Goal: Task Accomplishment & Management: Manage account settings

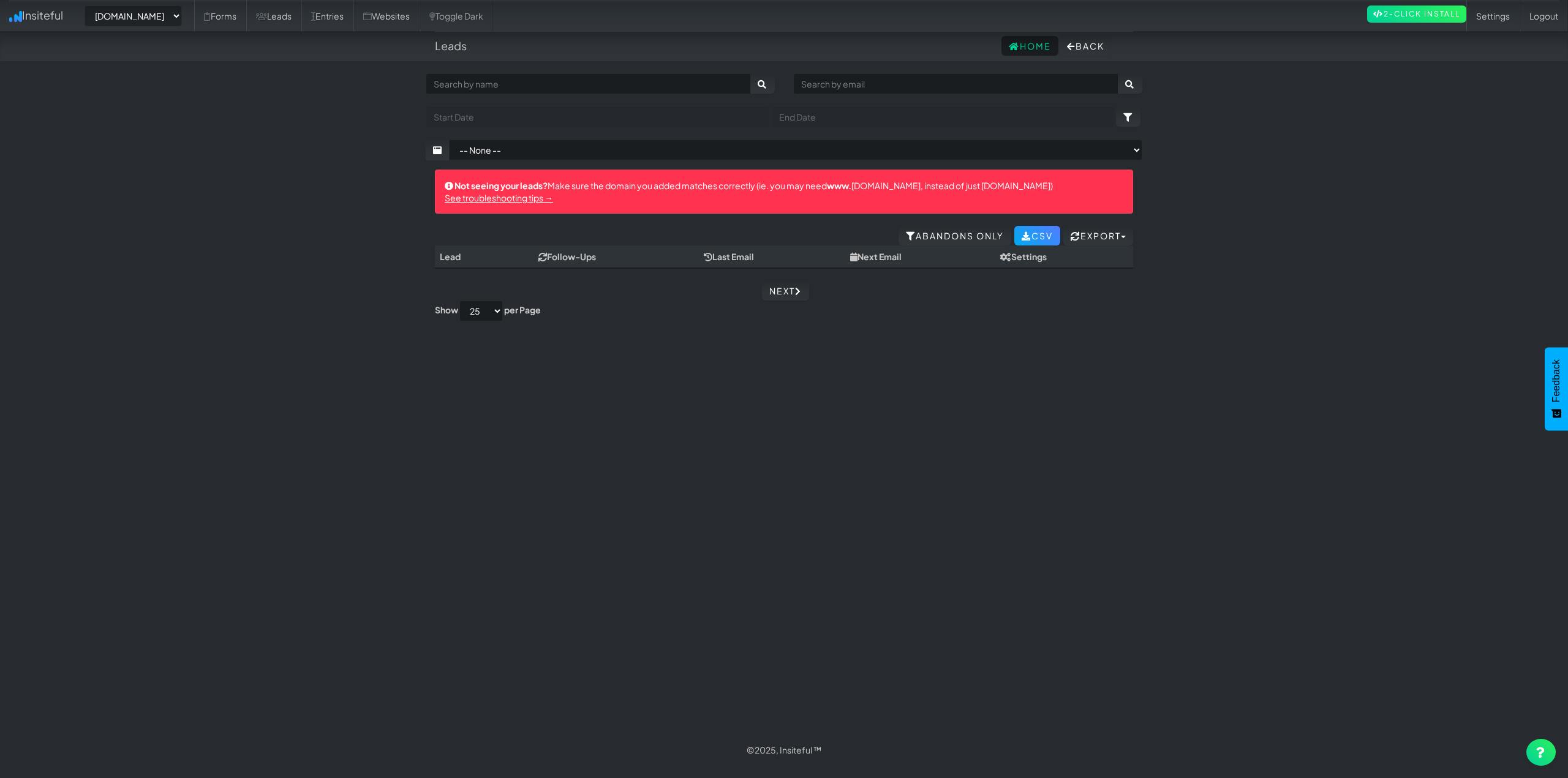
drag, startPoint x: 639, startPoint y: 468, endPoint x: 247, endPoint y: 190, distance: 480.6
click at [638, 468] on div "Toggle navigation Insiteful -- None -- www.raldasdetails.com purpleflareagency.…" at bounding box center [784, 403] width 717 height 661
drag, startPoint x: 179, startPoint y: 9, endPoint x: 183, endPoint y: 26, distance: 17.5
click at [179, 9] on select "-- None -- www.raldasdetails.com purpleflareagency.com ninetailzmotorsports.com…" at bounding box center [133, 16] width 97 height 21
select select "2511"
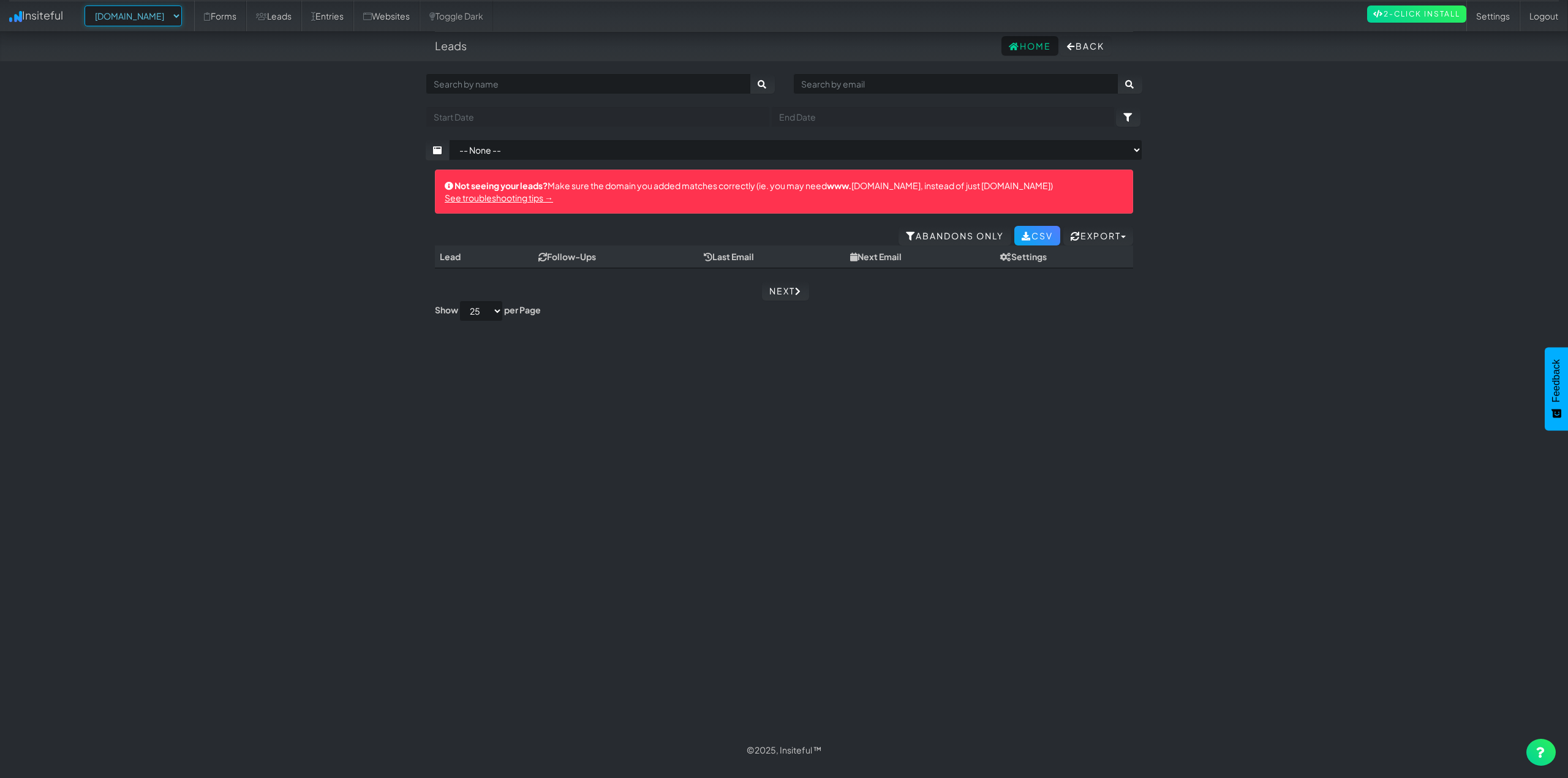
click at [88, 6] on select "-- None -- www.raldasdetails.com purpleflareagency.com ninetailzmotorsports.com…" at bounding box center [133, 16] width 97 height 21
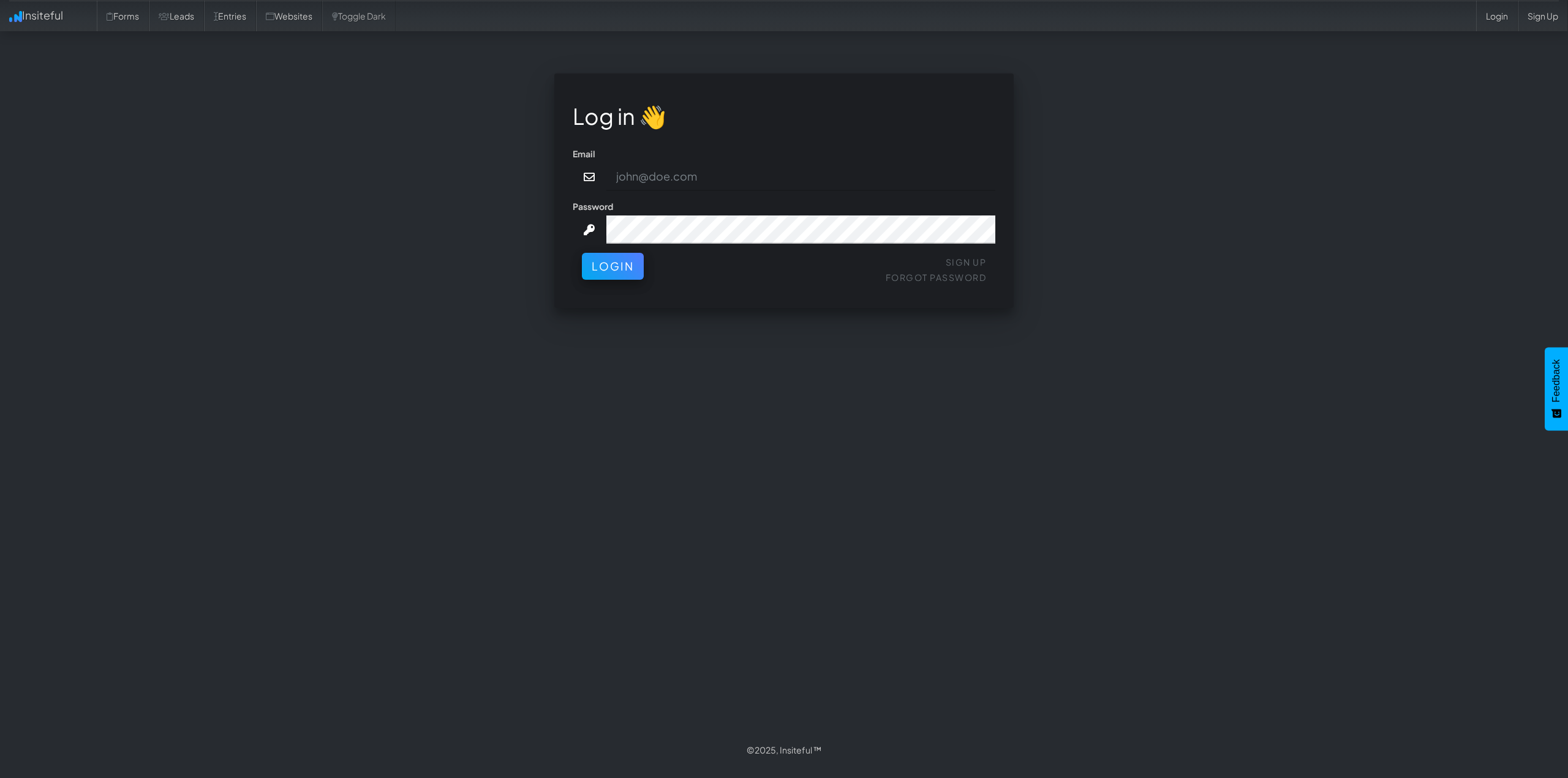
type input "connor@gritmediagroup.com"
click at [613, 282] on div "Sign Up Forgot Password Login" at bounding box center [784, 271] width 423 height 37
click at [619, 264] on button "Login" at bounding box center [613, 263] width 62 height 27
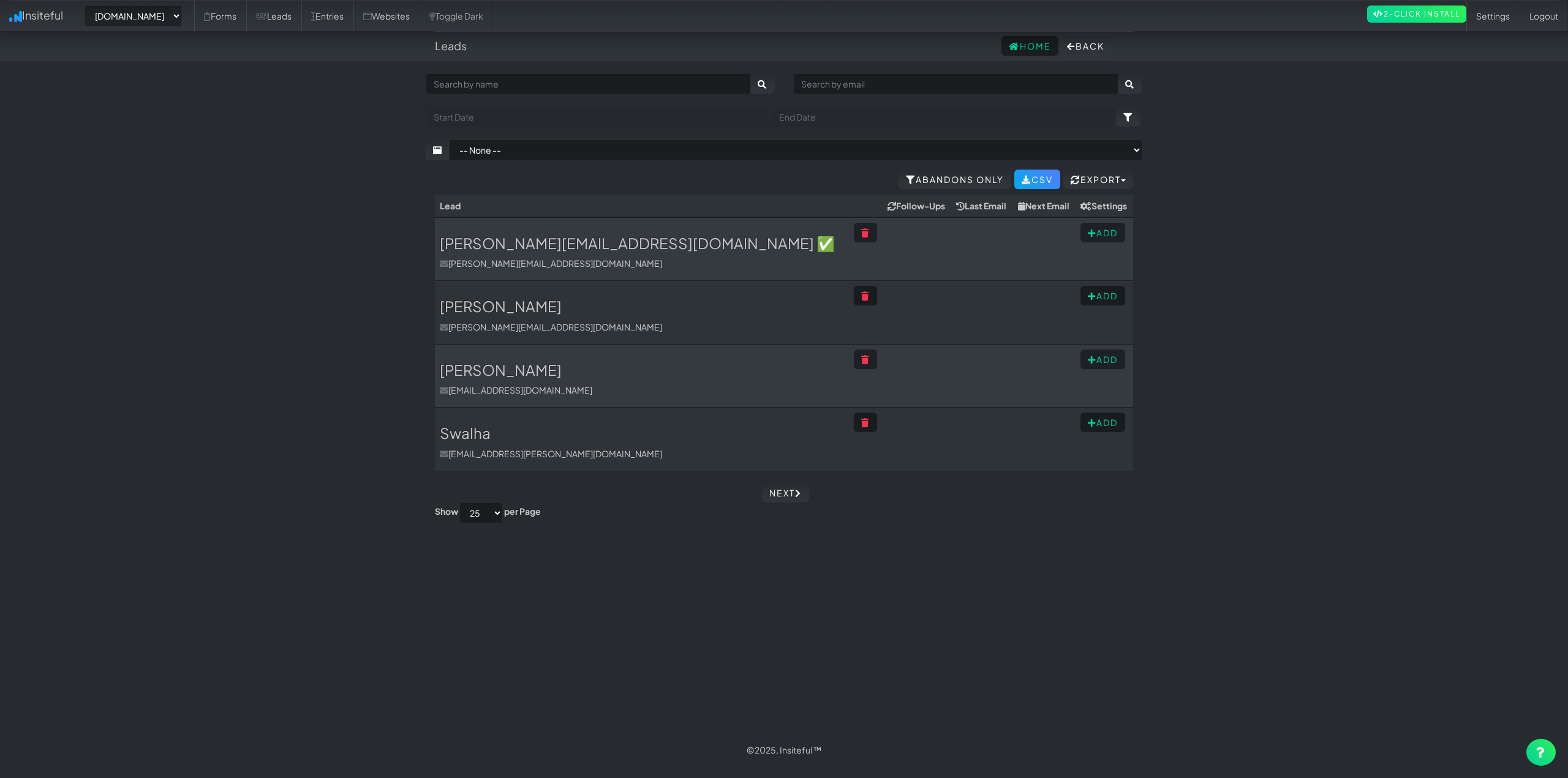
select select "2511"
drag, startPoint x: 255, startPoint y: 234, endPoint x: 259, endPoint y: 227, distance: 8.1
click at [253, 227] on body "Leads Home Back Toggle navigation Insiteful -- None -- [DOMAIN_NAME] [DOMAIN_NA…" at bounding box center [784, 383] width 1568 height 765
click at [242, 20] on link "Forms" at bounding box center [220, 16] width 52 height 31
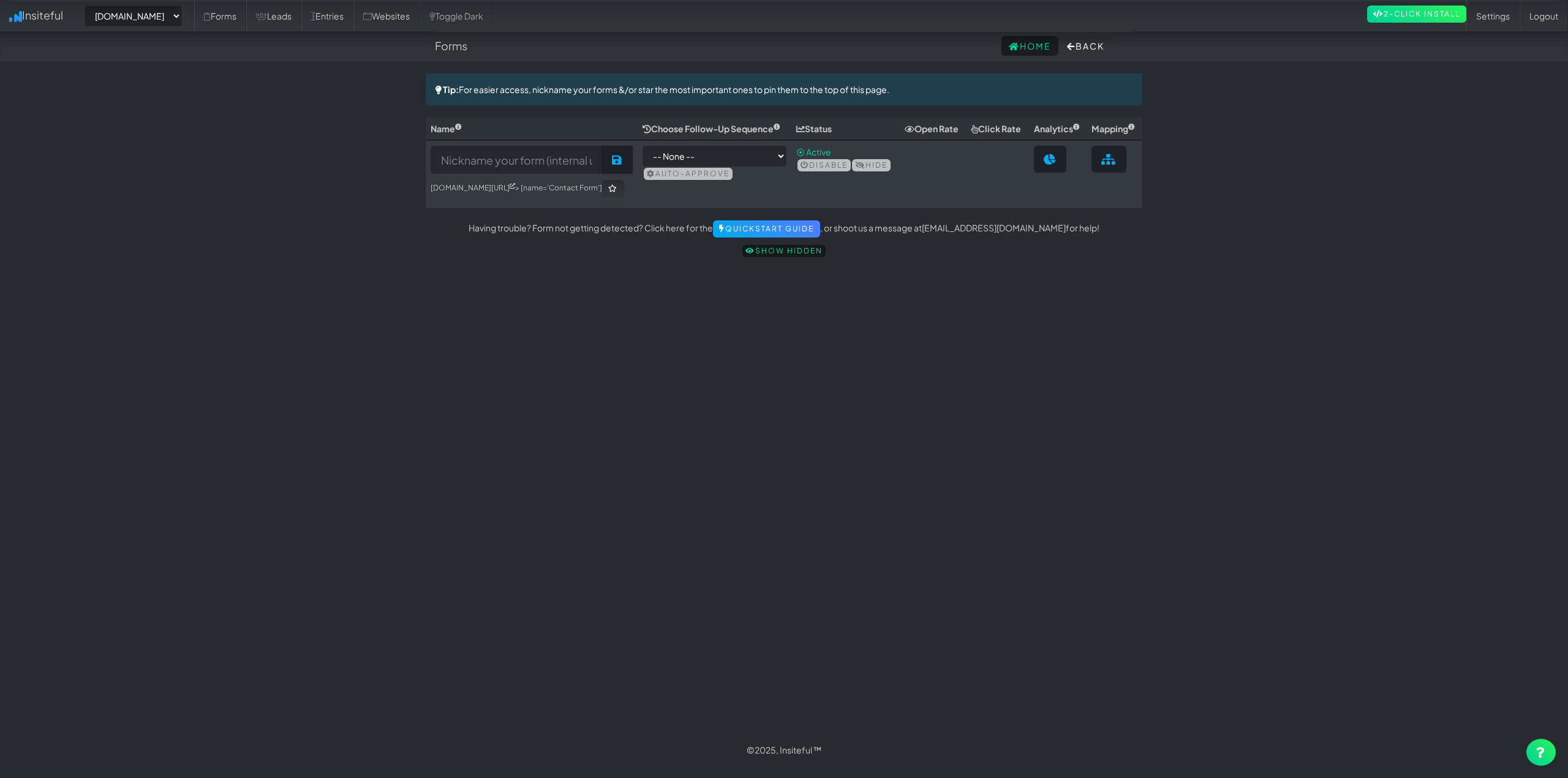
select select "2511"
click at [402, 10] on link "Websites" at bounding box center [386, 16] width 66 height 31
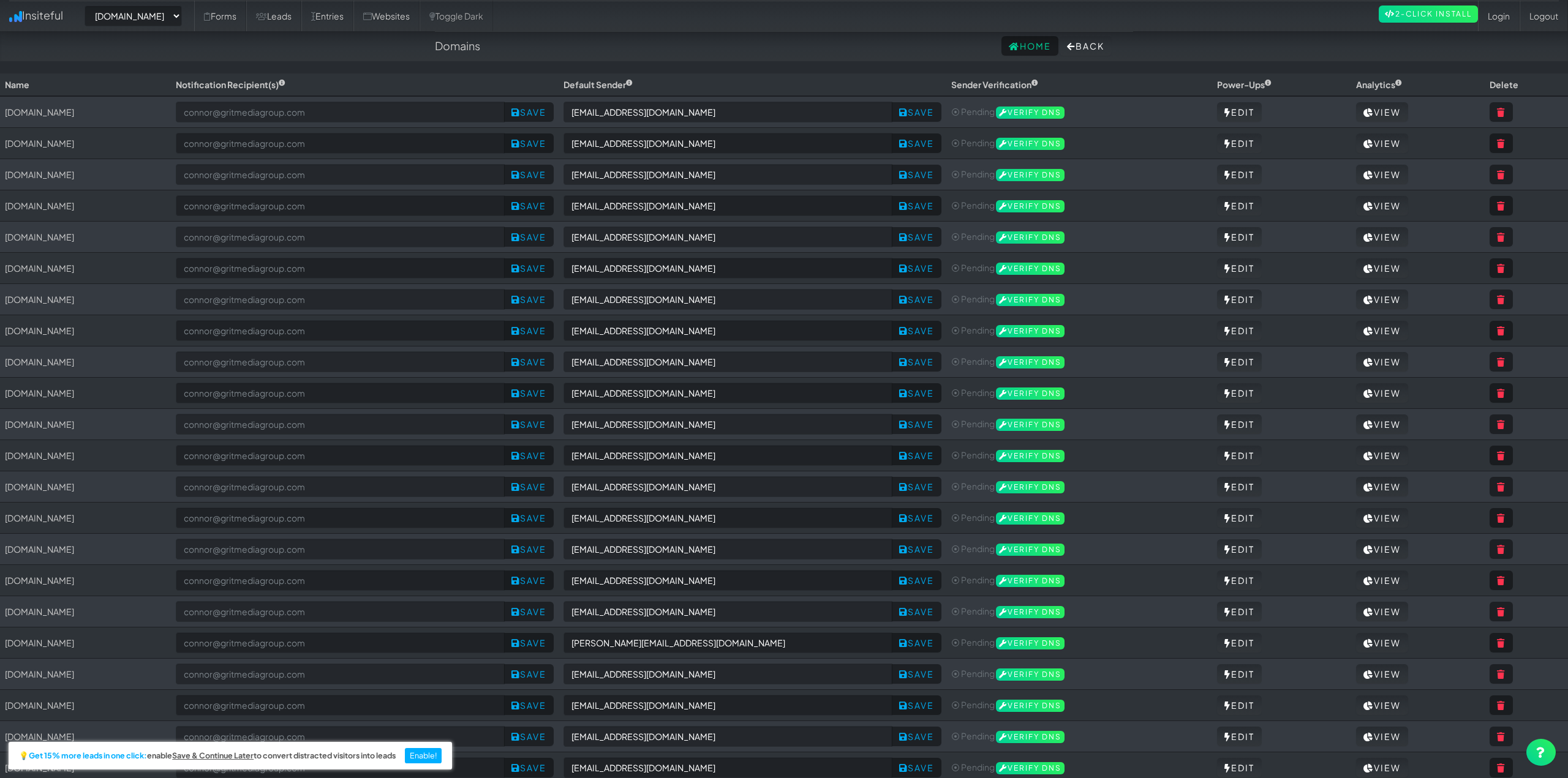
select select "2511"
click at [301, 15] on link "Leads" at bounding box center [273, 16] width 55 height 31
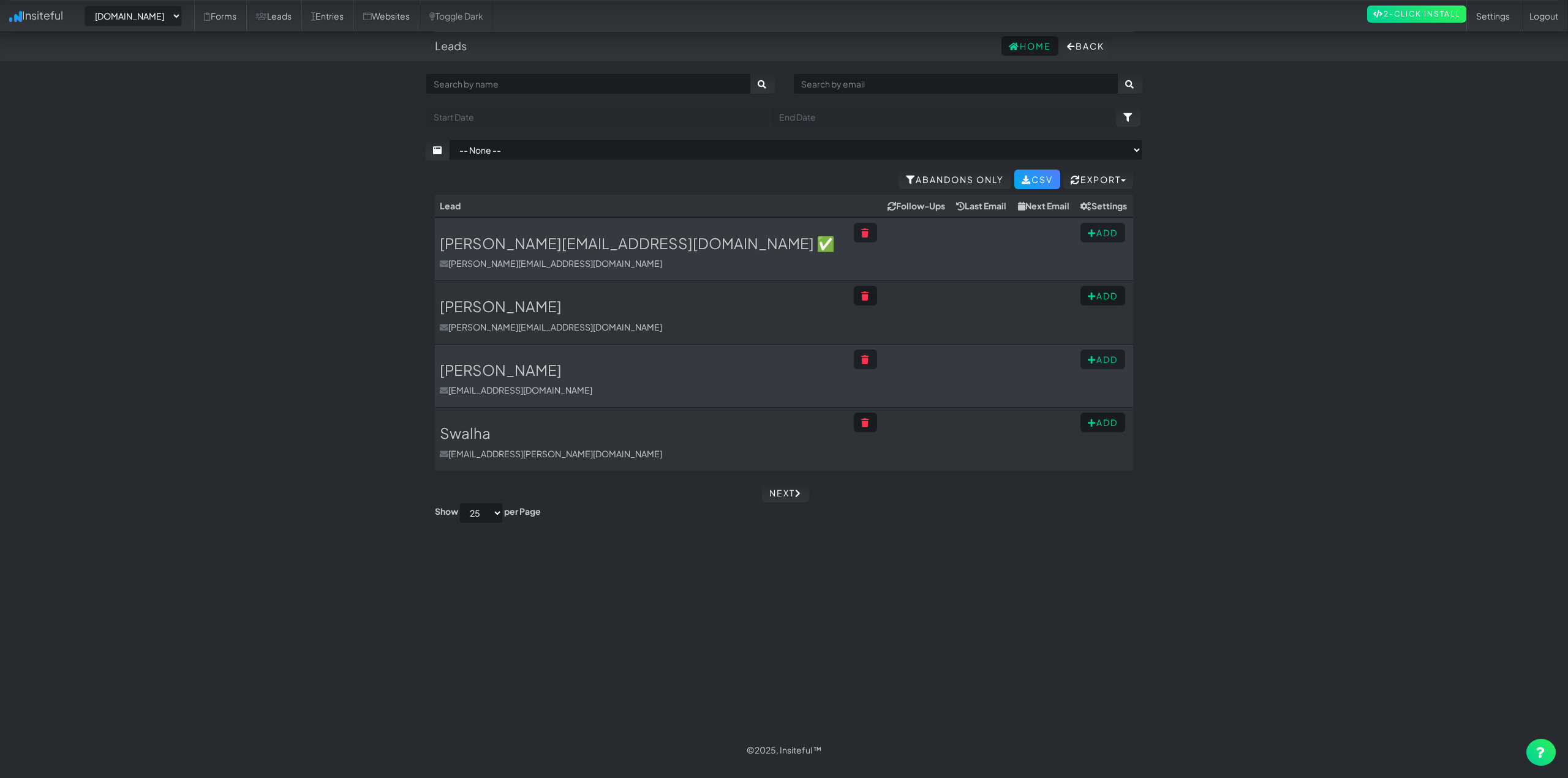
select select "2511"
click at [299, 16] on link "Leads" at bounding box center [273, 16] width 55 height 31
select select "2511"
click at [353, 22] on link "Entries" at bounding box center [327, 16] width 52 height 31
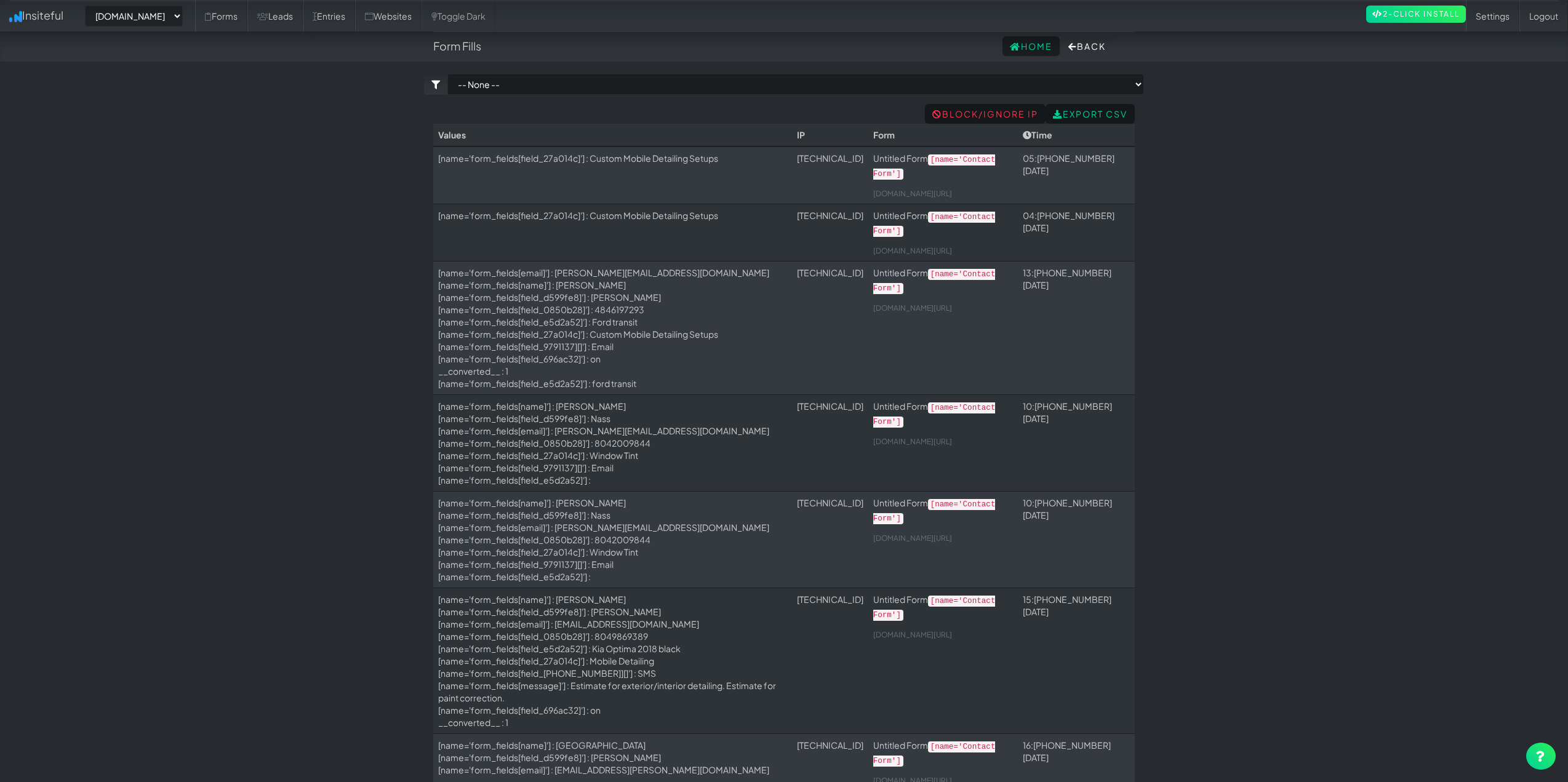
select select "2511"
click at [401, 14] on link "Websites" at bounding box center [388, 16] width 66 height 31
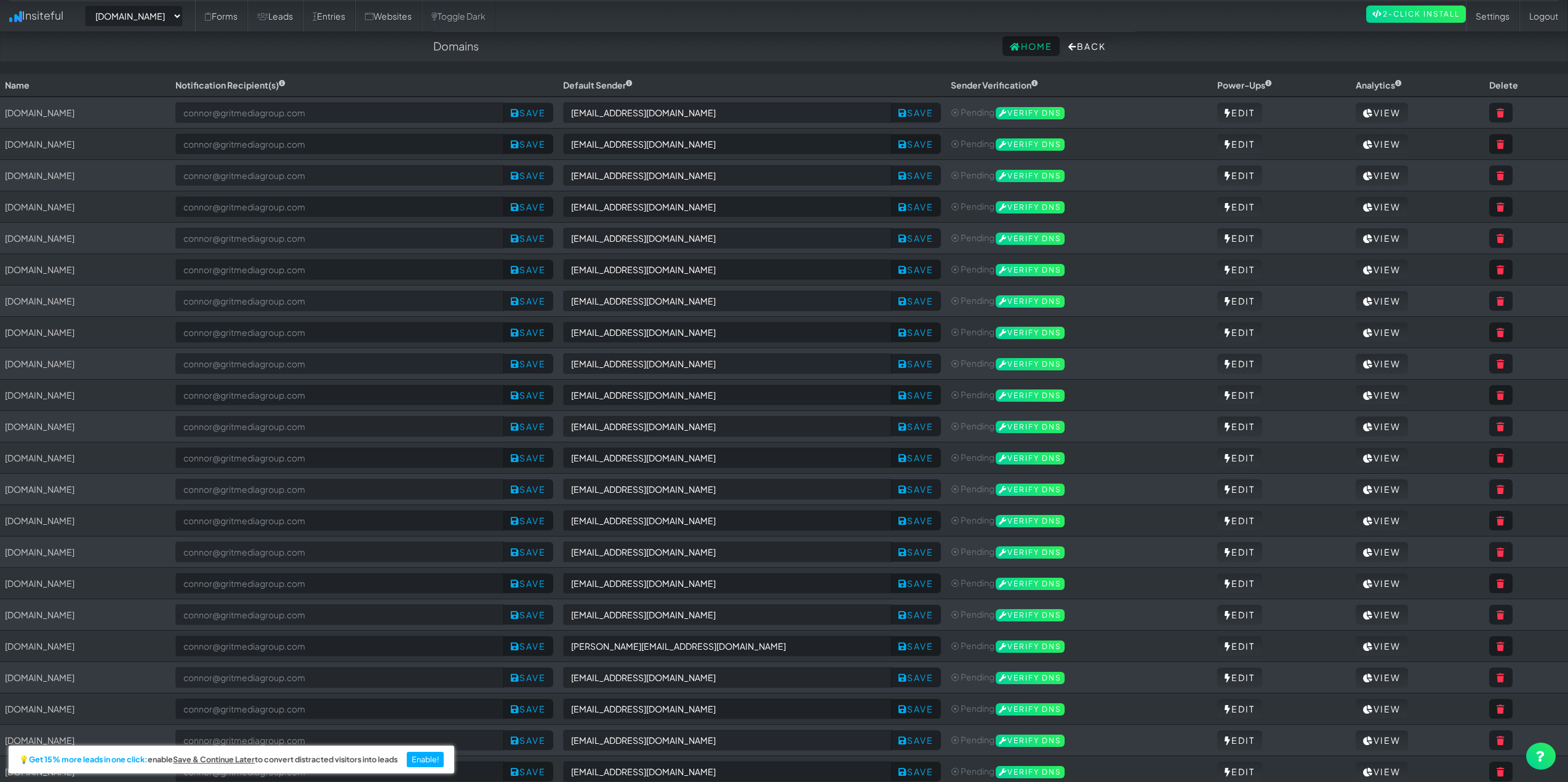
select select "2511"
click at [247, 11] on link "Forms" at bounding box center [221, 16] width 52 height 31
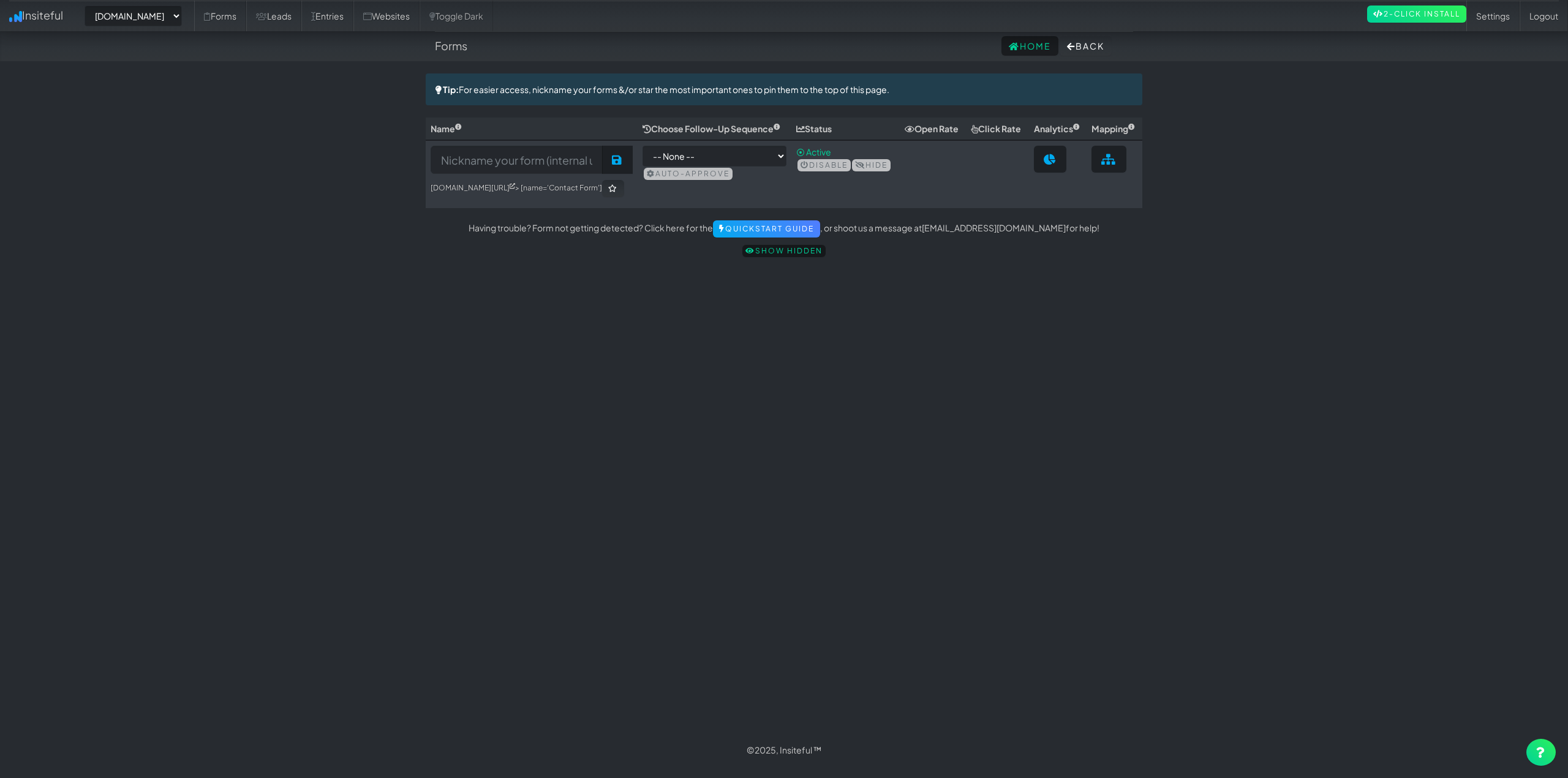
select select "2511"
click at [552, 174] on input at bounding box center [517, 160] width 172 height 28
click at [387, 91] on body "Forms Home Back Toggle navigation Insiteful -- None -- www.raldasdetails.com pu…" at bounding box center [784, 383] width 1568 height 765
drag, startPoint x: 582, startPoint y: 85, endPoint x: 952, endPoint y: 94, distance: 370.1
click at [929, 92] on div "Tip: For easier access, nickname your forms &/or star the most important ones t…" at bounding box center [784, 89] width 717 height 32
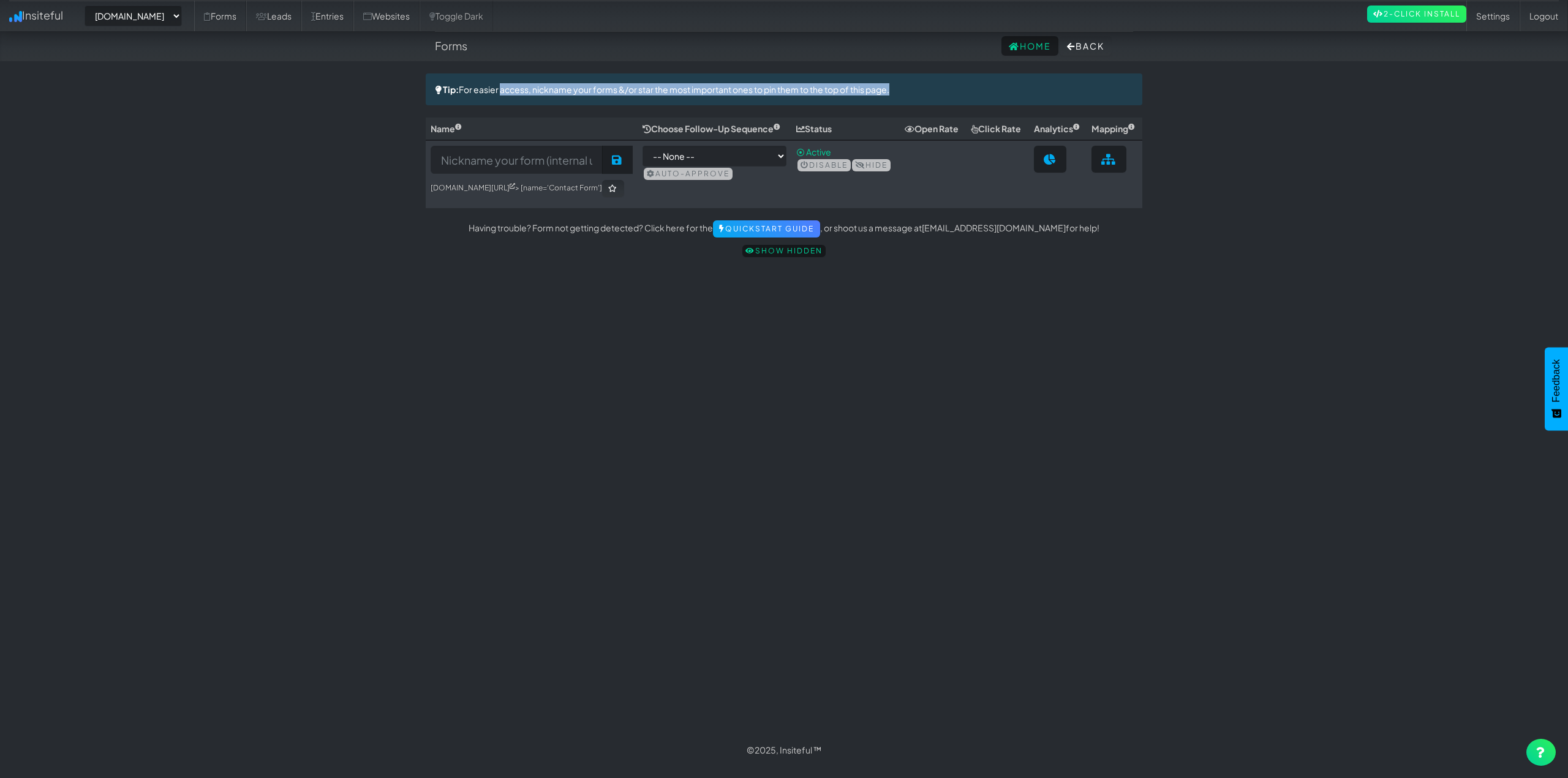
click at [973, 96] on div "Tip: For easier access, nickname your forms &/or star the most important ones t…" at bounding box center [784, 89] width 717 height 32
click at [564, 174] on input at bounding box center [517, 160] width 172 height 28
click at [591, 195] on h6 "www.raldasdetails.com/contact/ > [name='Contact Form']" at bounding box center [532, 188] width 202 height 17
click at [483, 197] on h6 "www.raldasdetails.com/contact/ > [name='Contact Form']" at bounding box center [532, 188] width 202 height 17
click at [736, 164] on select "-- None --" at bounding box center [714, 156] width 144 height 21
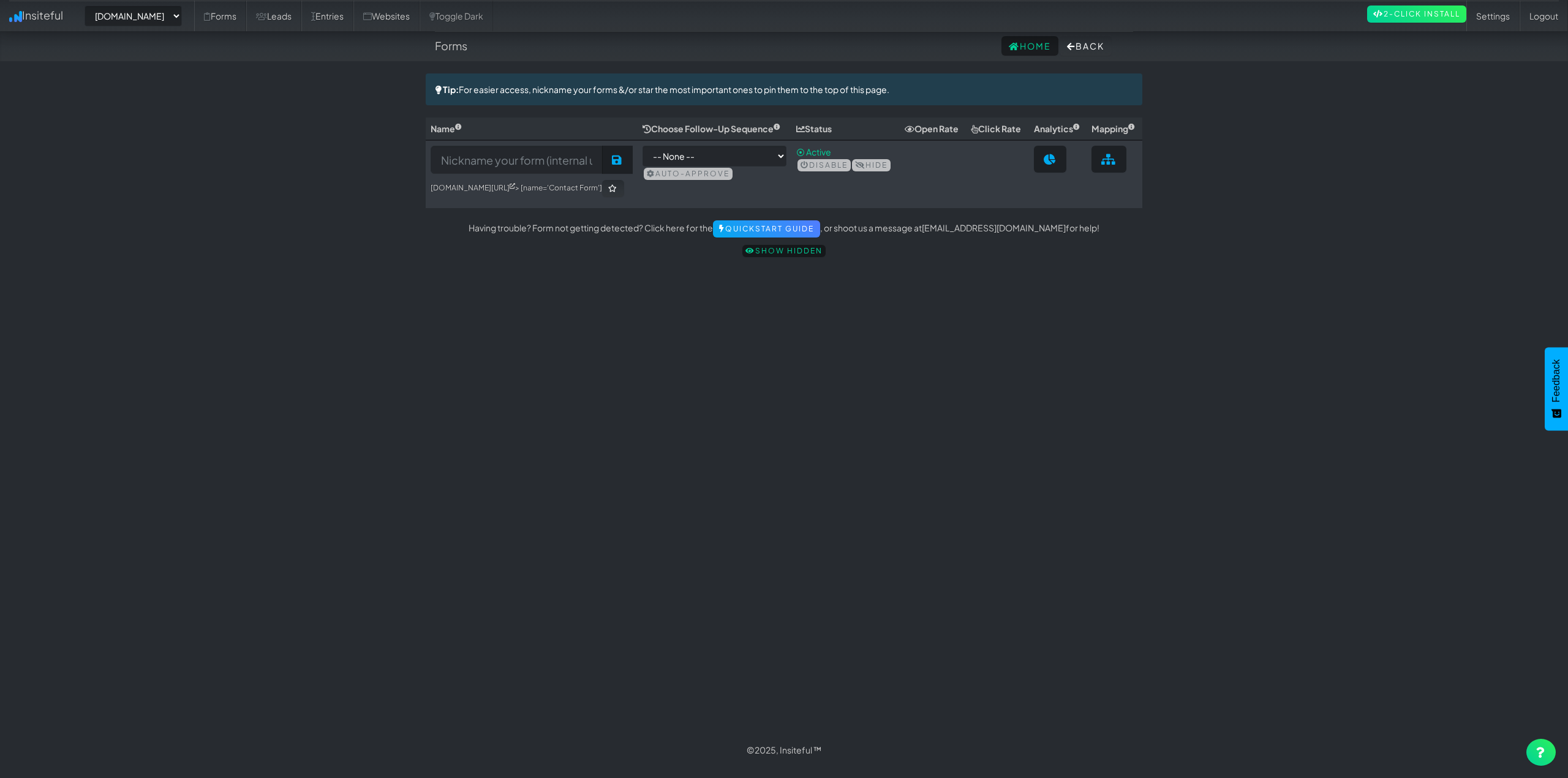
click at [997, 208] on td at bounding box center [997, 174] width 62 height 68
click at [1414, 17] on link "2-Click Install" at bounding box center [1416, 14] width 99 height 17
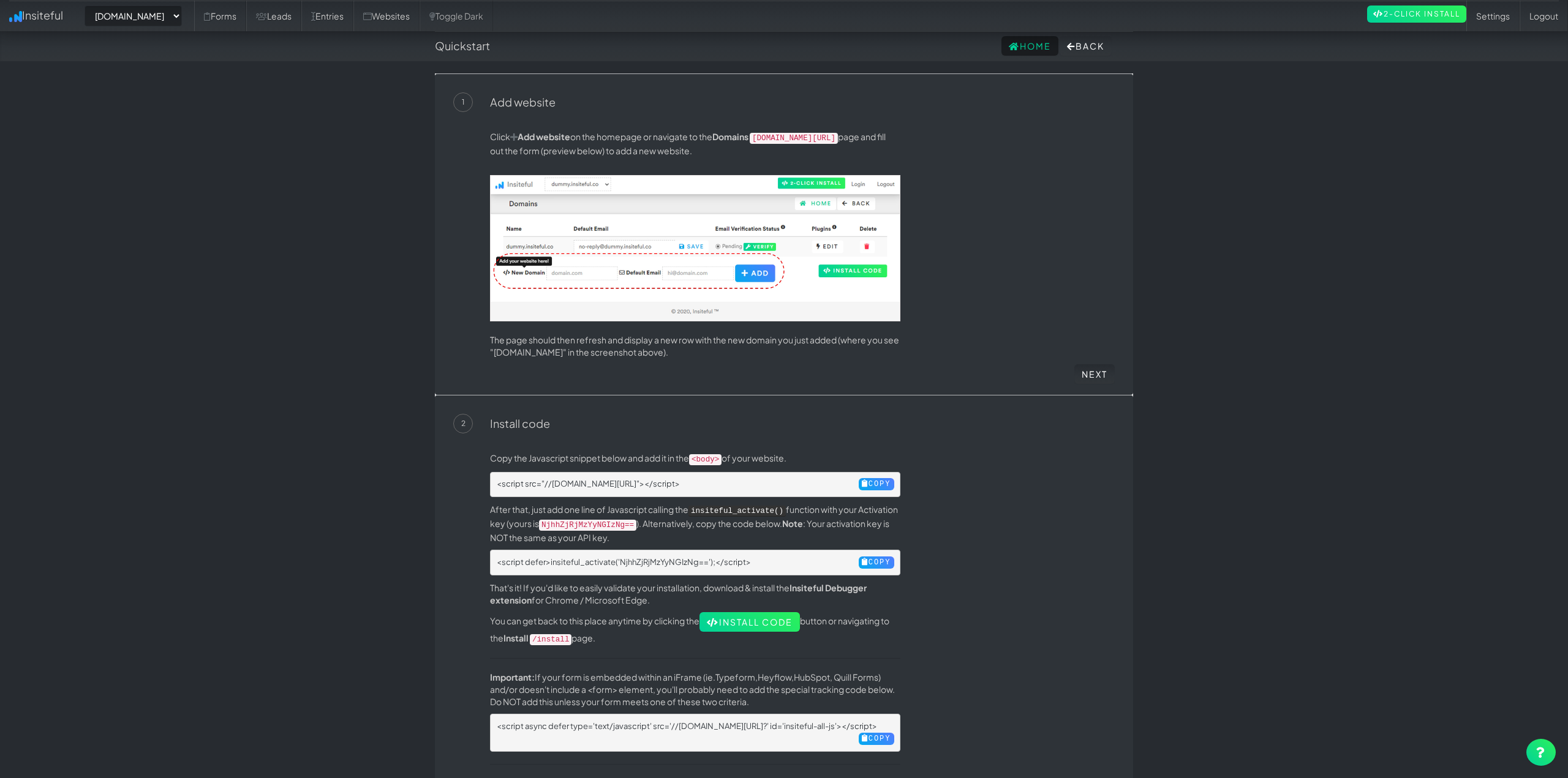
select select "2511"
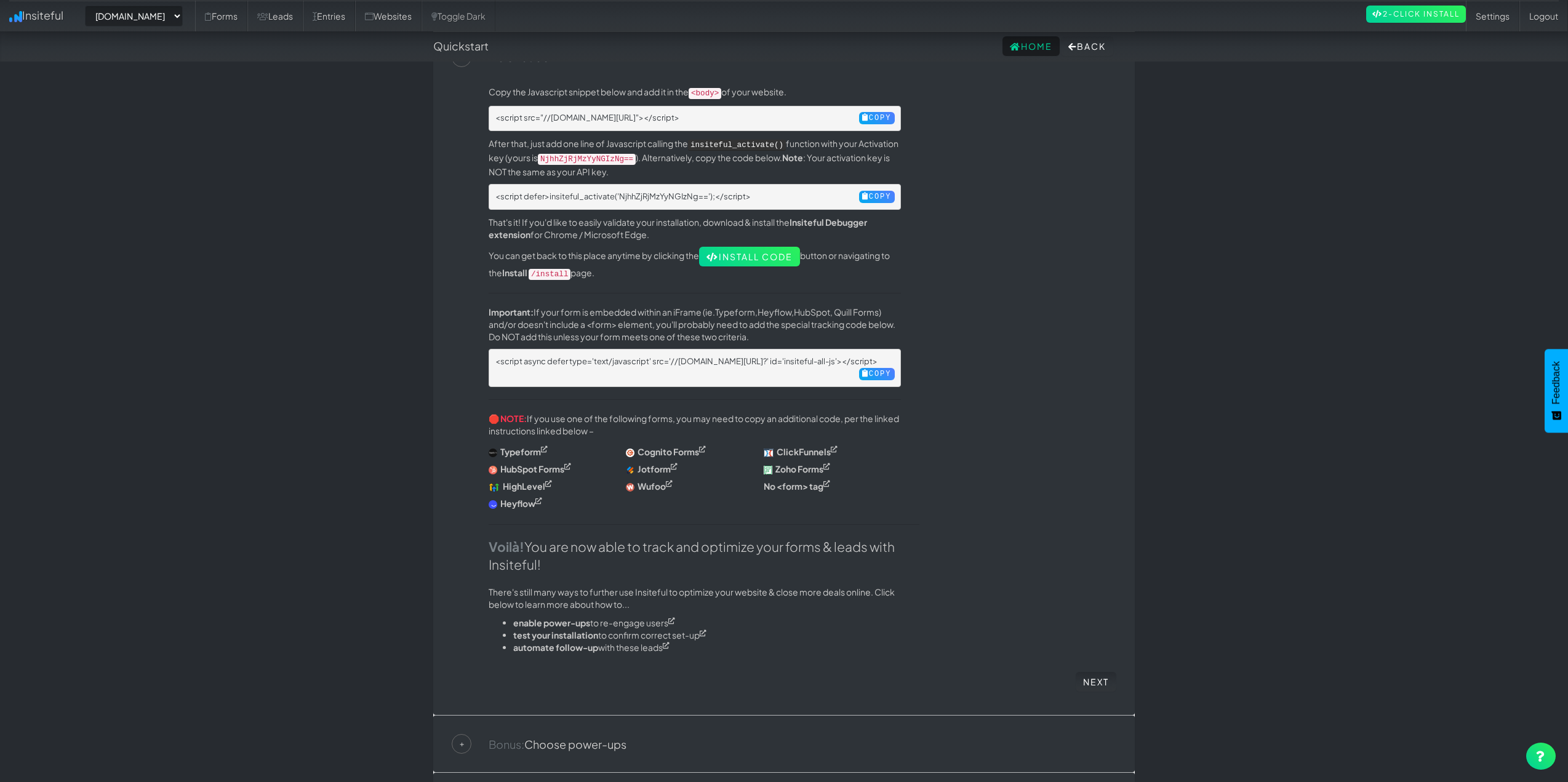
scroll to position [369, 0]
click at [521, 480] on strong "HighLevel" at bounding box center [524, 485] width 43 height 11
click at [751, 308] on link "Typeform" at bounding box center [735, 311] width 40 height 11
click at [351, 308] on body "Quickstart Home Back Toggle navigation Insiteful -- None -- www.raldasdetails.c…" at bounding box center [784, 286] width 1568 height 1310
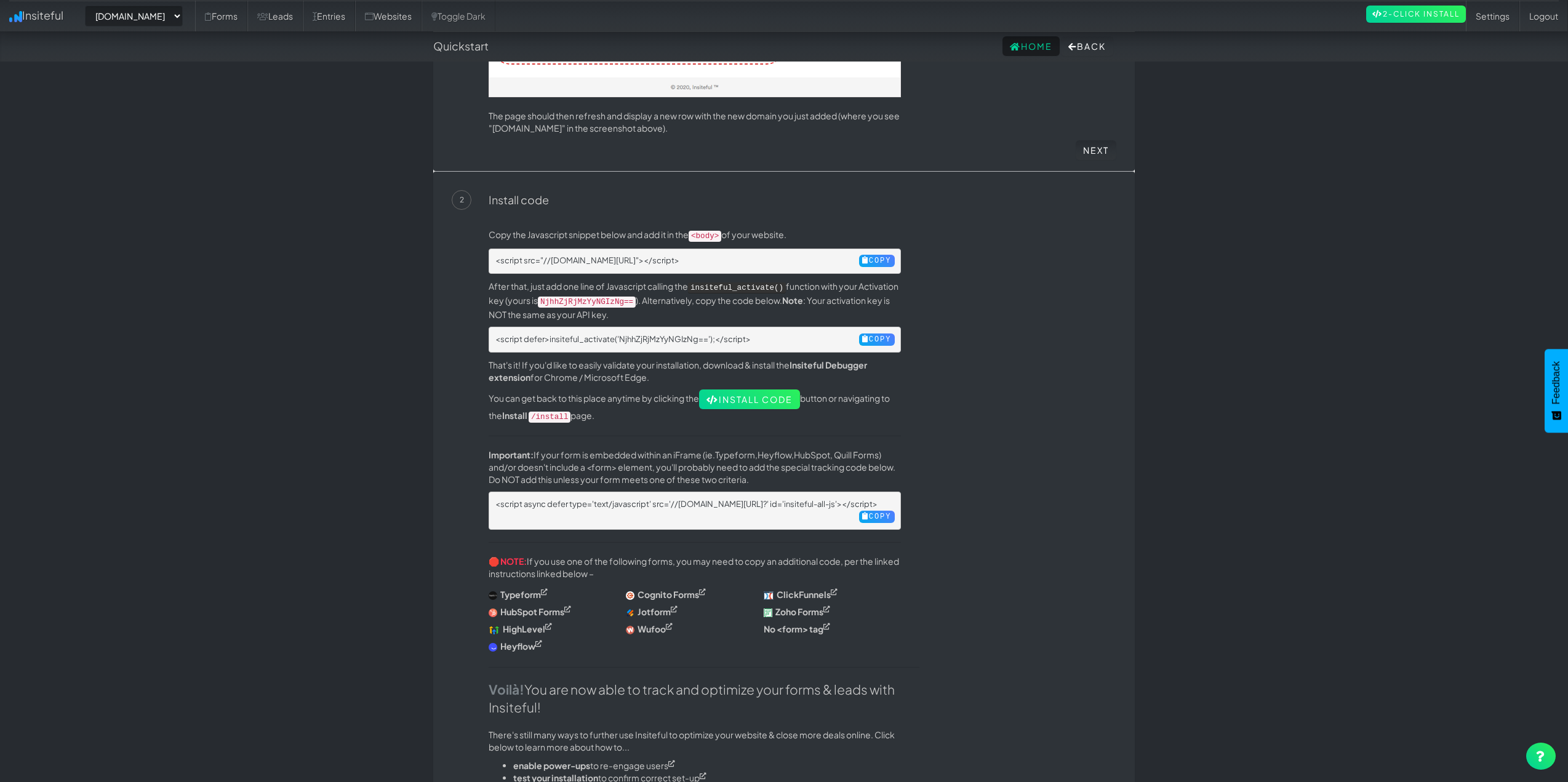
scroll to position [185, 0]
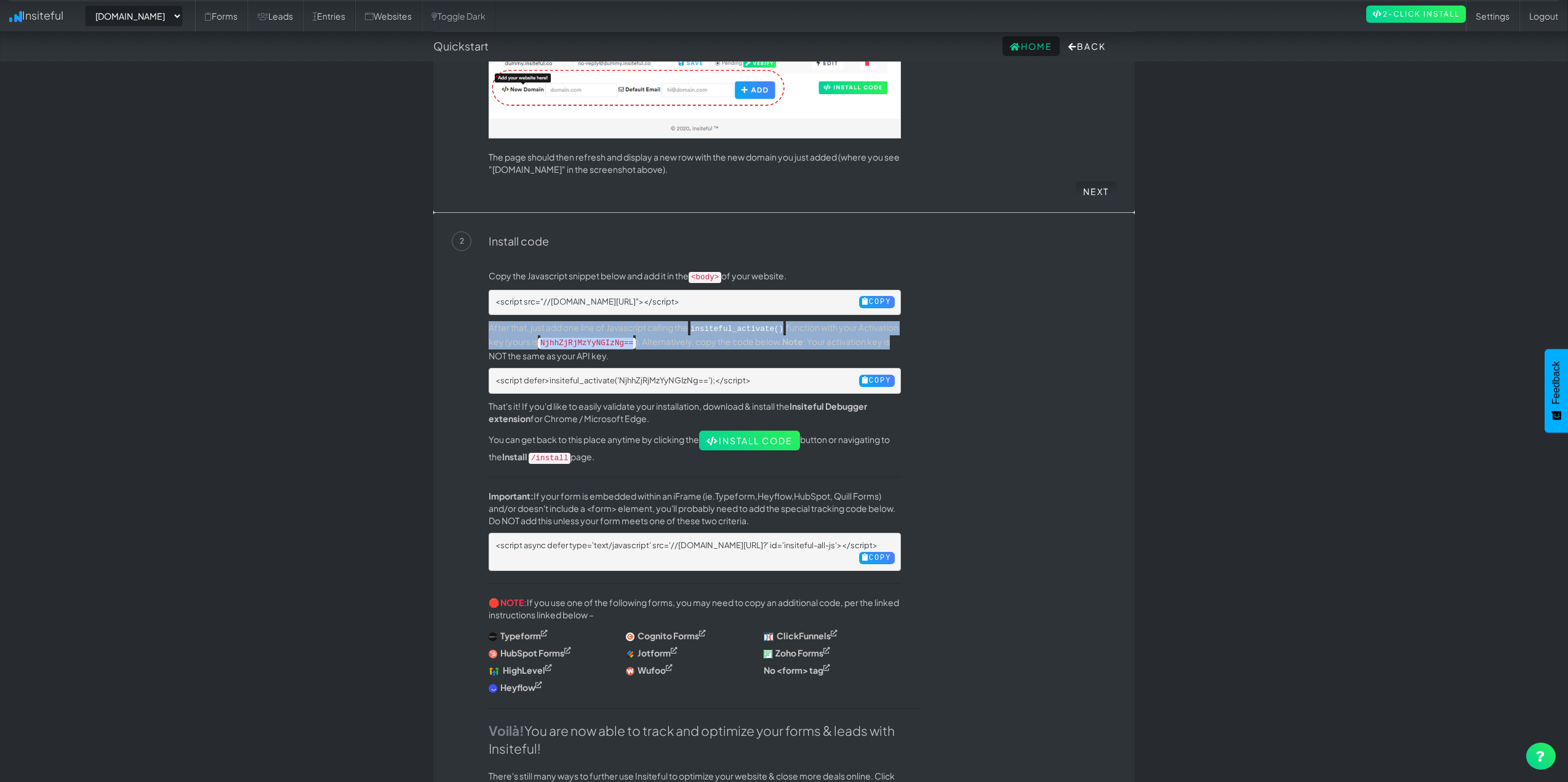
drag, startPoint x: 627, startPoint y: 327, endPoint x: 1011, endPoint y: 339, distance: 384.2
click at [931, 337] on div "Copy the Javascript snippet below and add it in the <body> of your website. <sc…" at bounding box center [783, 565] width 664 height 630
click at [1015, 339] on div "Copy the Javascript snippet below and add it in the <body> of your website. <sc…" at bounding box center [802, 562] width 646 height 586
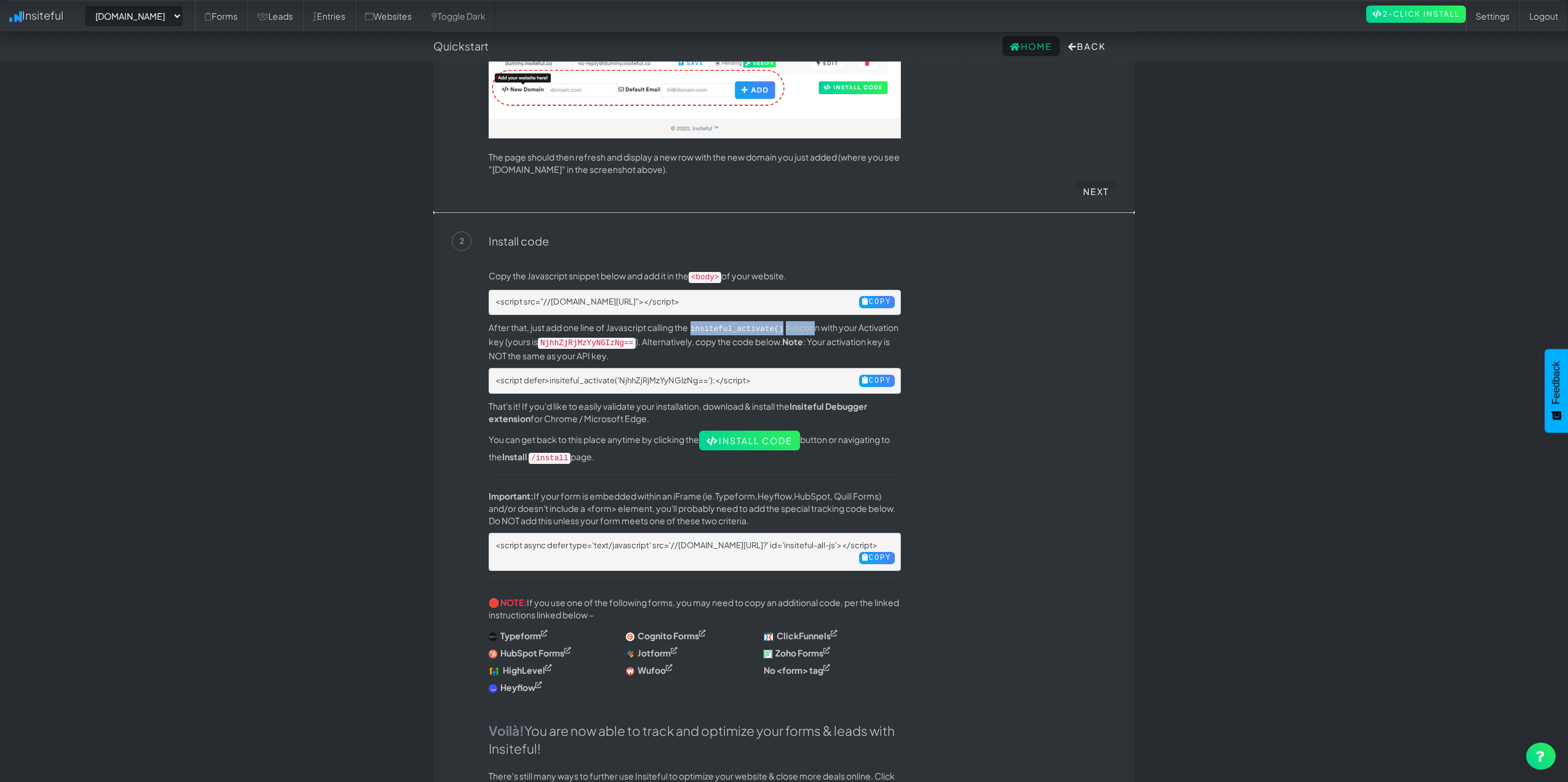
drag, startPoint x: 717, startPoint y: 328, endPoint x: 812, endPoint y: 329, distance: 95.0
click at [812, 329] on p "After that, just add one line of Javascript calling the insiteful_activate() fu…" at bounding box center [695, 342] width 412 height 41
click at [871, 332] on p "After that, just add one line of Javascript calling the insiteful_activate() fu…" at bounding box center [695, 342] width 412 height 41
drag, startPoint x: 537, startPoint y: 337, endPoint x: 650, endPoint y: 342, distance: 113.1
click at [650, 342] on p "After that, just add one line of Javascript calling the insiteful_activate() fu…" at bounding box center [695, 342] width 412 height 41
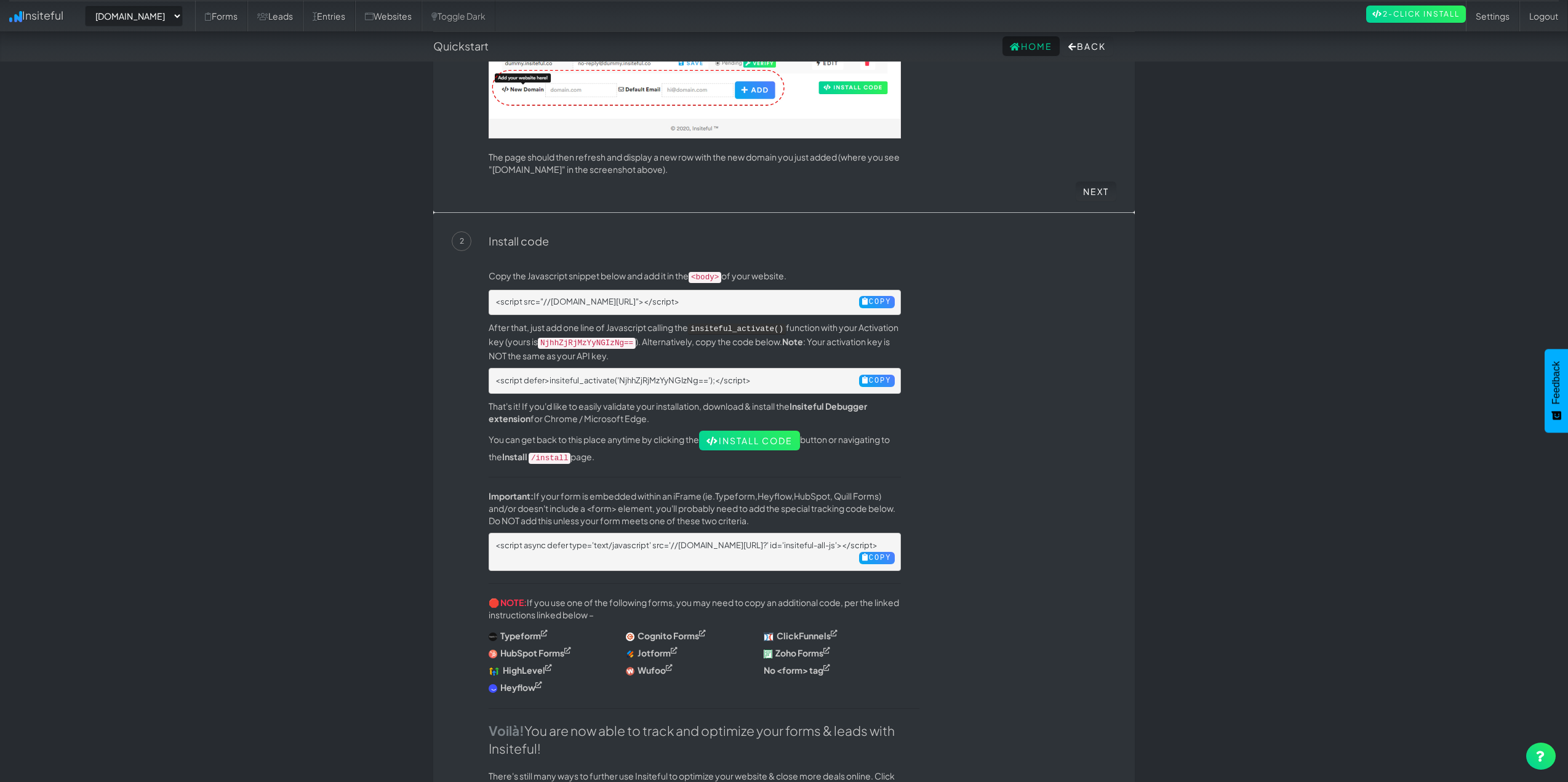
click at [749, 360] on div "Copy the Javascript snippet below and add it in the <body> of your website. <sc…" at bounding box center [695, 562] width 431 height 586
click at [700, 343] on p "After that, just add one line of Javascript calling the insiteful_activate() fu…" at bounding box center [695, 342] width 412 height 41
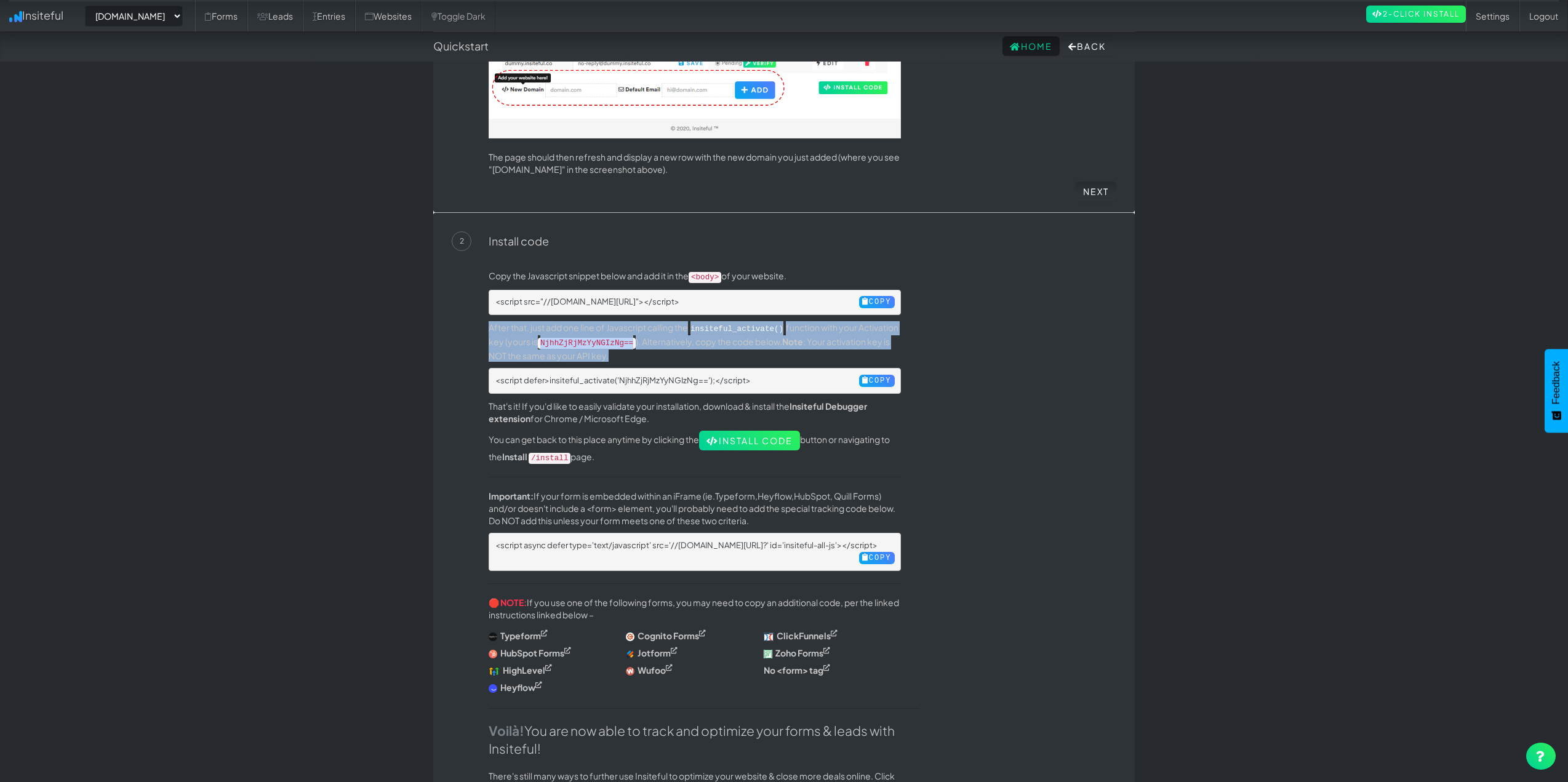
click at [700, 343] on p "After that, just add one line of Javascript calling the insiteful_activate() fu…" at bounding box center [695, 342] width 412 height 41
click at [895, 342] on p "After that, just add one line of Javascript calling the insiteful_activate() fu…" at bounding box center [695, 342] width 412 height 41
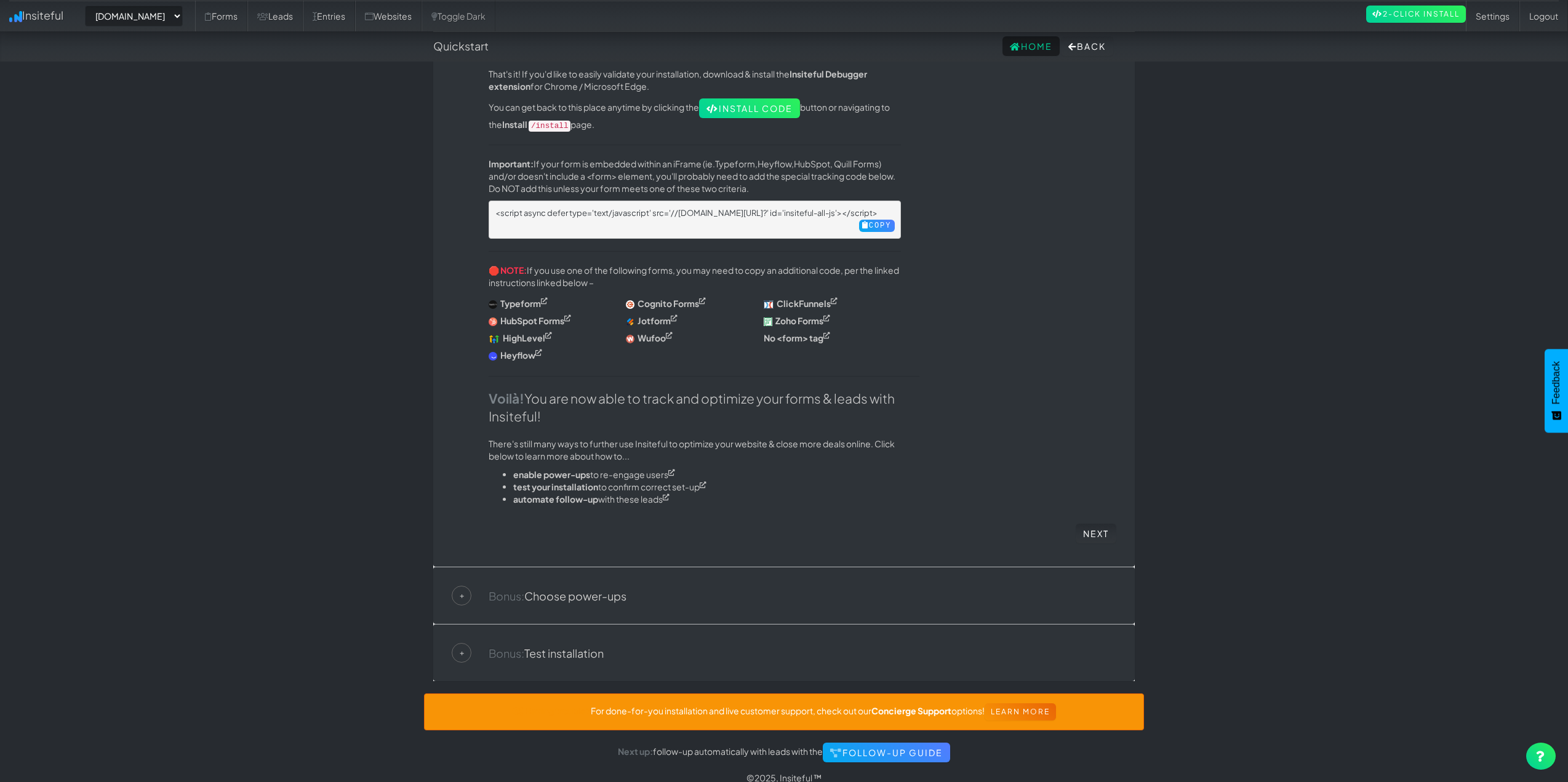
scroll to position [521, 0]
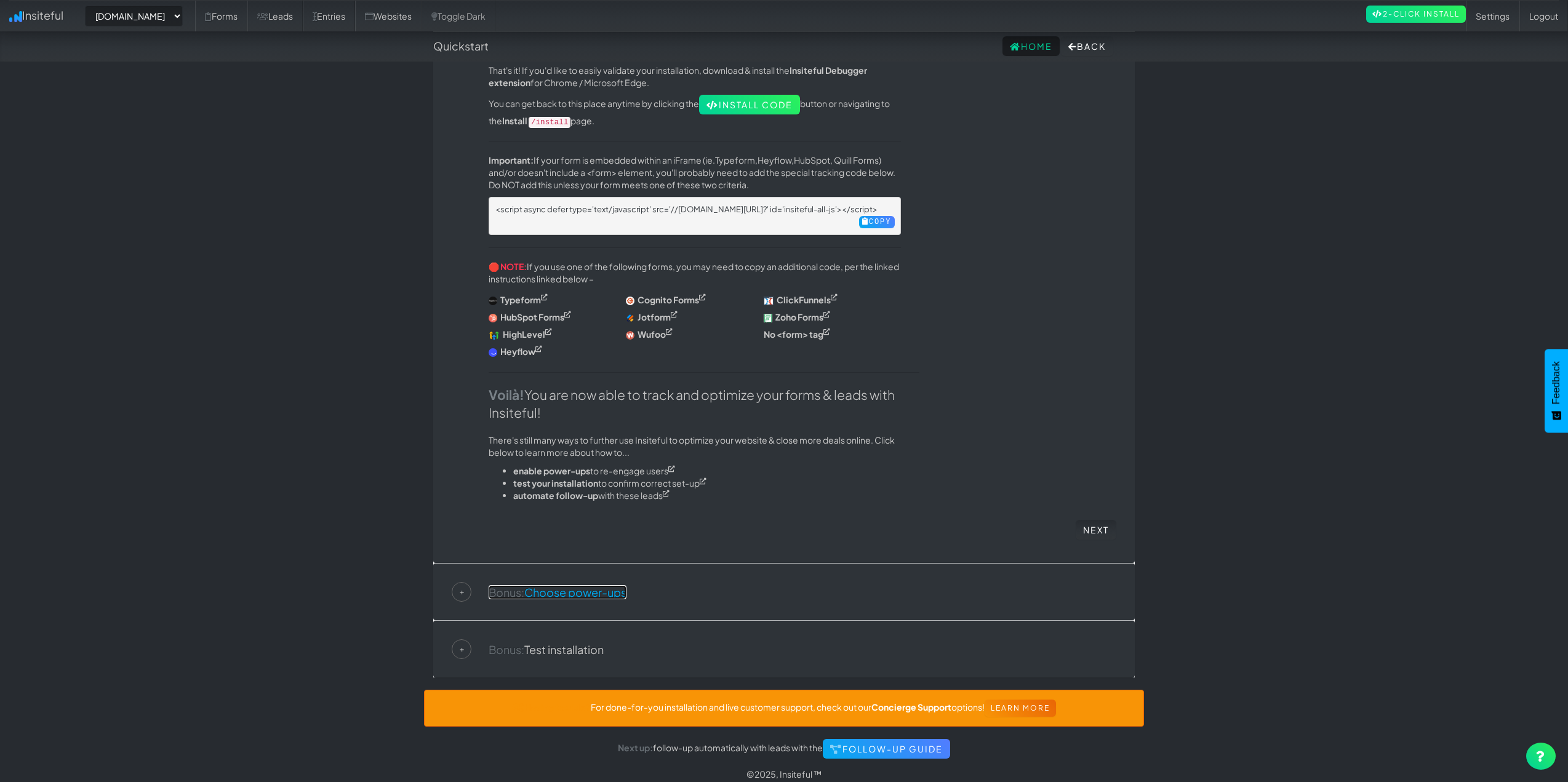
click at [610, 585] on link "Bonus: Choose power-ups" at bounding box center [557, 592] width 138 height 14
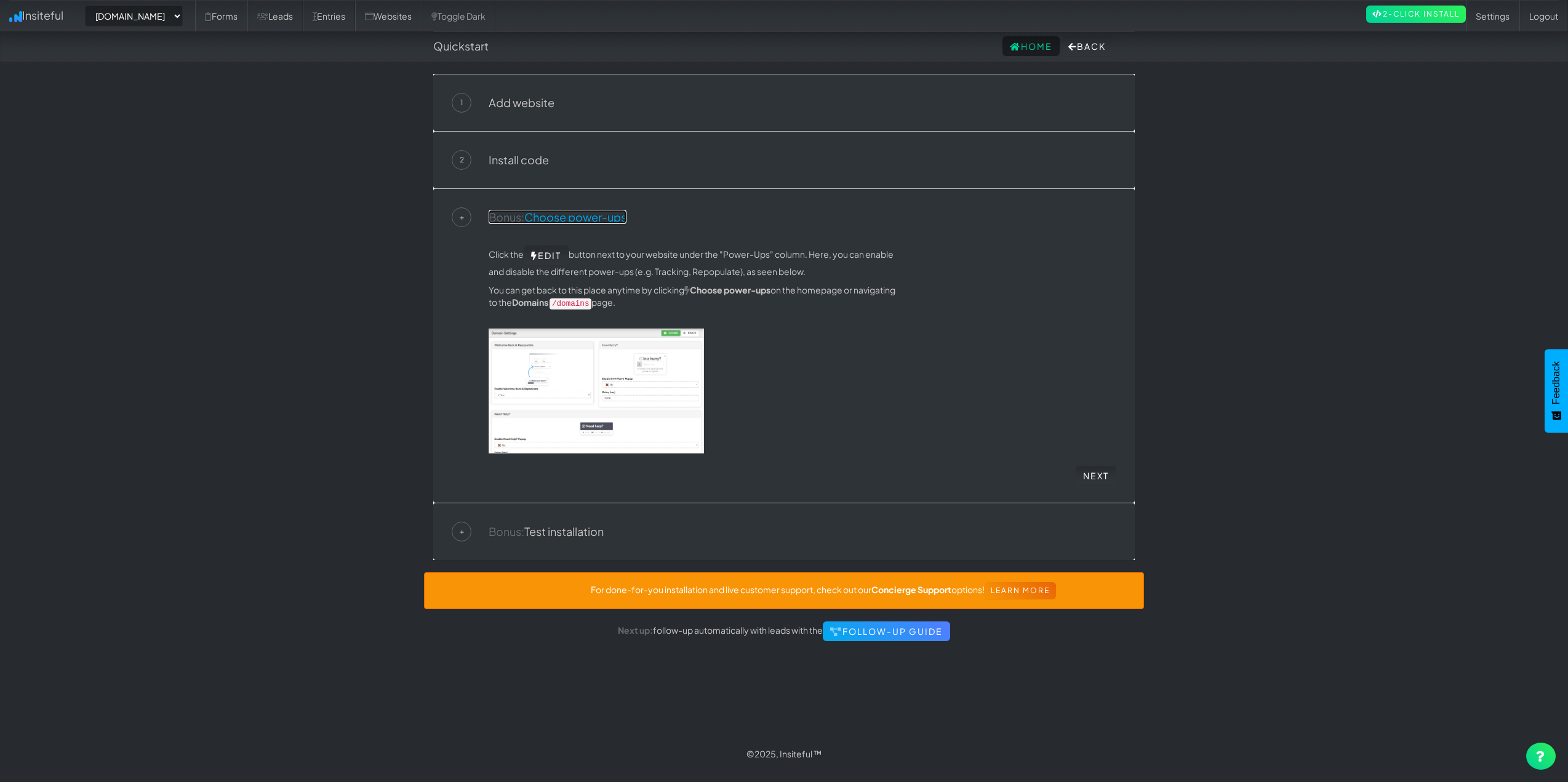
scroll to position [0, 0]
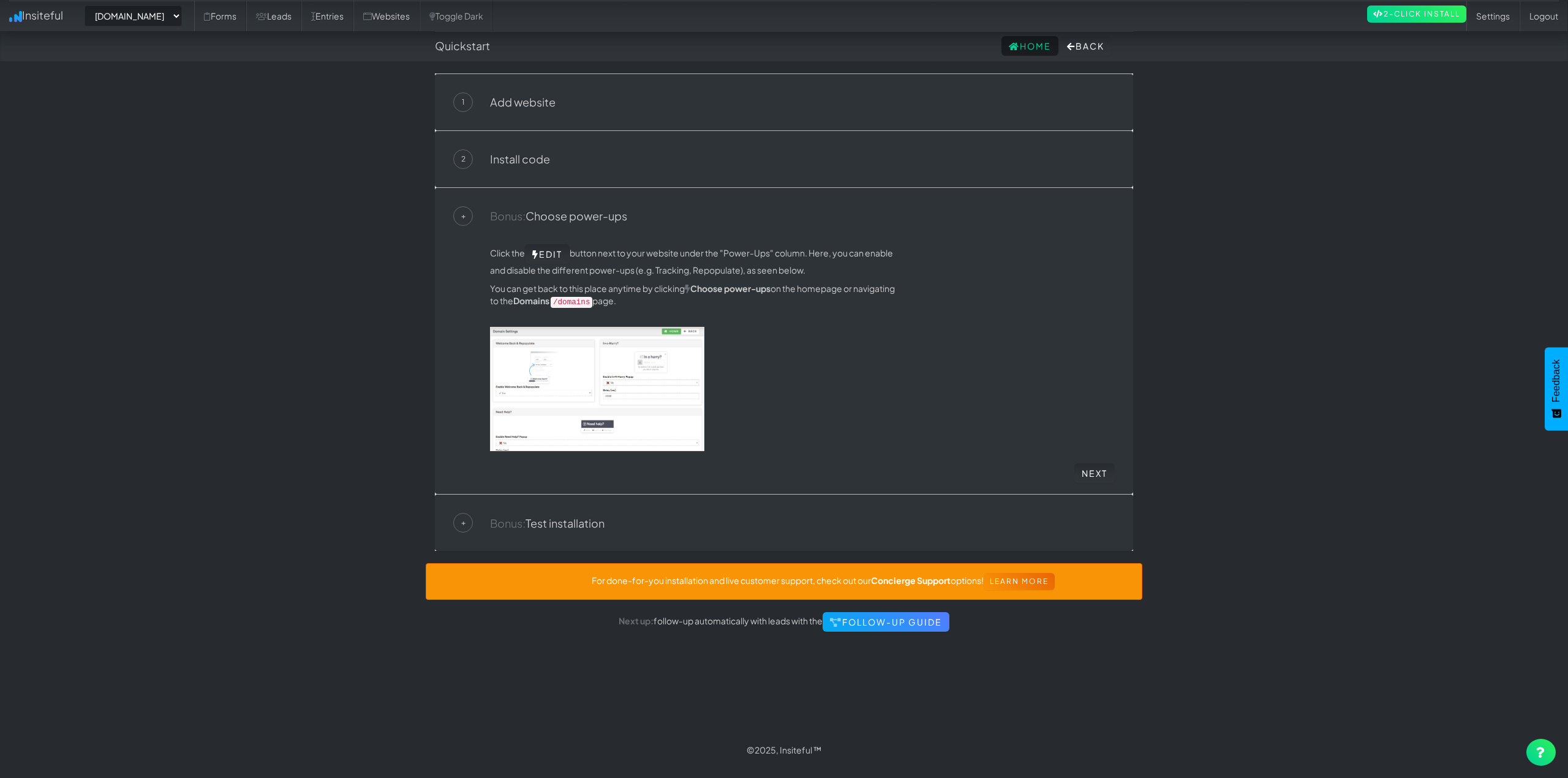
click at [582, 513] on div "+ Bonus: Test installation" at bounding box center [783, 523] width 661 height 20
click at [581, 528] on link "Bonus: Test installation" at bounding box center [547, 523] width 115 height 14
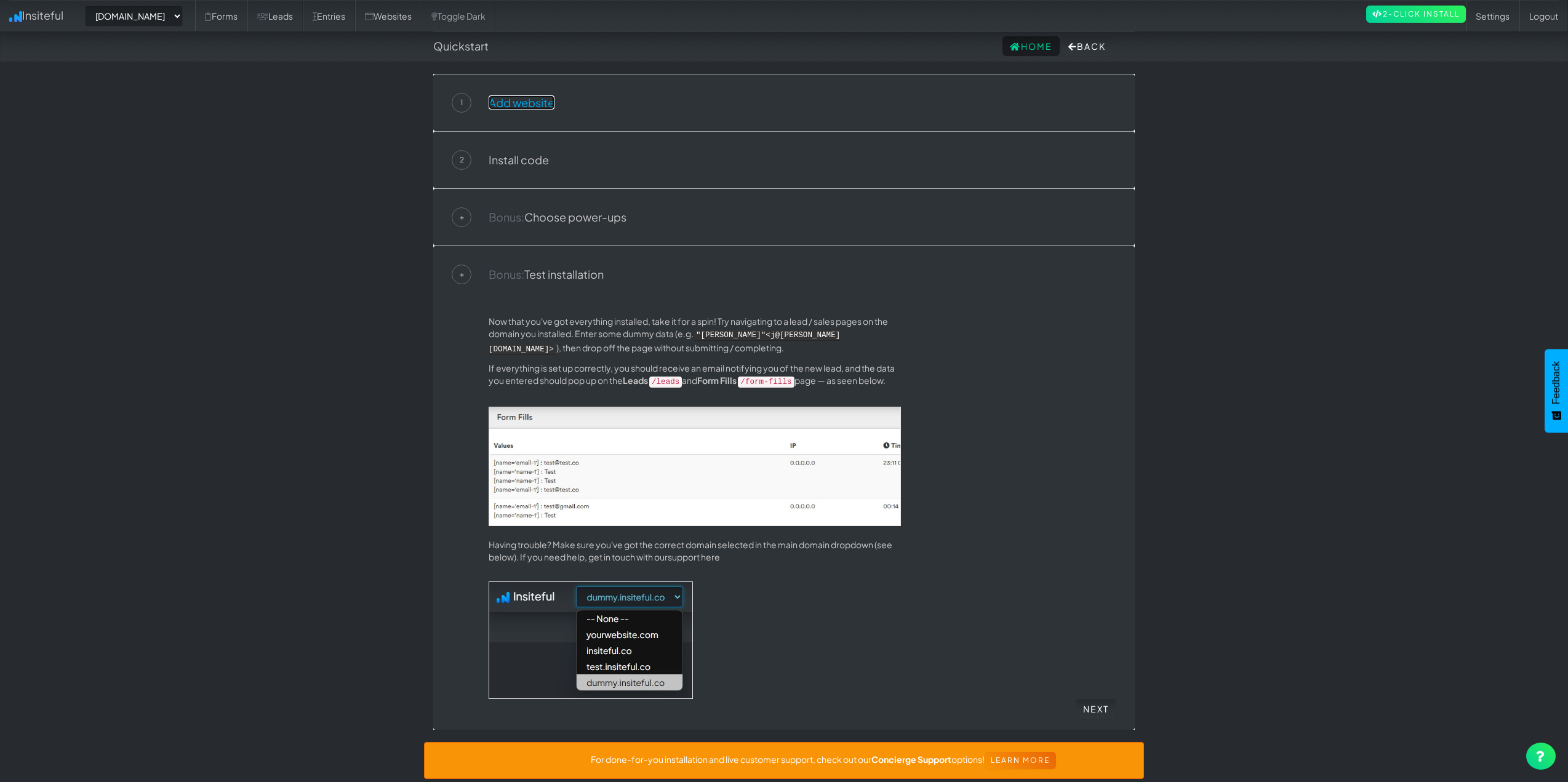
click at [515, 109] on link "Add website" at bounding box center [521, 102] width 66 height 14
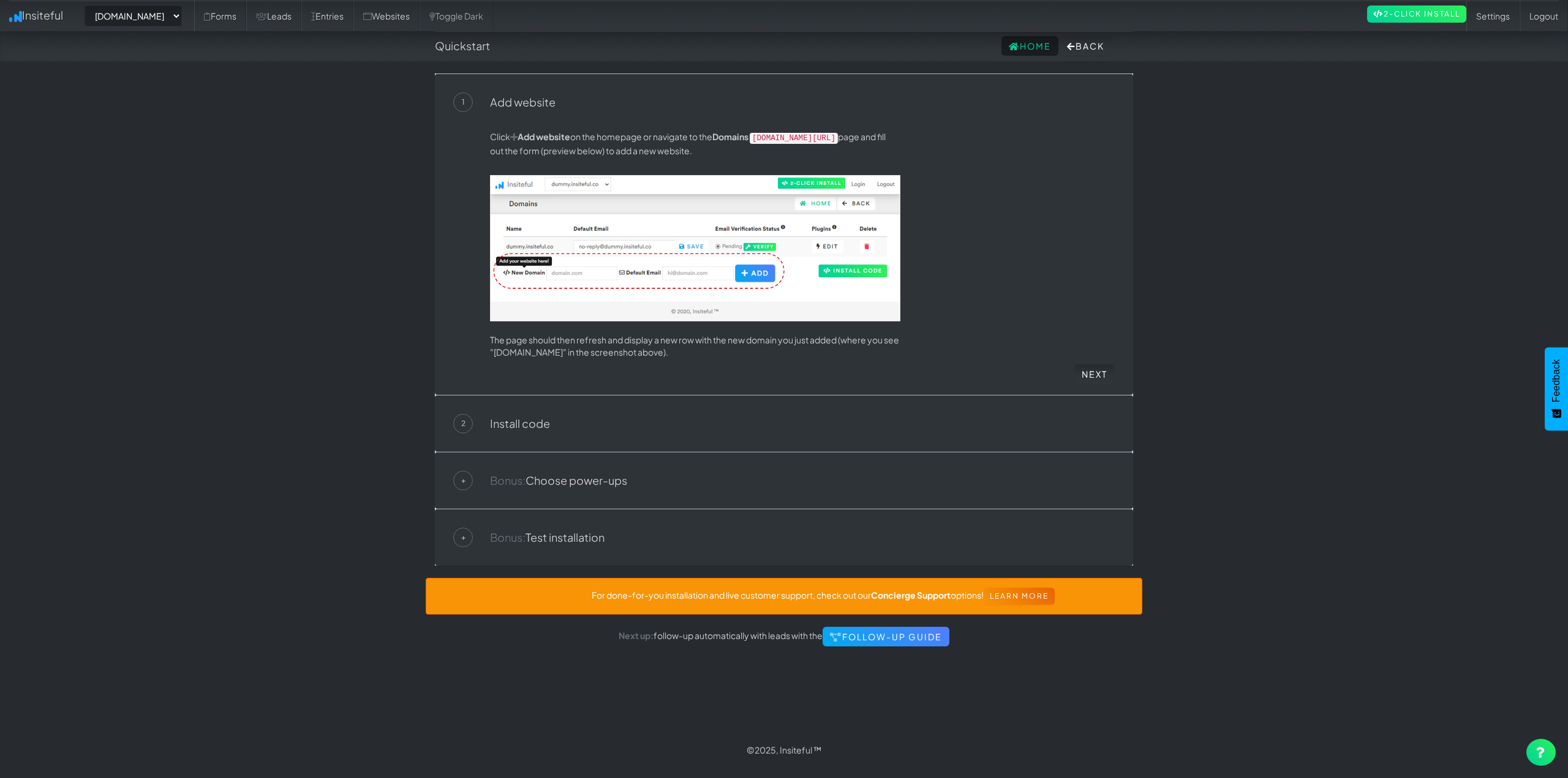
click at [558, 418] on div "2 Install code" at bounding box center [783, 424] width 661 height 20
click at [513, 421] on link "Install code" at bounding box center [520, 423] width 60 height 14
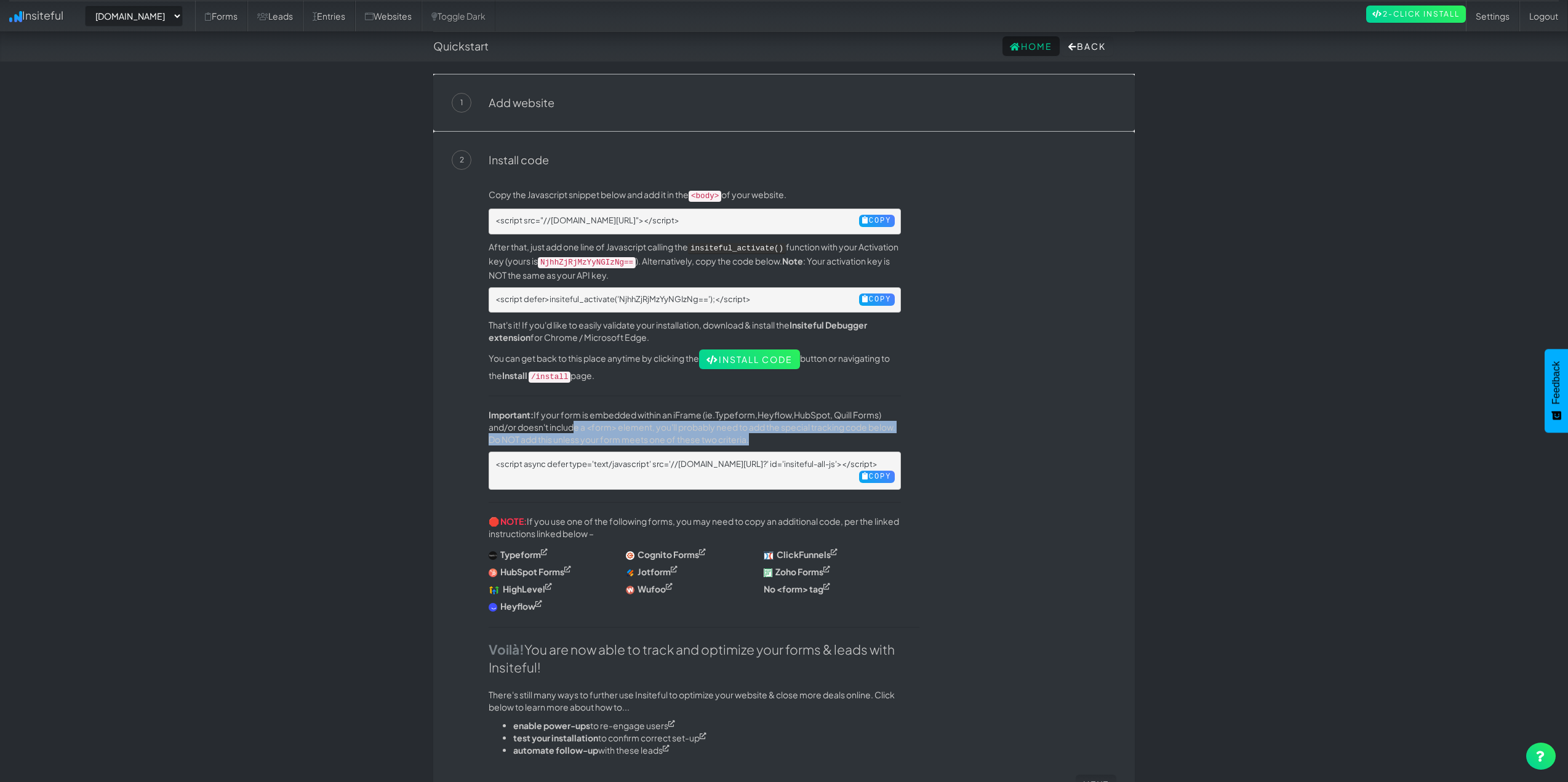
drag, startPoint x: 577, startPoint y: 417, endPoint x: 904, endPoint y: 433, distance: 327.4
click at [882, 431] on p "Important: If your form is embedded within an iFrame (ie. Typeform , Heyflow , …" at bounding box center [695, 427] width 412 height 37
click at [921, 436] on div "Copy the Javascript snippet below and add it in the <body> of your website. <sc…" at bounding box center [802, 481] width 646 height 586
click at [664, 429] on p "Important: If your form is embedded within an iFrame (ie. Typeform , Heyflow , …" at bounding box center [695, 427] width 412 height 37
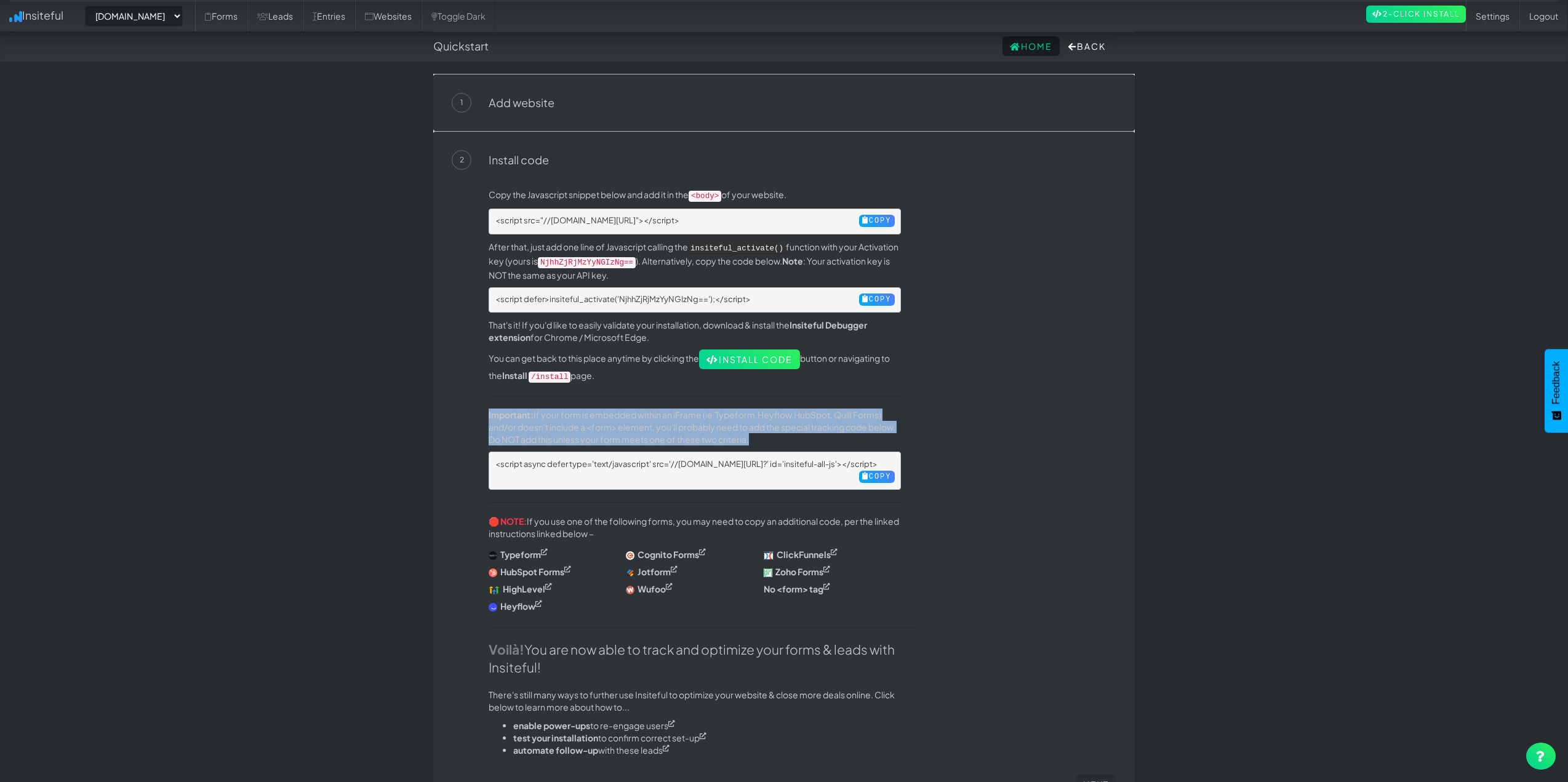
click at [664, 429] on p "Important: If your form is embedded within an iFrame (ie. Typeform , Heyflow , …" at bounding box center [695, 427] width 412 height 37
click at [993, 435] on div "Copy the Javascript snippet below and add it in the <body> of your website. <sc…" at bounding box center [802, 481] width 646 height 586
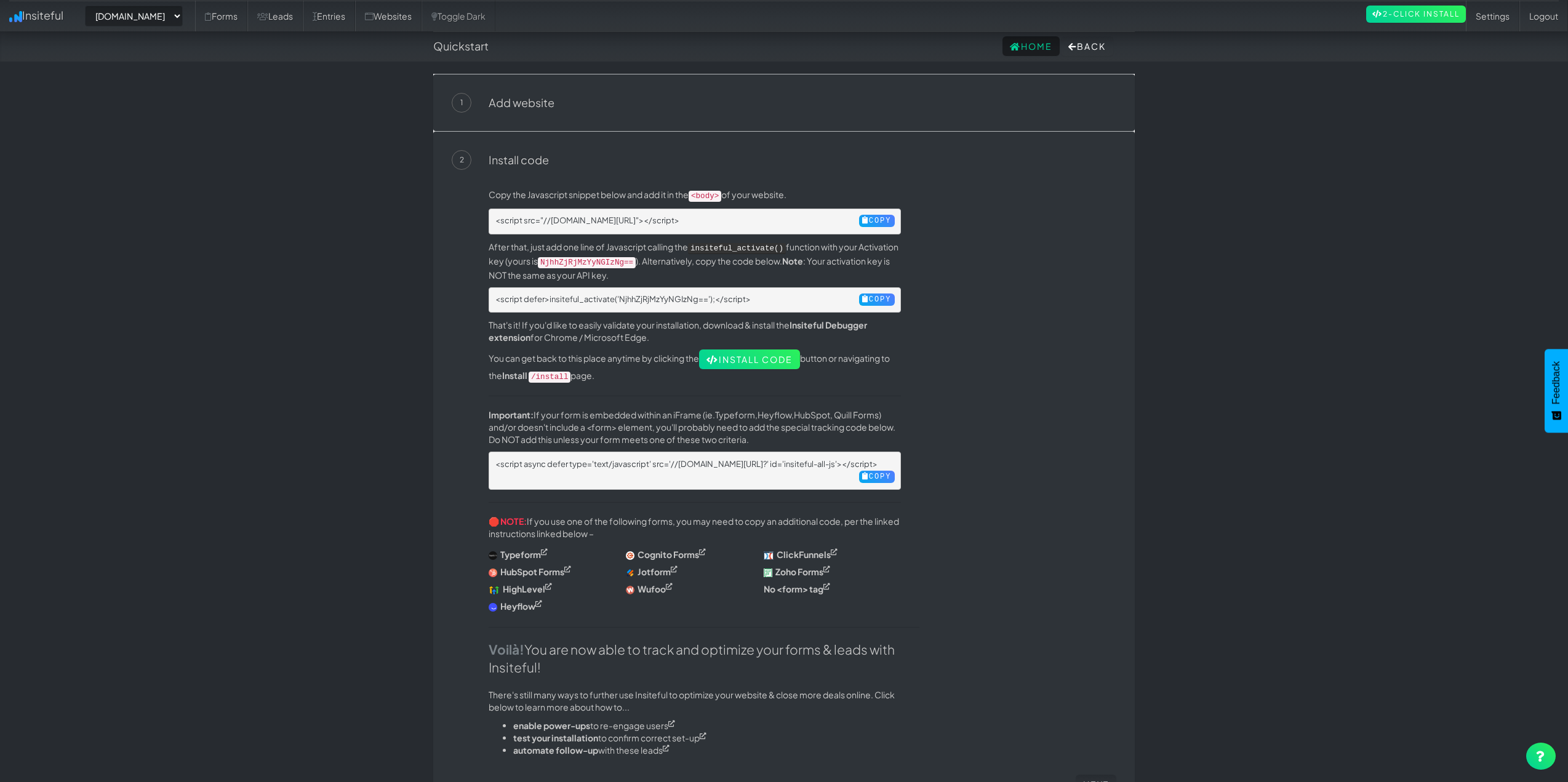
drag, startPoint x: 181, startPoint y: 28, endPoint x: 161, endPoint y: 22, distance: 20.9
click at [176, 27] on div "-- None -- www.raldasdetails.com purpleflareagency.com ninetailzmotorsports.com…" at bounding box center [784, 15] width 1549 height 32
click at [159, 22] on select "-- None -- www.raldasdetails.com purpleflareagency.com ninetailzmotorsports.com…" at bounding box center [134, 16] width 98 height 21
click at [56, 9] on link "Insiteful" at bounding box center [36, 15] width 72 height 31
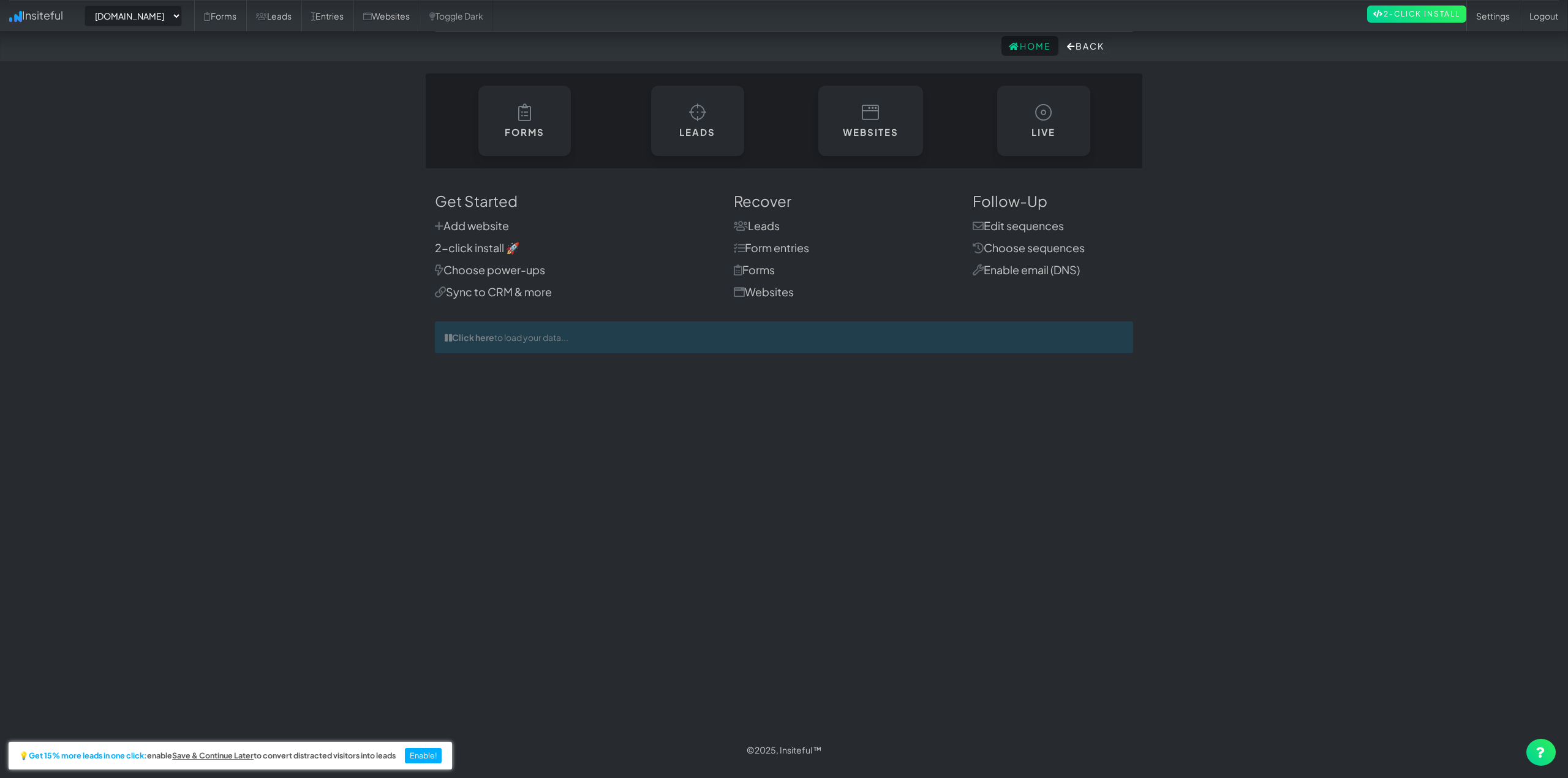
select select "2511"
click at [875, 139] on link "Websites" at bounding box center [870, 118] width 107 height 71
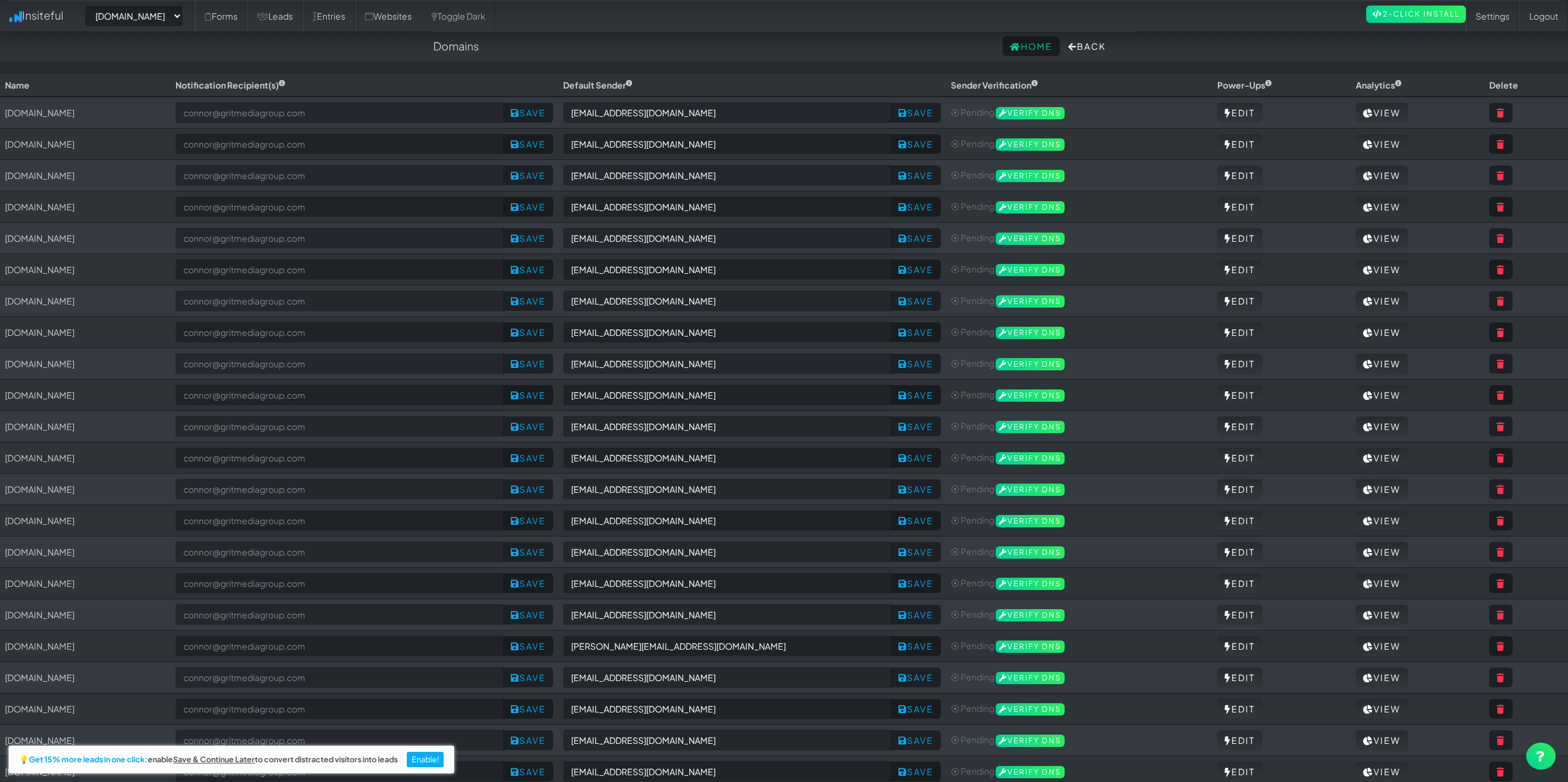
select select "2511"
click at [98, 116] on td "[DOMAIN_NAME]" at bounding box center [85, 113] width 170 height 32
click at [1393, 104] on link "View" at bounding box center [1382, 113] width 52 height 20
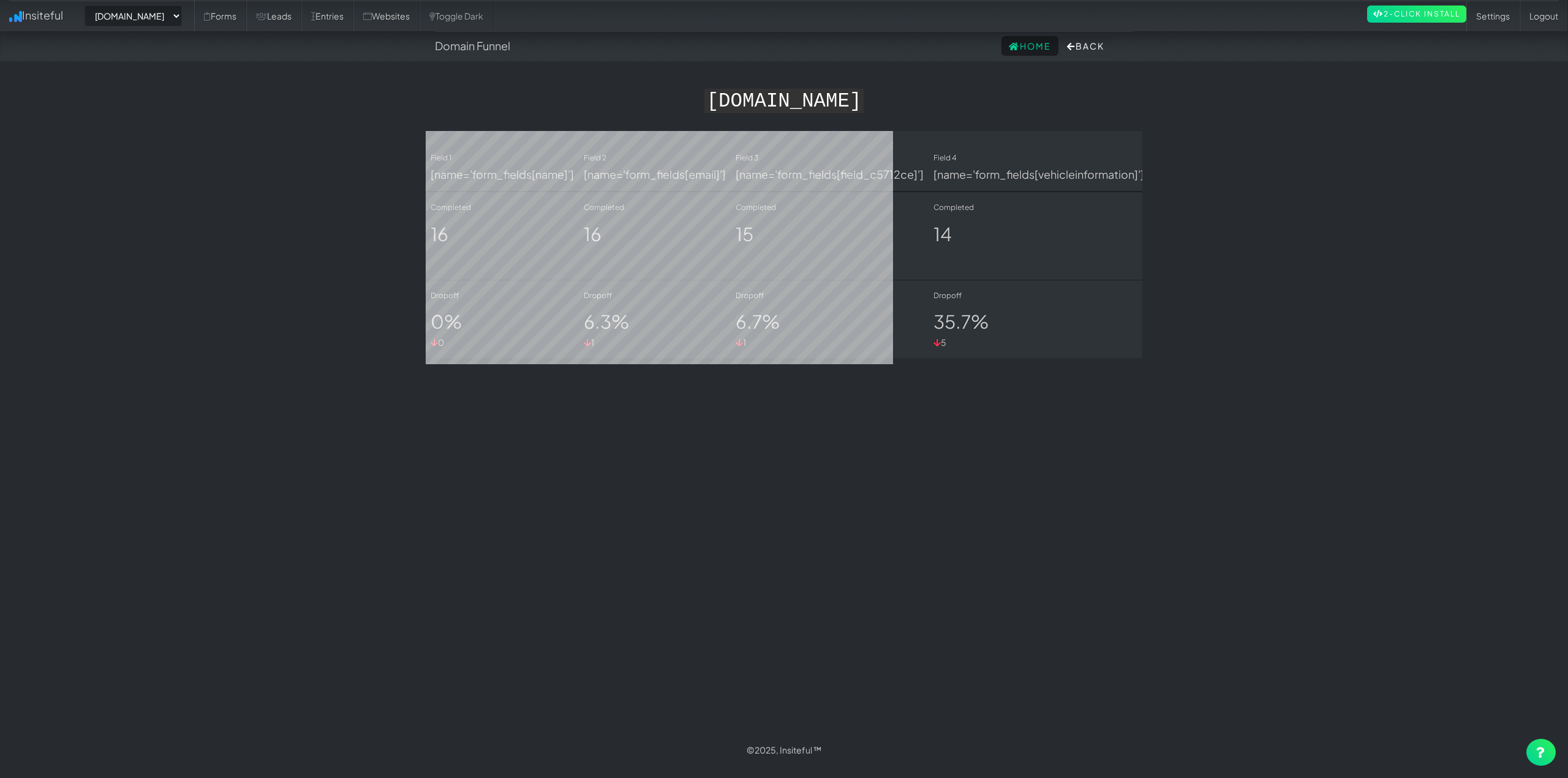
select select "2511"
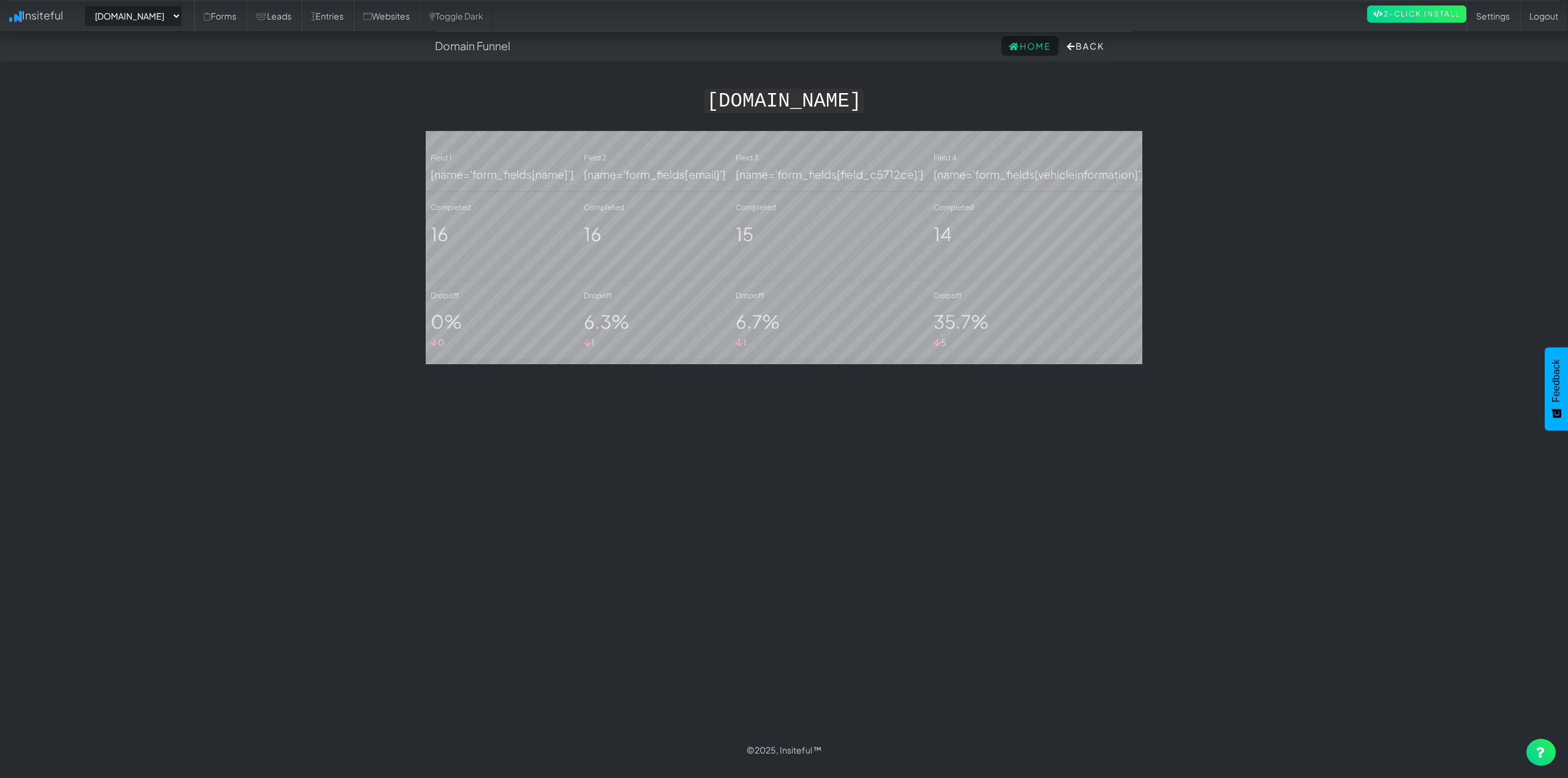
click at [1206, 171] on body "Domain Funnel Home Back Toggle navigation Insiteful -- None -- [DOMAIN_NAME] [D…" at bounding box center [784, 383] width 1568 height 765
drag, startPoint x: 655, startPoint y: 58, endPoint x: 1100, endPoint y: 94, distance: 446.5
click at [894, 70] on body "Domain Funnel Home Back Toggle navigation Insiteful -- None -- [DOMAIN_NAME] [D…" at bounding box center [784, 383] width 1568 height 765
click at [1117, 98] on h1 "[DOMAIN_NAME]" at bounding box center [784, 99] width 717 height 27
click at [1419, 18] on link "2-Click Install" at bounding box center [1416, 14] width 99 height 17
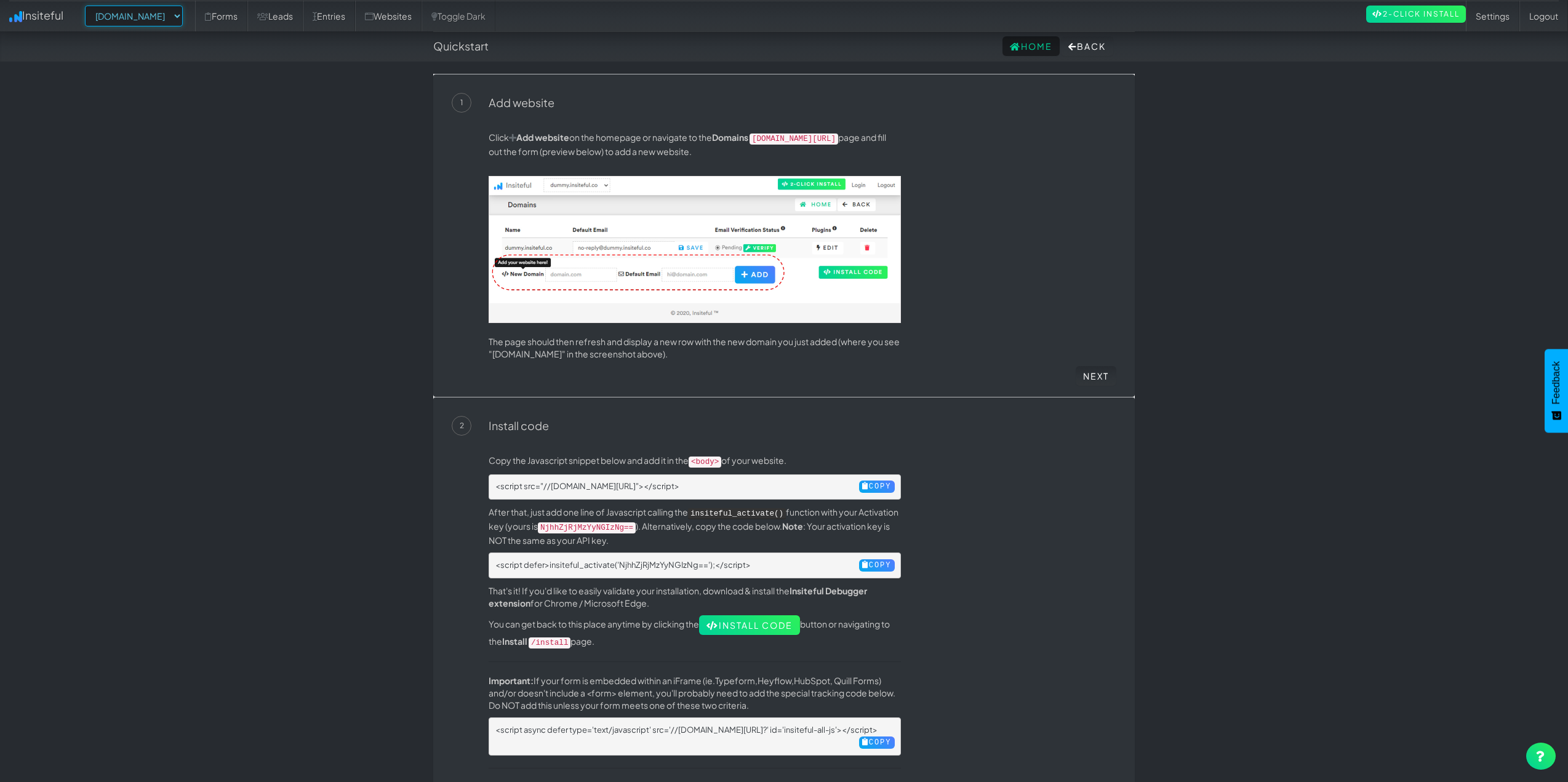
click at [147, 12] on select "-- None -- [DOMAIN_NAME] [DOMAIN_NAME] [DOMAIN_NAME] [DOMAIN_NAME] [DOMAIN_NAME…" at bounding box center [134, 16] width 98 height 21
select select "2421"
click at [89, 6] on select "-- None -- [DOMAIN_NAME] [DOMAIN_NAME] [DOMAIN_NAME] [DOMAIN_NAME] [DOMAIN_NAME…" at bounding box center [134, 16] width 98 height 21
select select "2421"
click at [218, 207] on body "Quickstart Home Back Toggle navigation Insiteful -- None -- www.raldasdetails.c…" at bounding box center [784, 655] width 1568 height 1310
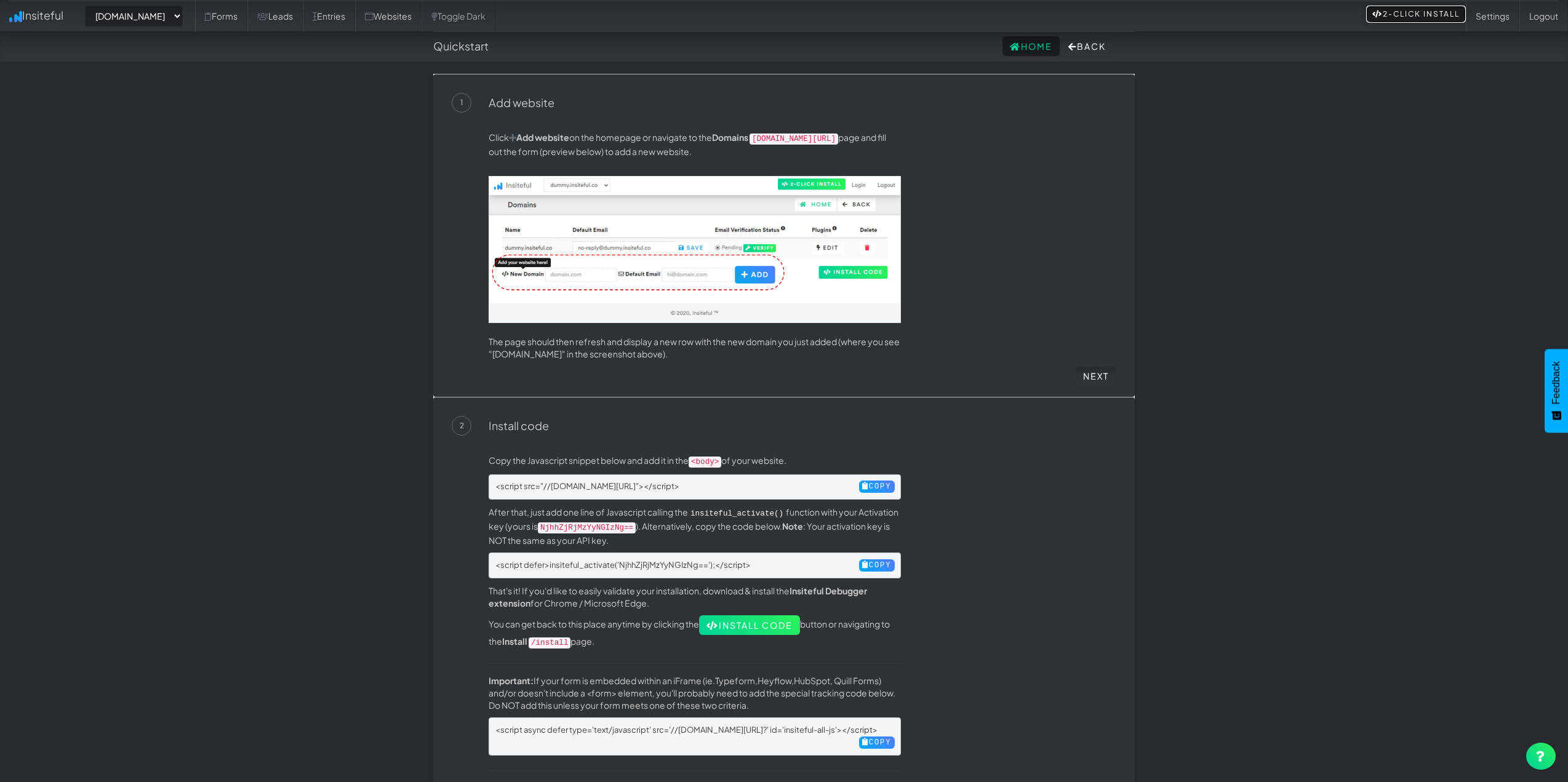
click at [1397, 14] on link "2-Click Install" at bounding box center [1416, 14] width 100 height 17
select select "2421"
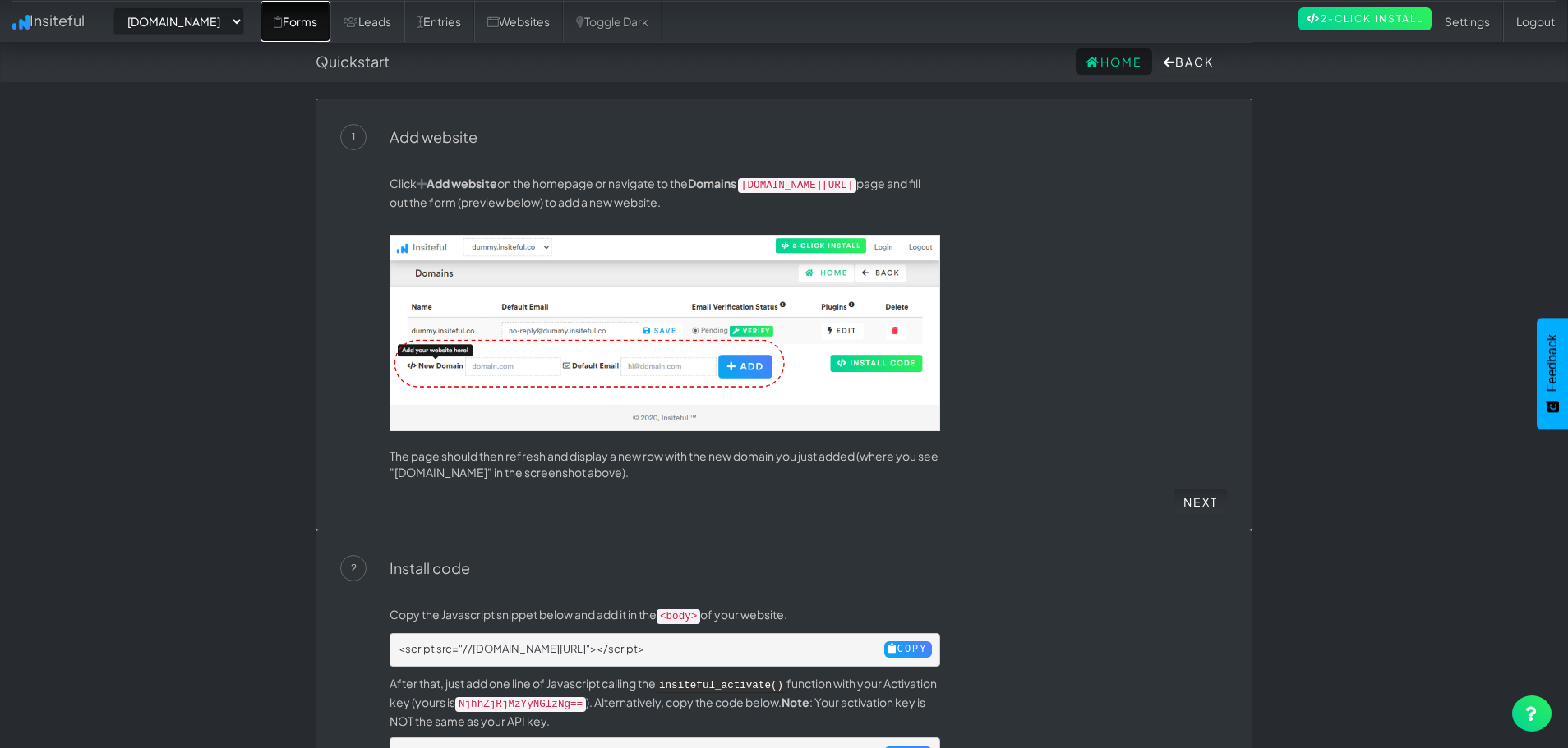
click at [322, 24] on link "Forms" at bounding box center [295, 21] width 69 height 41
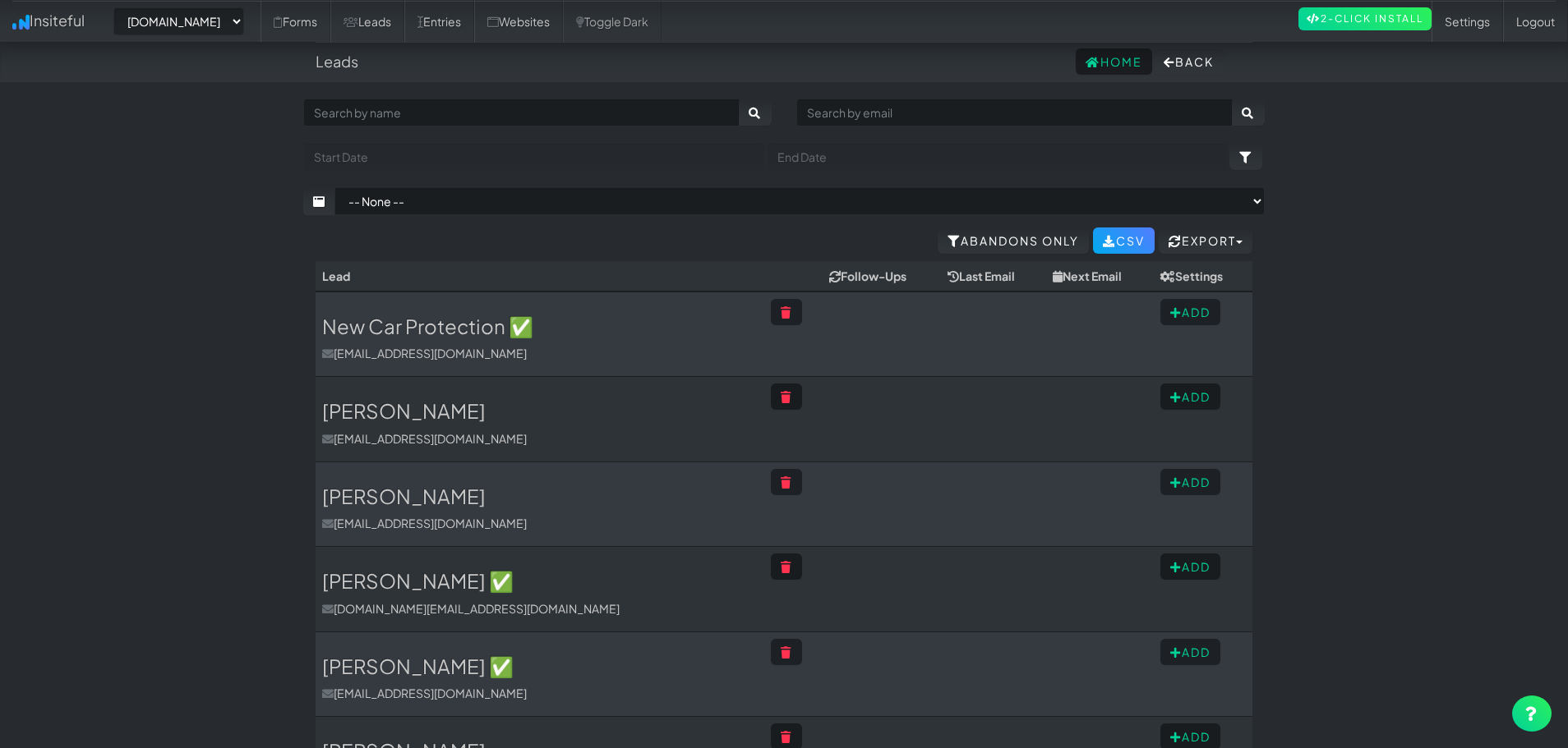
select select "2421"
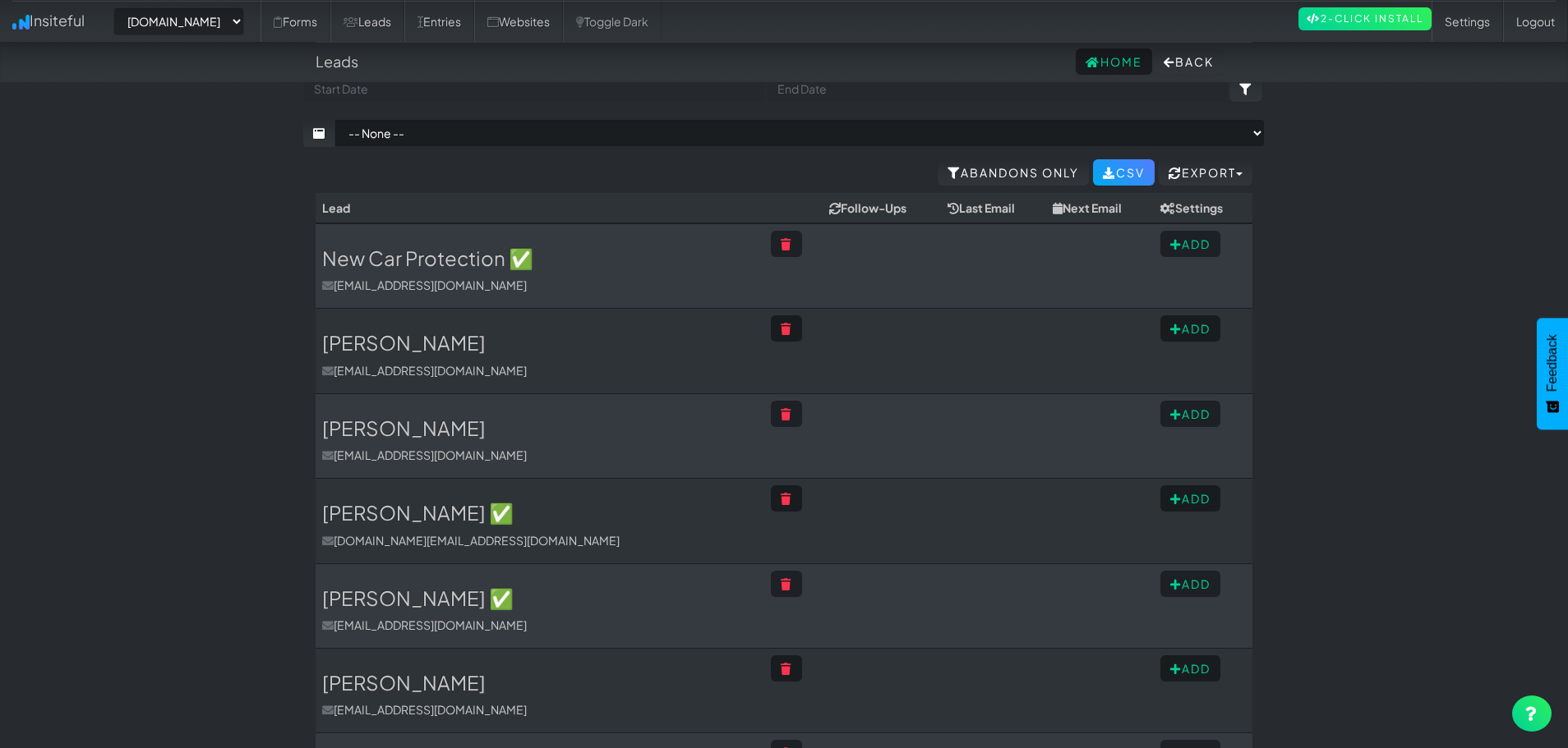
scroll to position [82, 0]
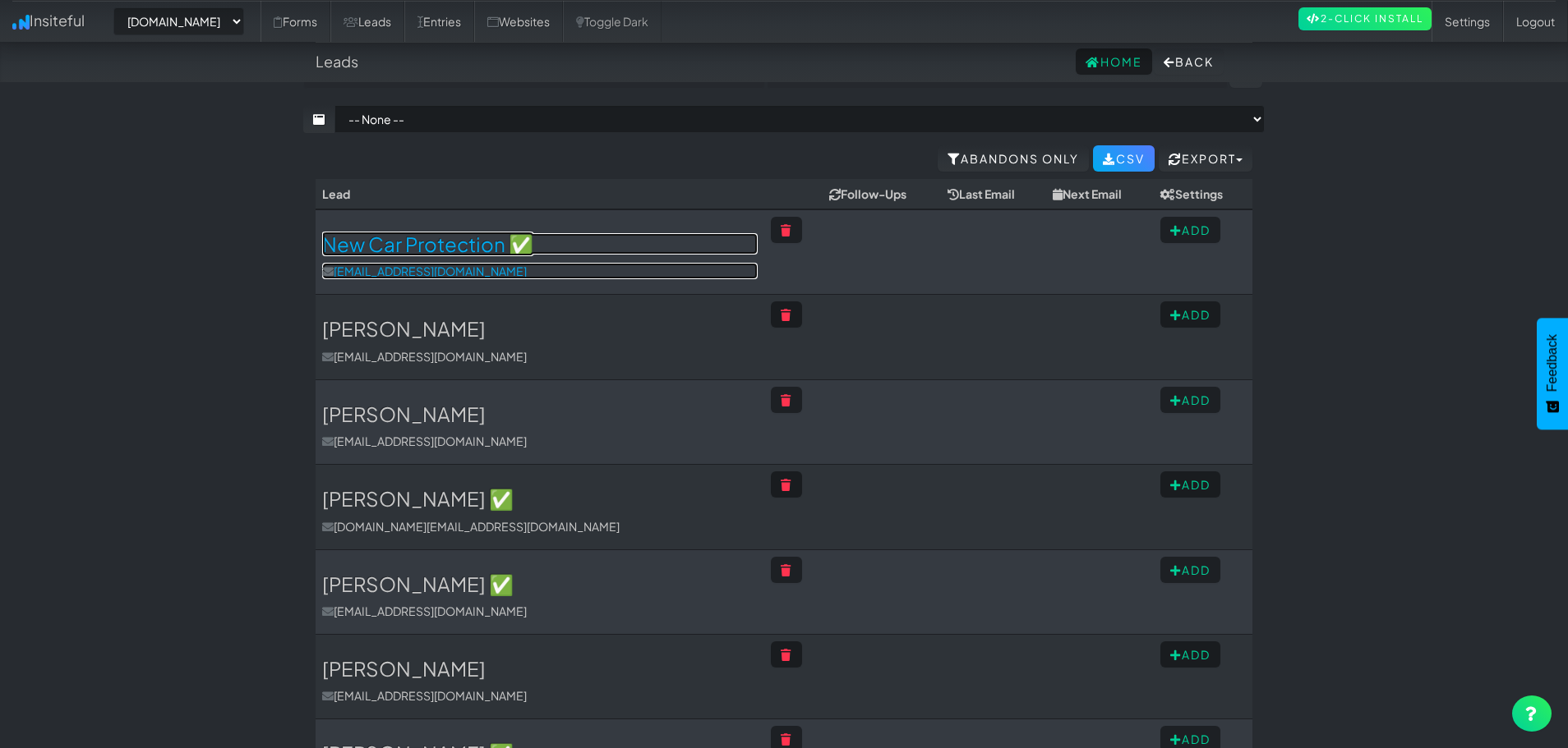
click at [433, 250] on h3 "New Car Protection ✅" at bounding box center [540, 244] width 436 height 21
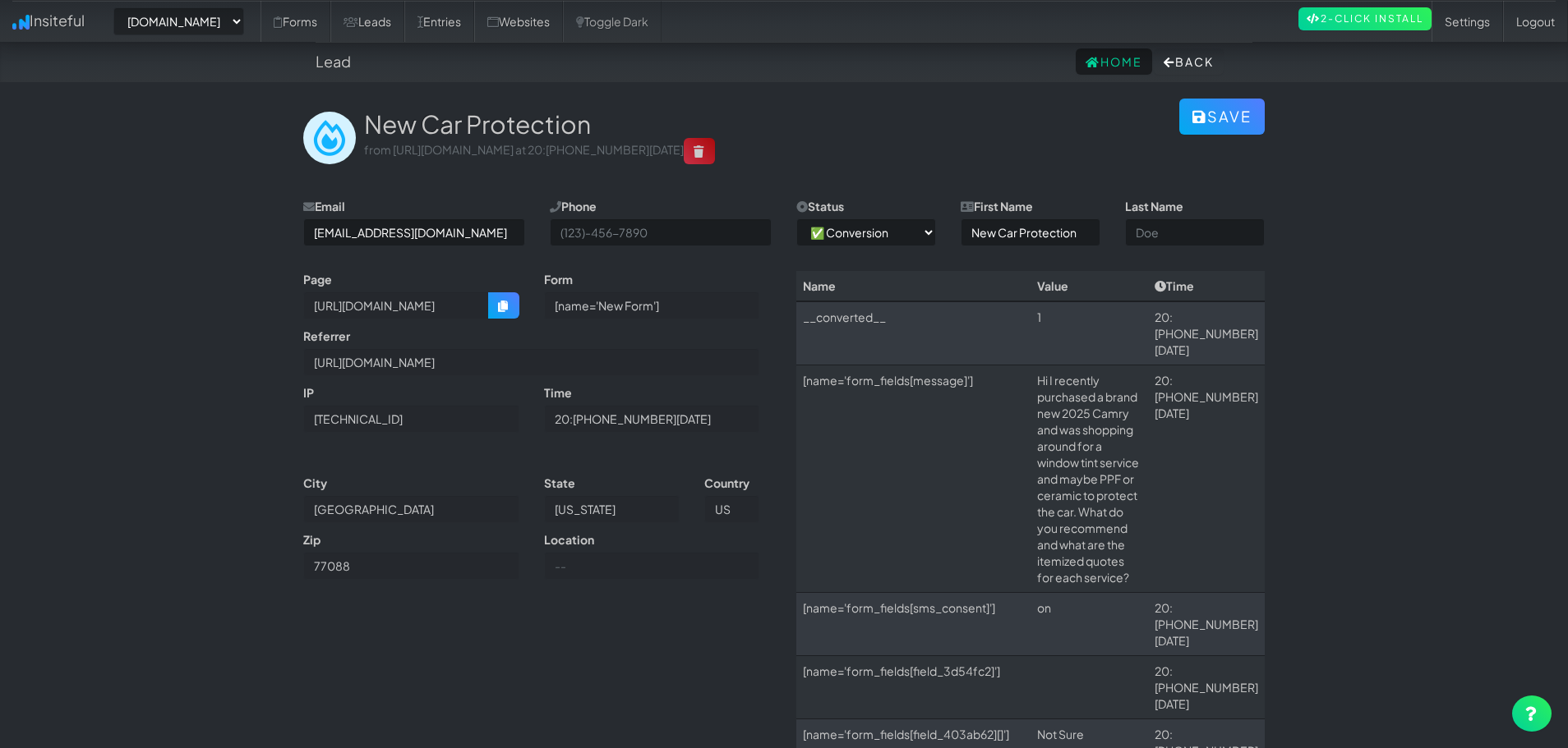
select select "2421"
select select "1"
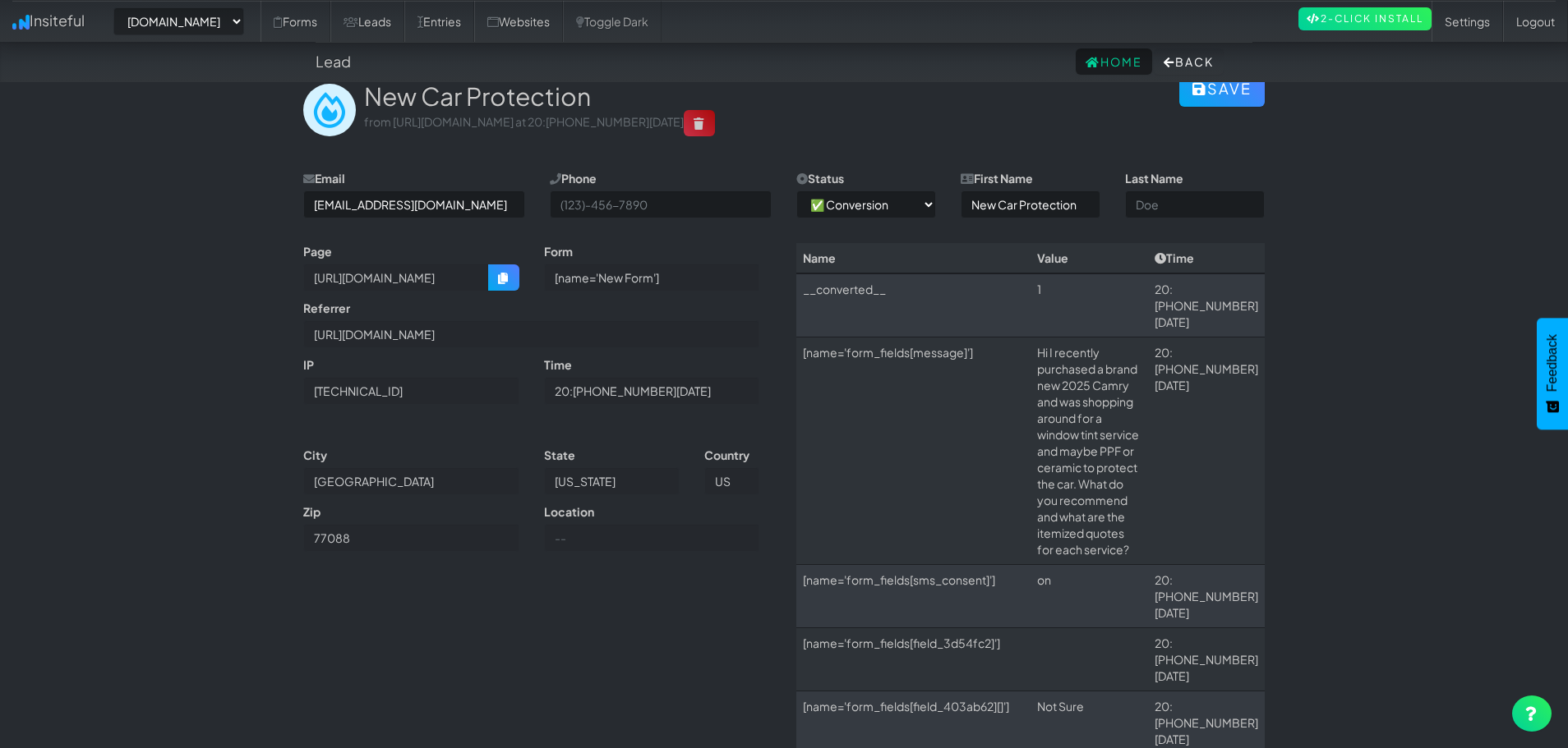
scroll to position [82, 0]
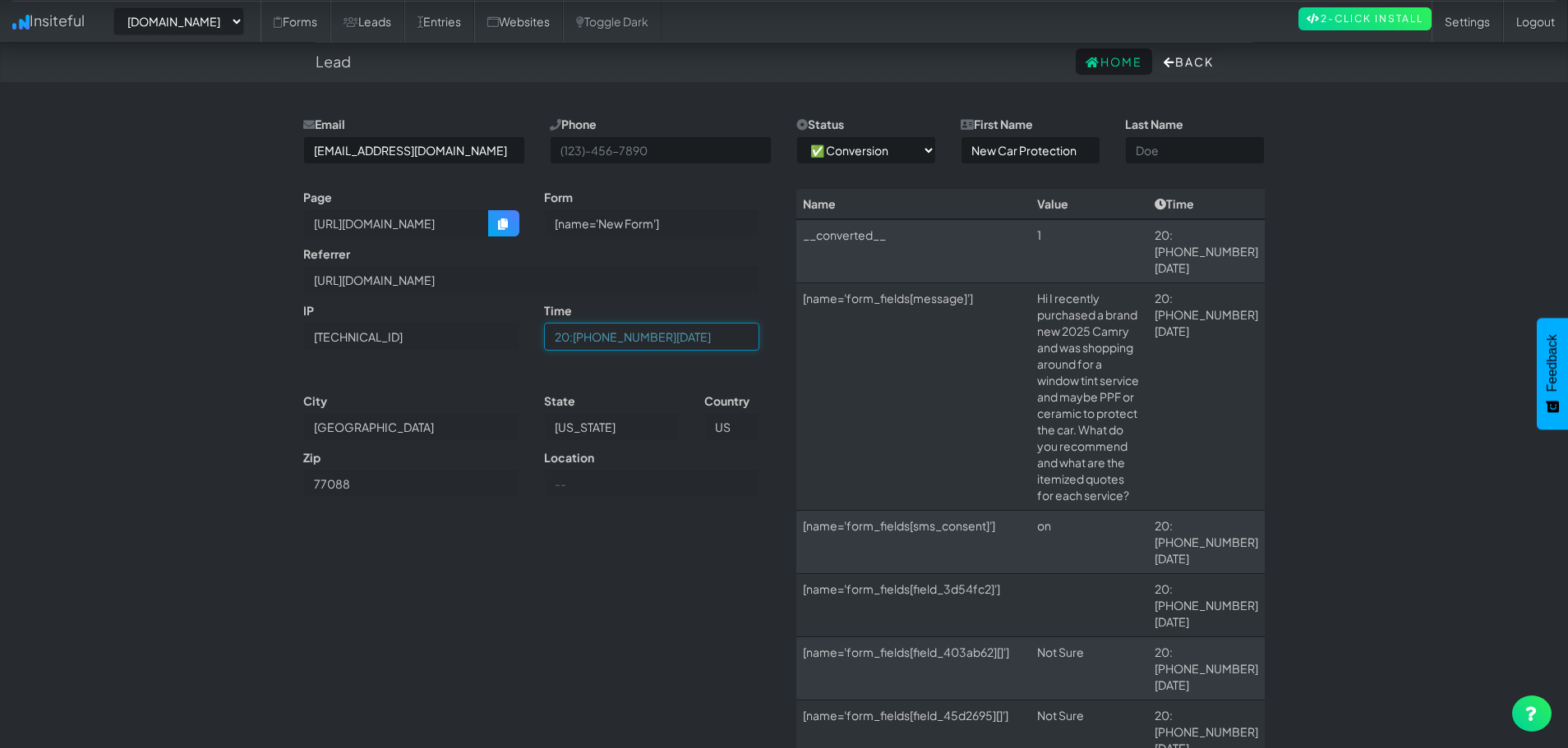
drag, startPoint x: 560, startPoint y: 342, endPoint x: 689, endPoint y: 333, distance: 129.3
click at [671, 332] on input "20:34 09.22.25" at bounding box center [652, 337] width 216 height 28
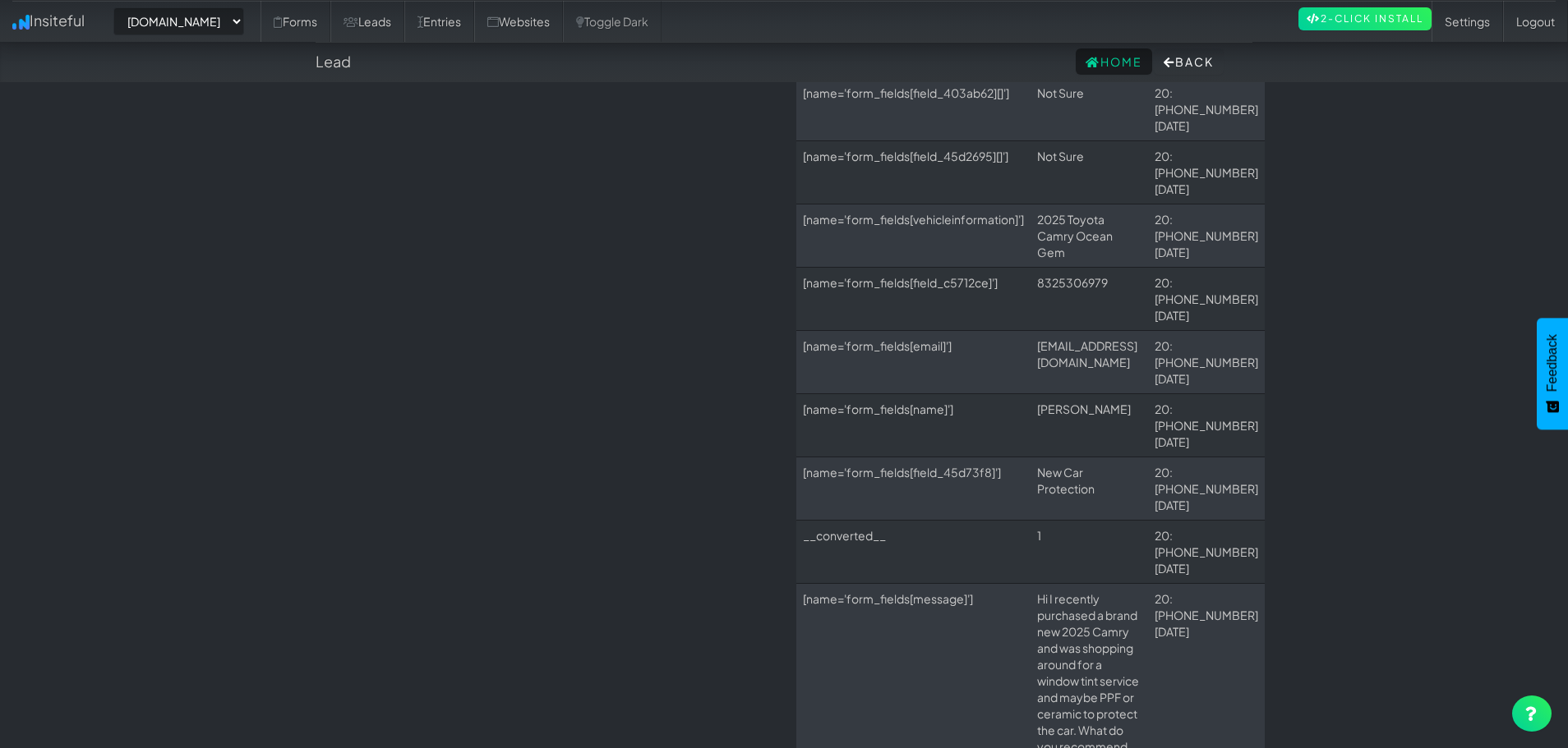
scroll to position [0, 0]
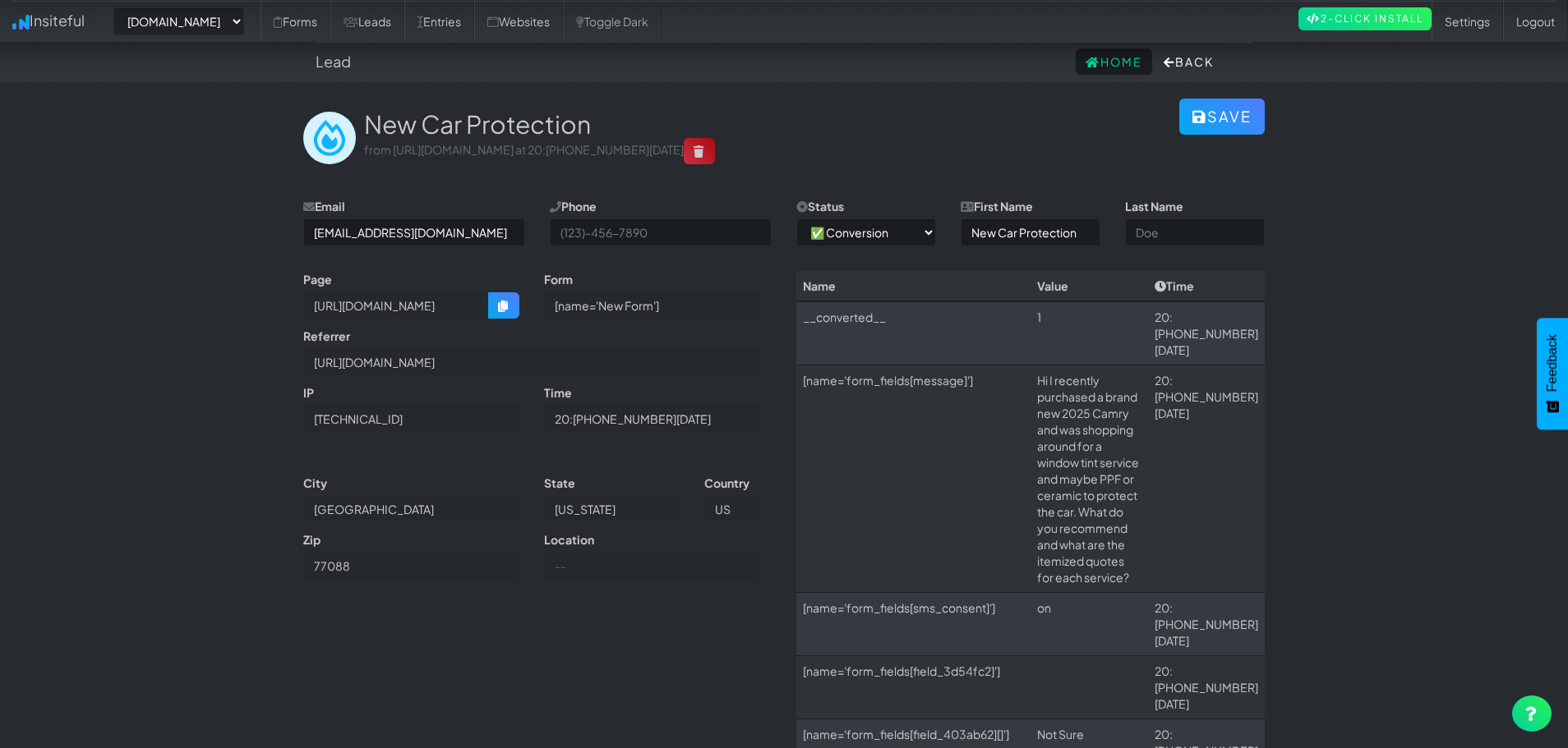
drag, startPoint x: 1377, startPoint y: 488, endPoint x: 1372, endPoint y: 268, distance: 220.1
click at [881, 232] on select "-- None -- ✅ Conversion 🔥 Lead Unknown" at bounding box center [866, 232] width 140 height 28
click at [940, 146] on div "New Car Protection from https://www.houstonpaintprotection.com/window-tint/ at …" at bounding box center [772, 137] width 815 height 54
click at [1321, 17] on link "2-Click Install" at bounding box center [1365, 19] width 133 height 23
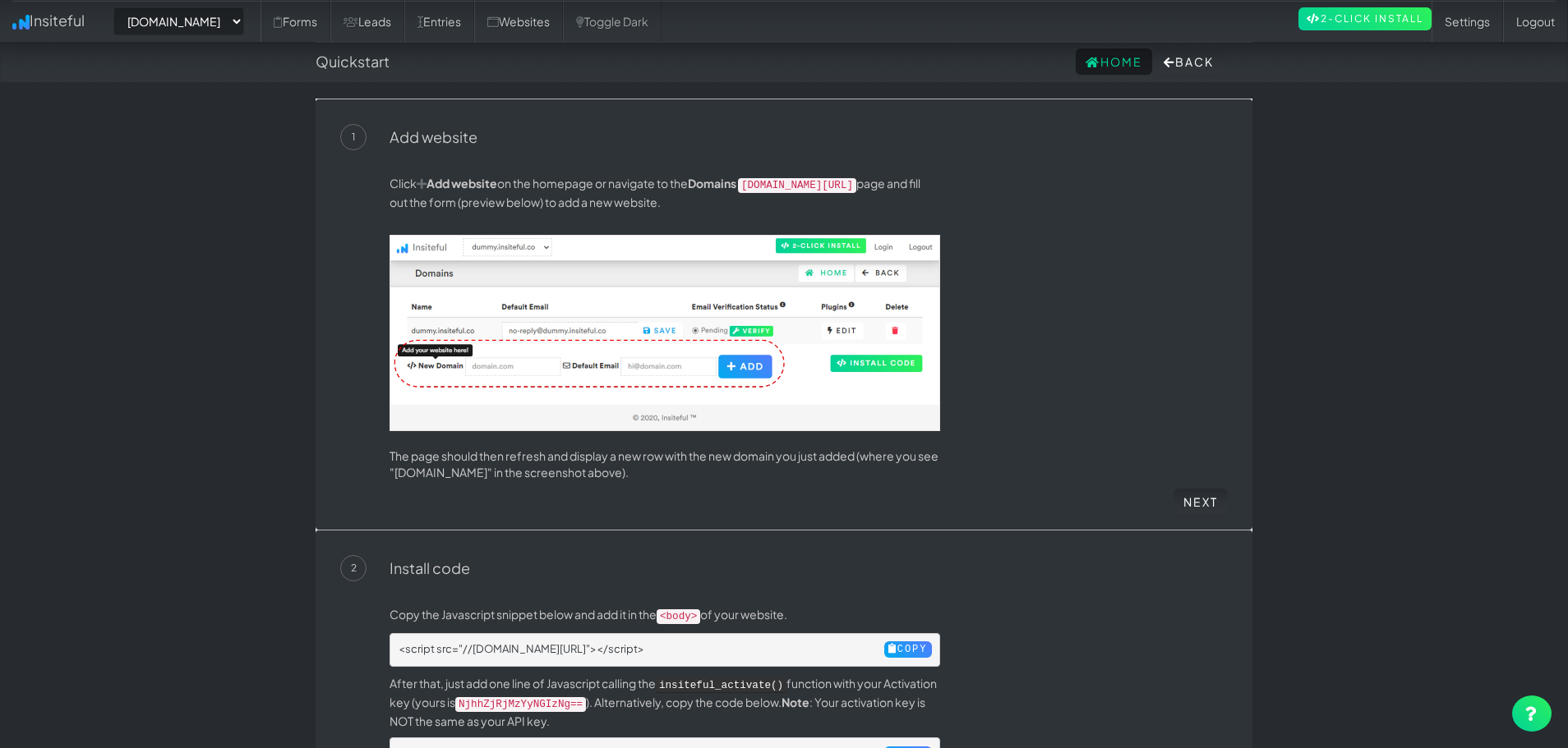
select select "2421"
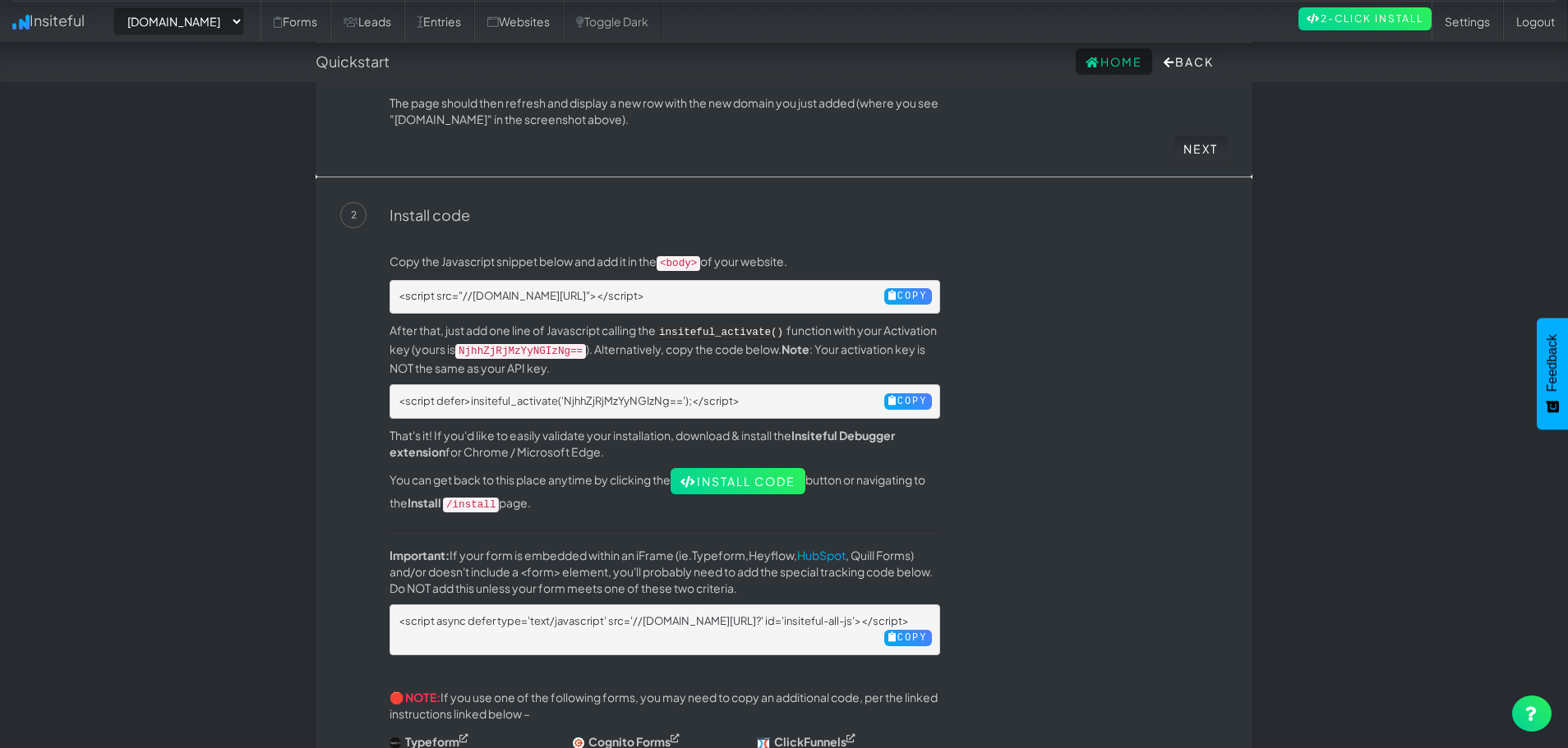
scroll to position [493, 0]
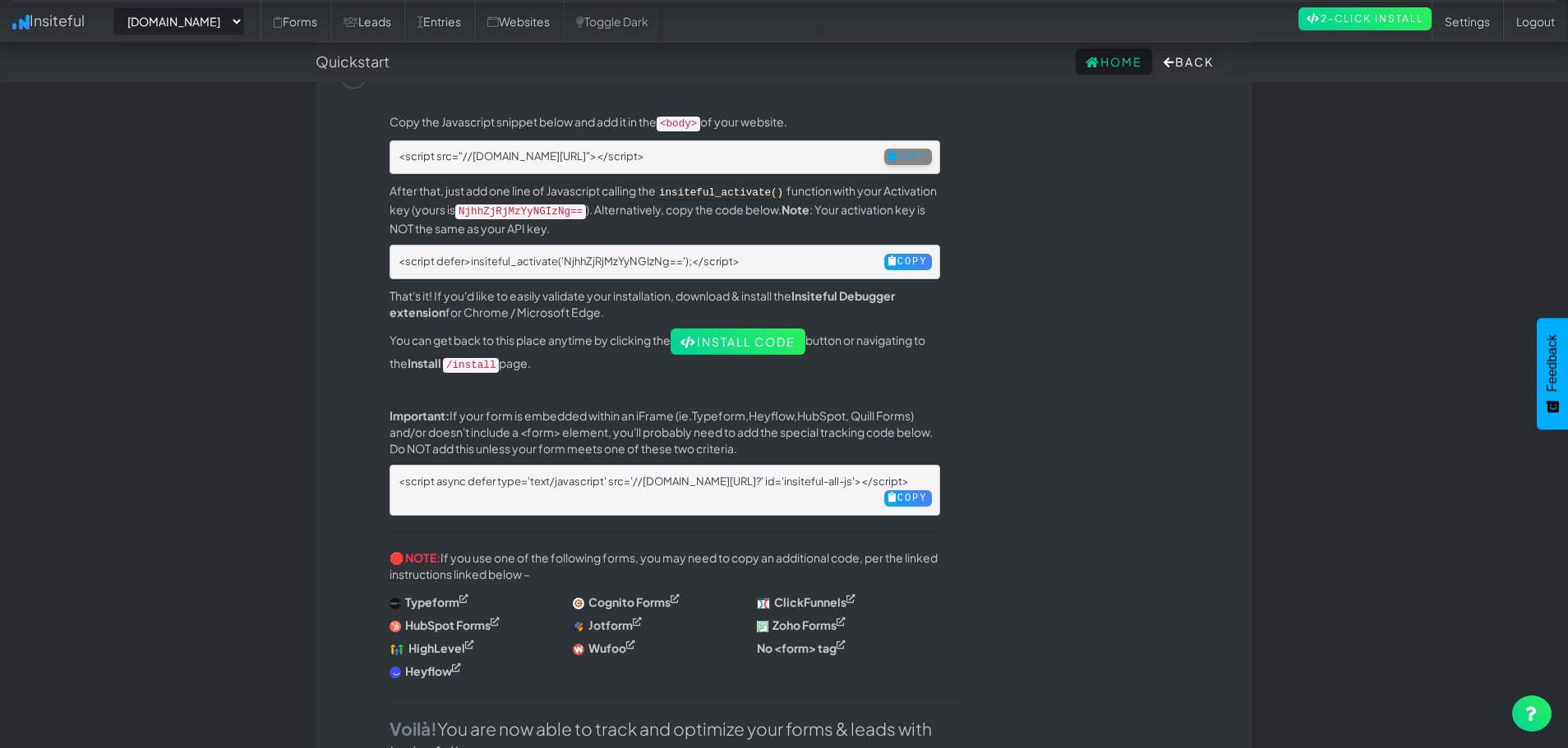
click at [891, 156] on button "Copy" at bounding box center [908, 157] width 48 height 17
click at [895, 254] on button "Copy" at bounding box center [908, 262] width 48 height 17
click at [877, 297] on p "That's it! If you'd like to easily validate your installation, download & insta…" at bounding box center [665, 304] width 551 height 33
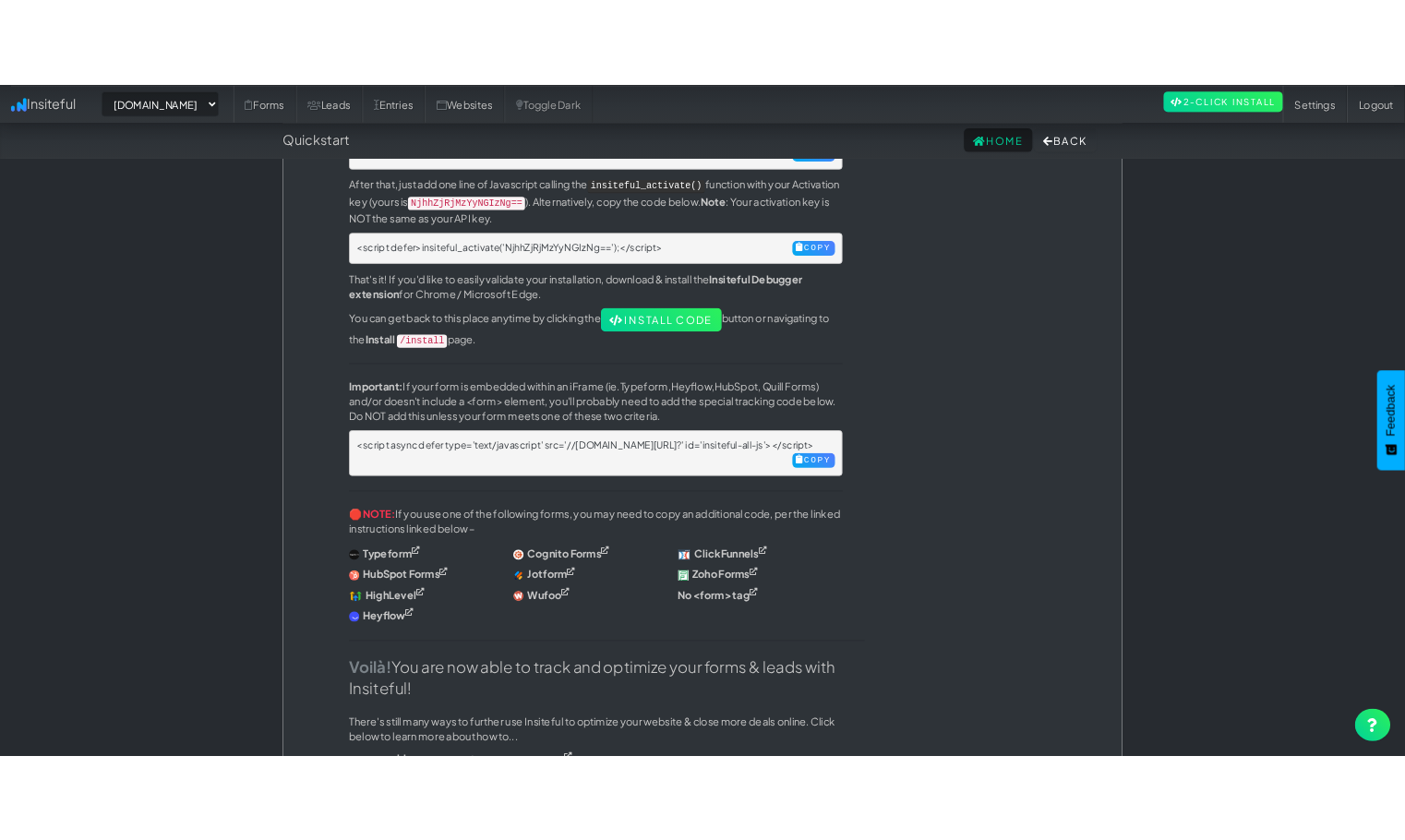
scroll to position [559, 0]
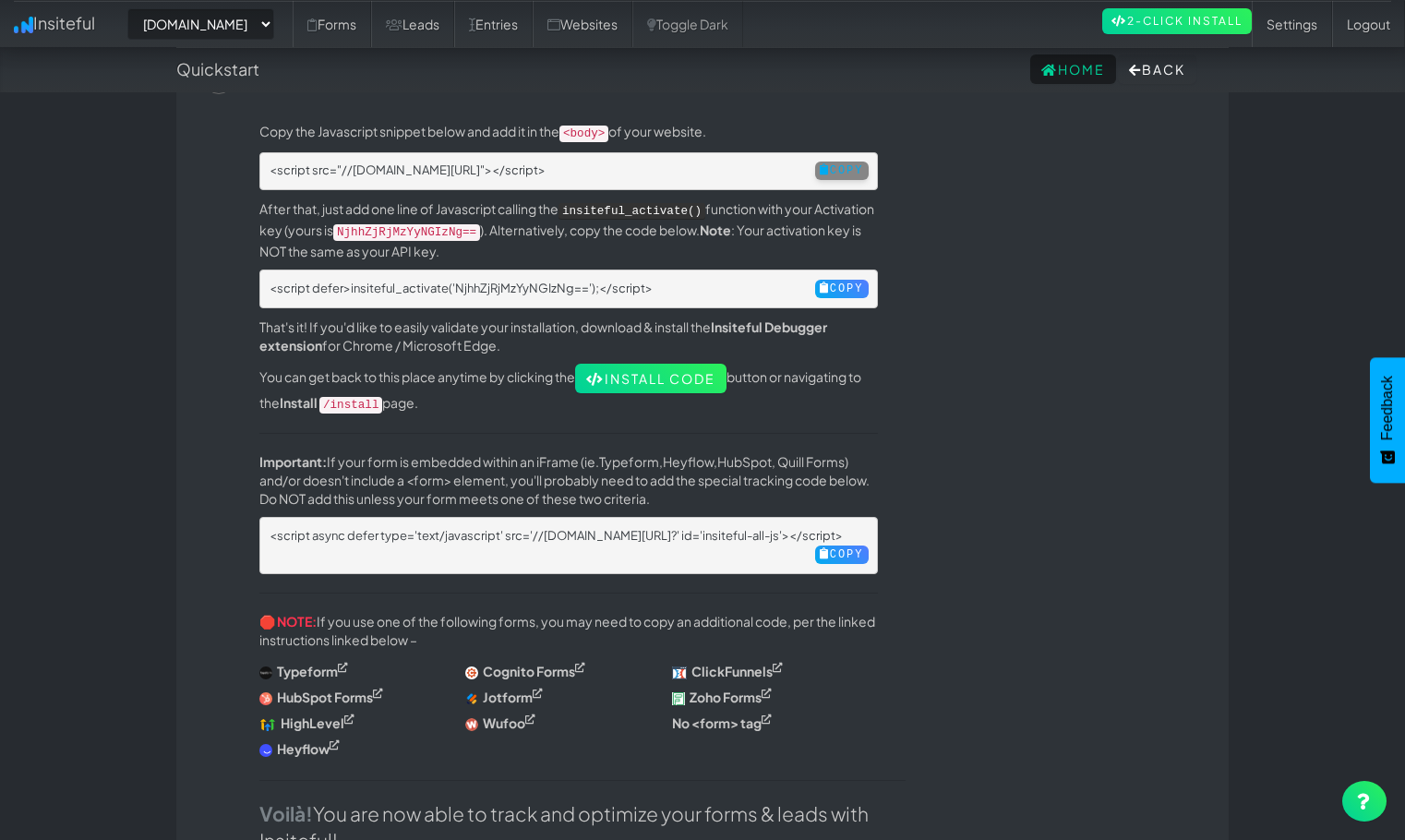
click at [824, 162] on button "Copy" at bounding box center [842, 171] width 54 height 19
drag, startPoint x: 808, startPoint y: 279, endPoint x: 795, endPoint y: 279, distance: 13.0
click at [820, 282] on icon at bounding box center [824, 288] width 10 height 11
click at [768, 113] on div "Copy the Javascript snippet below and add it in the <body> of your website. <sc…" at bounding box center [702, 566] width 997 height 945
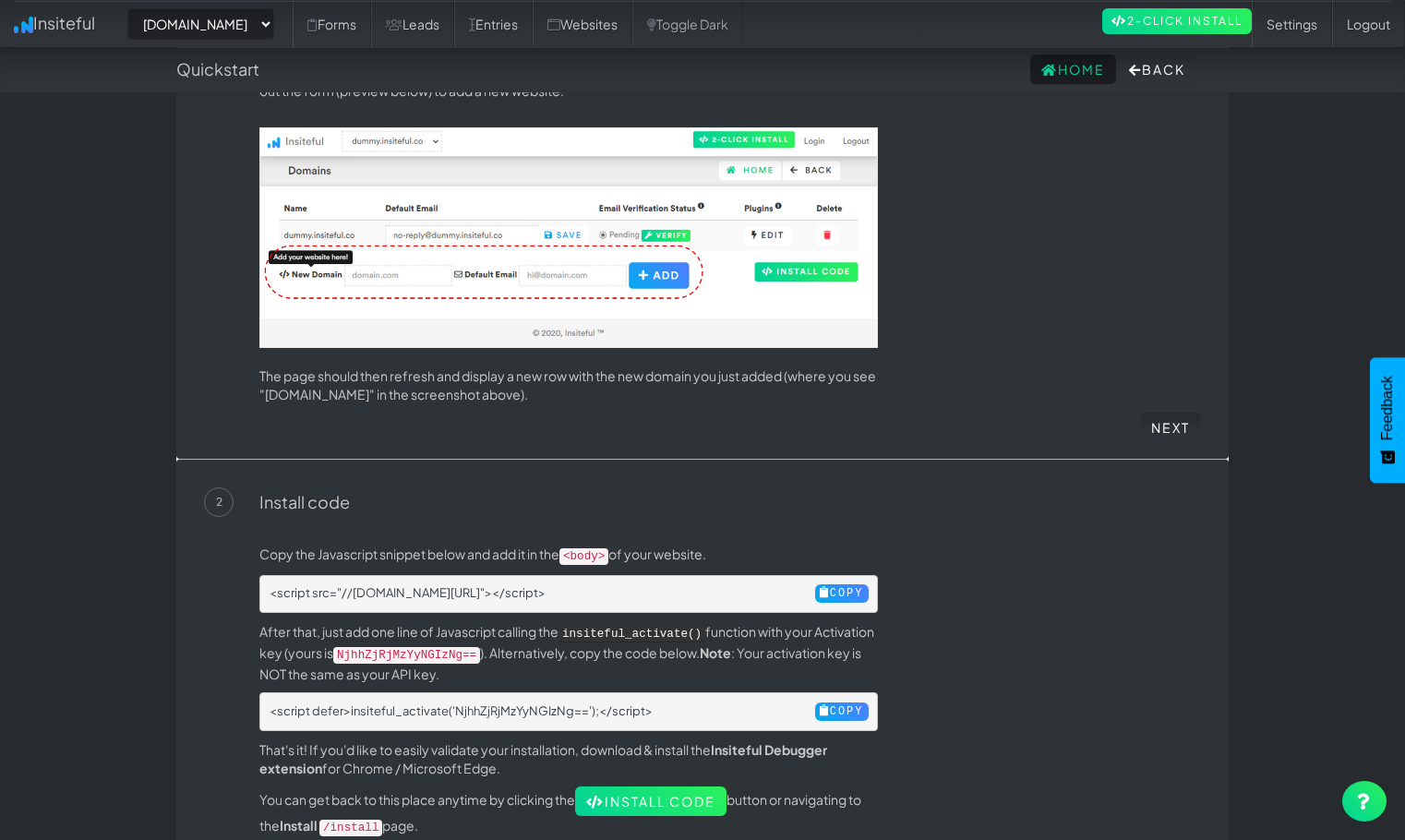
scroll to position [0, 0]
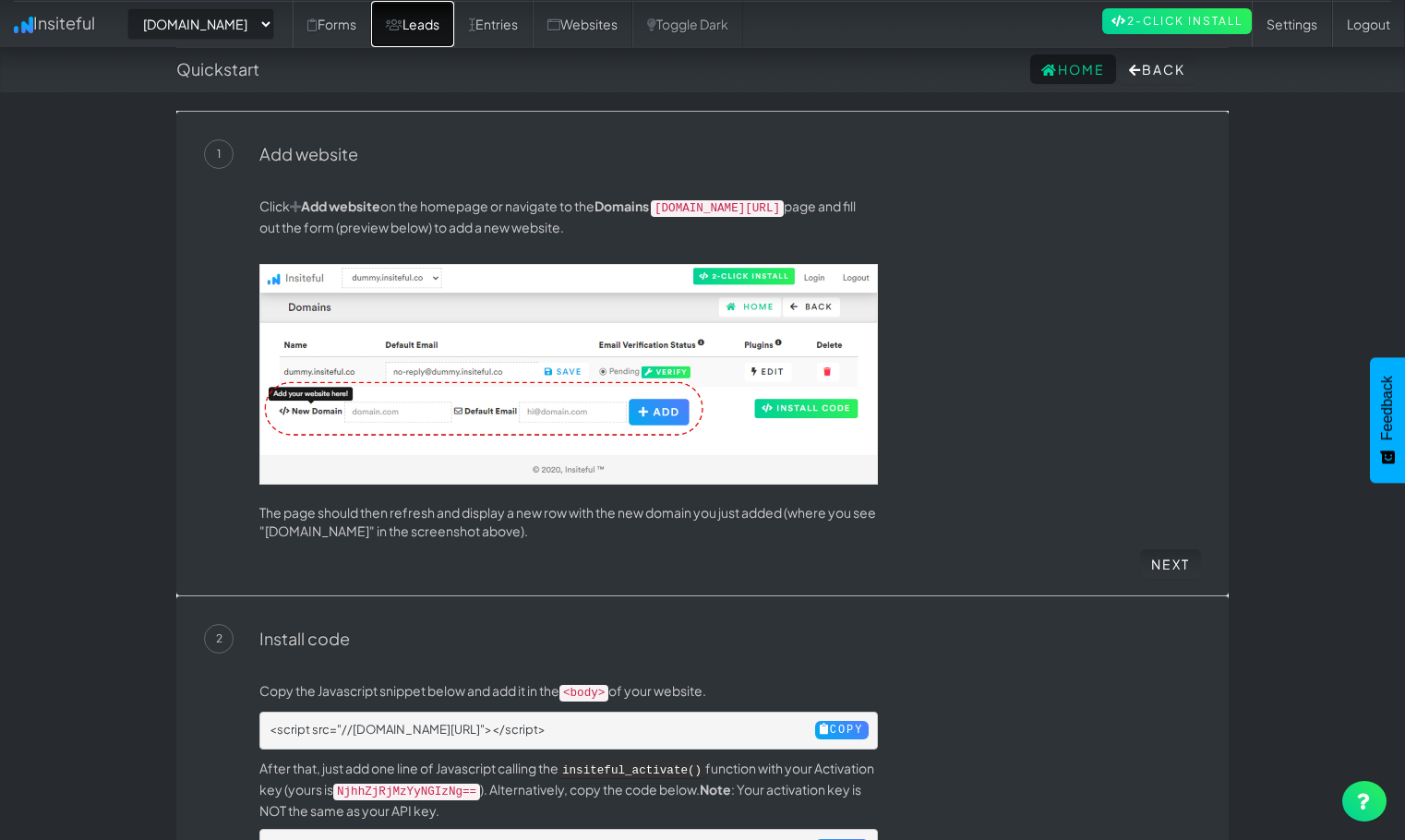
click at [454, 20] on link "Leads" at bounding box center [412, 24] width 83 height 46
click at [532, 19] on link "Entries" at bounding box center [493, 24] width 78 height 46
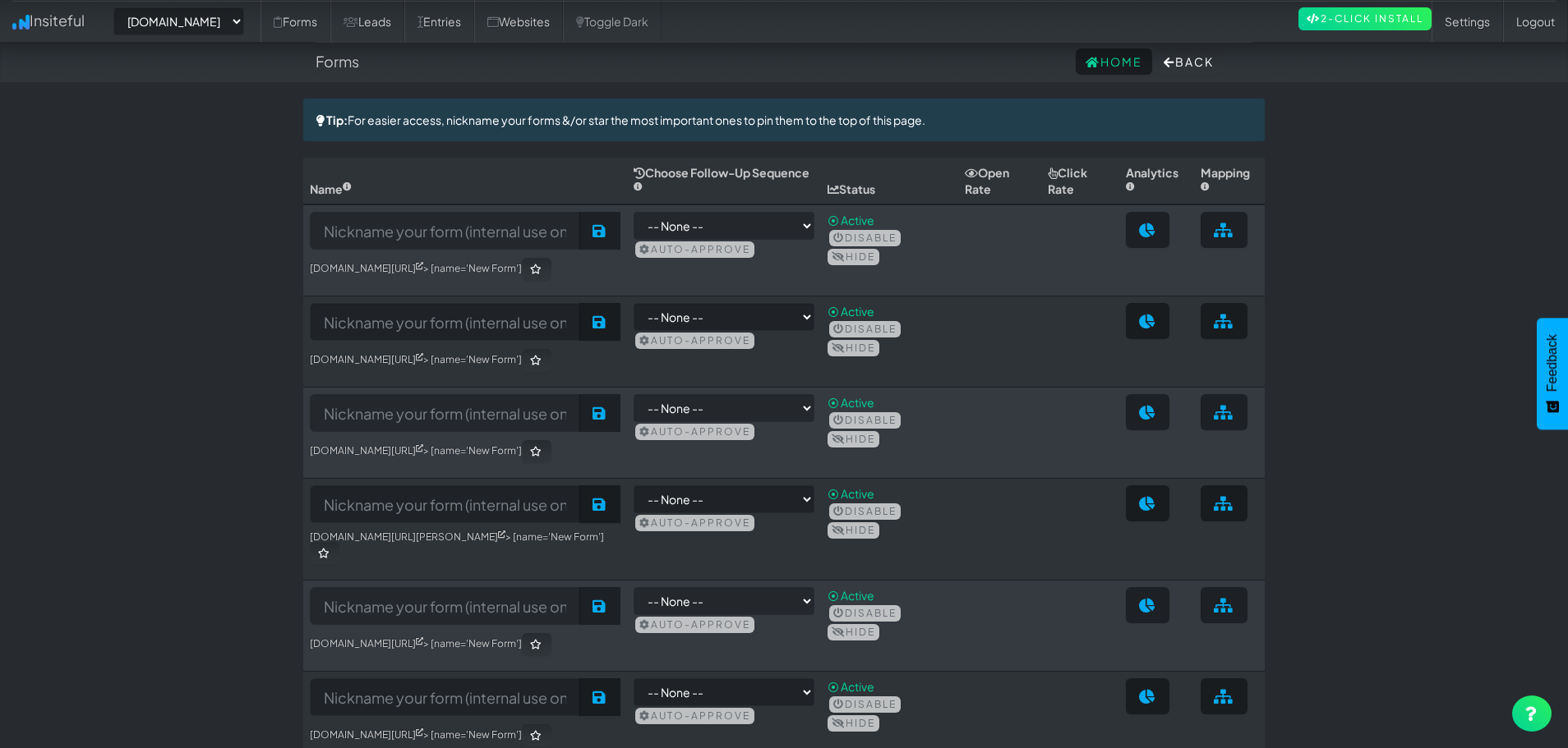
select select "2421"
click at [404, 36] on link "Leads" at bounding box center [366, 21] width 74 height 41
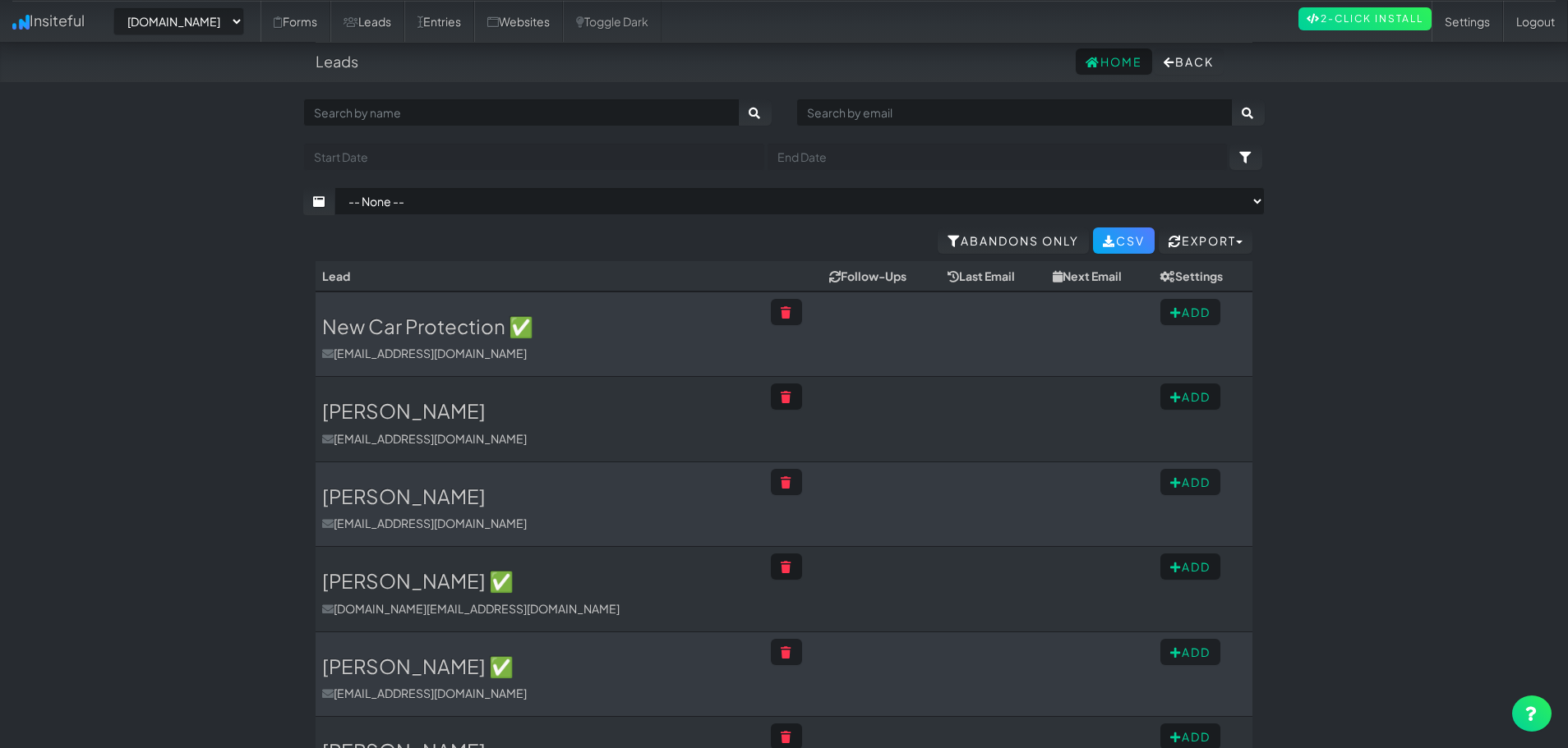
select select "2421"
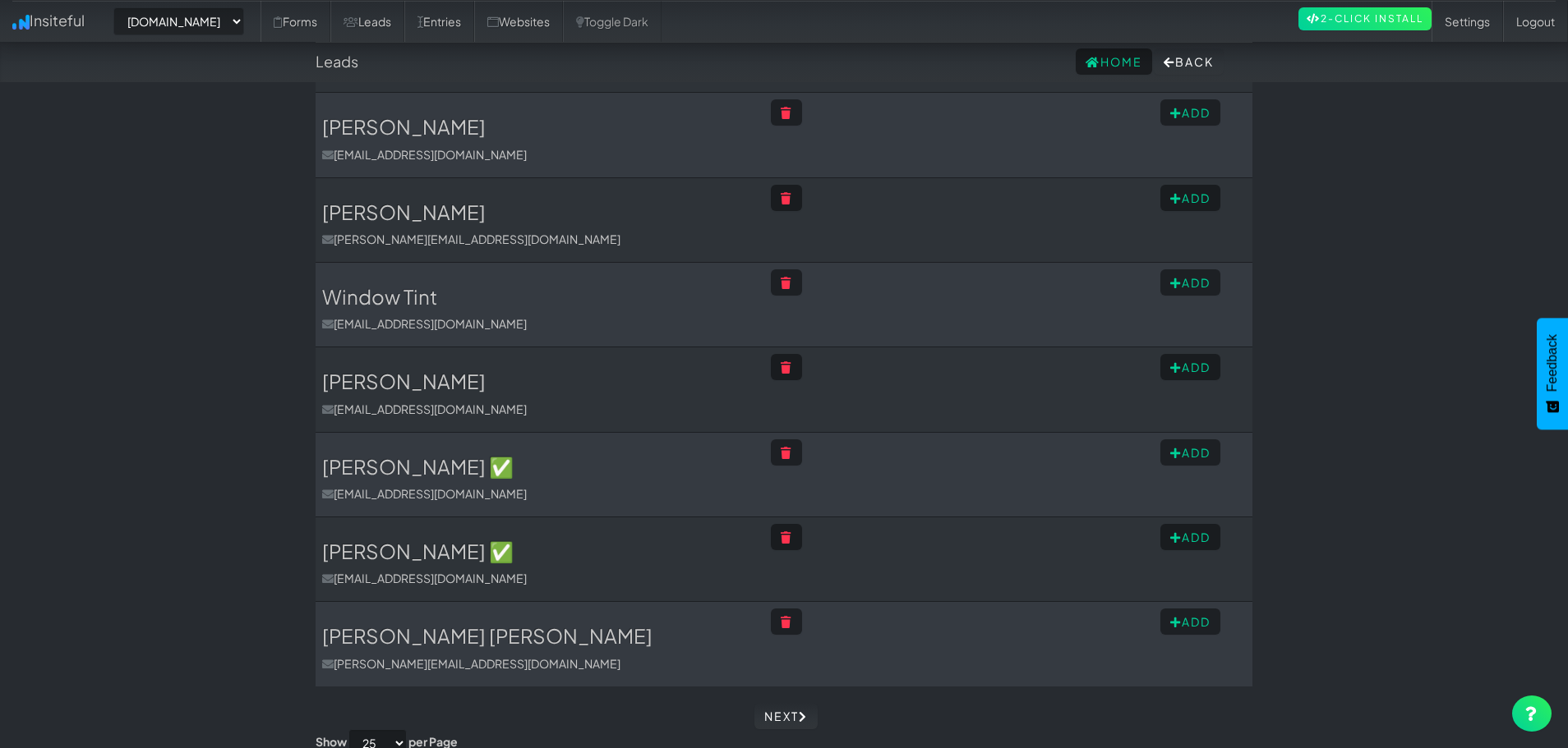
drag, startPoint x: 237, startPoint y: 526, endPoint x: 238, endPoint y: 561, distance: 35.0
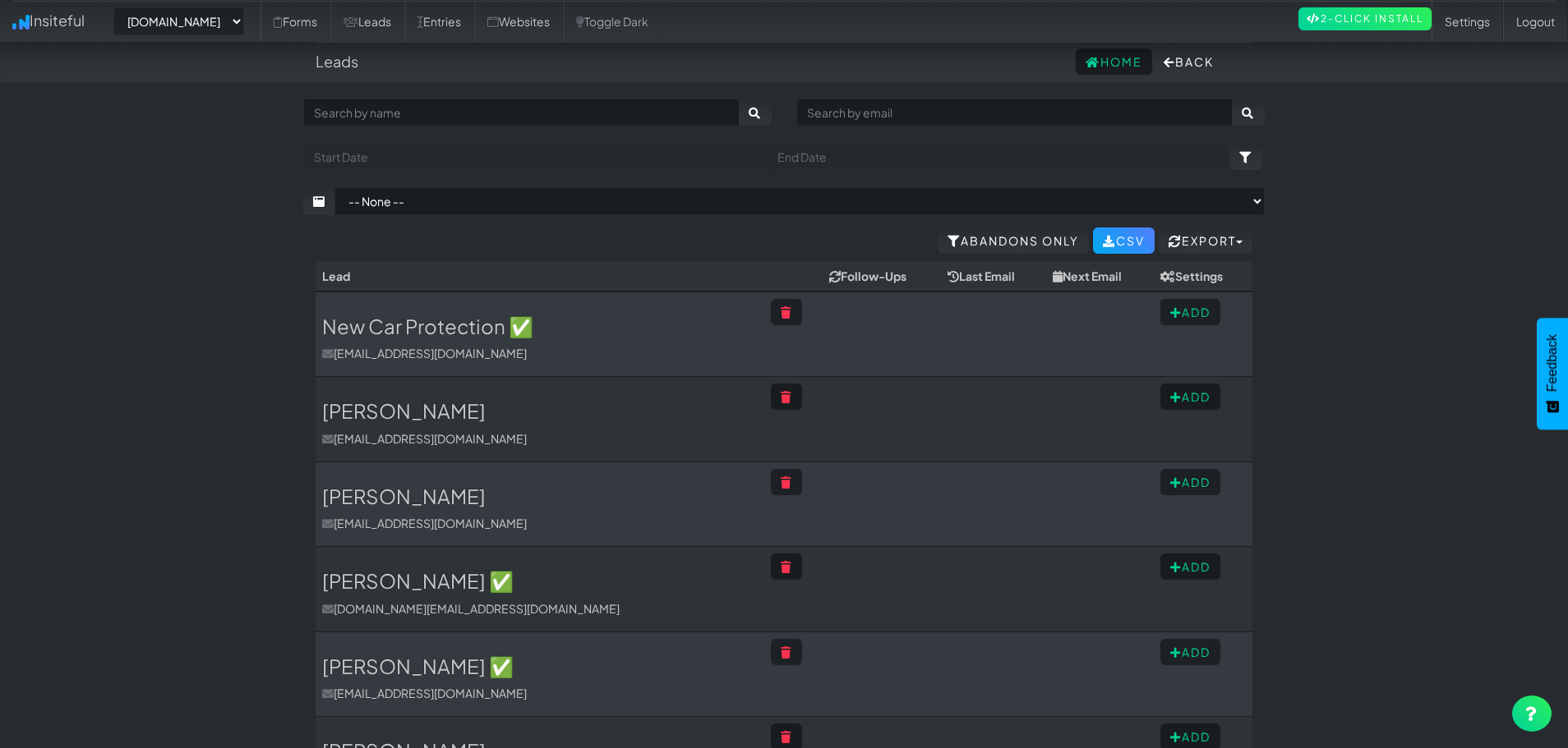
drag, startPoint x: 219, startPoint y: 271, endPoint x: 207, endPoint y: 179, distance: 92.8
select select "2421"
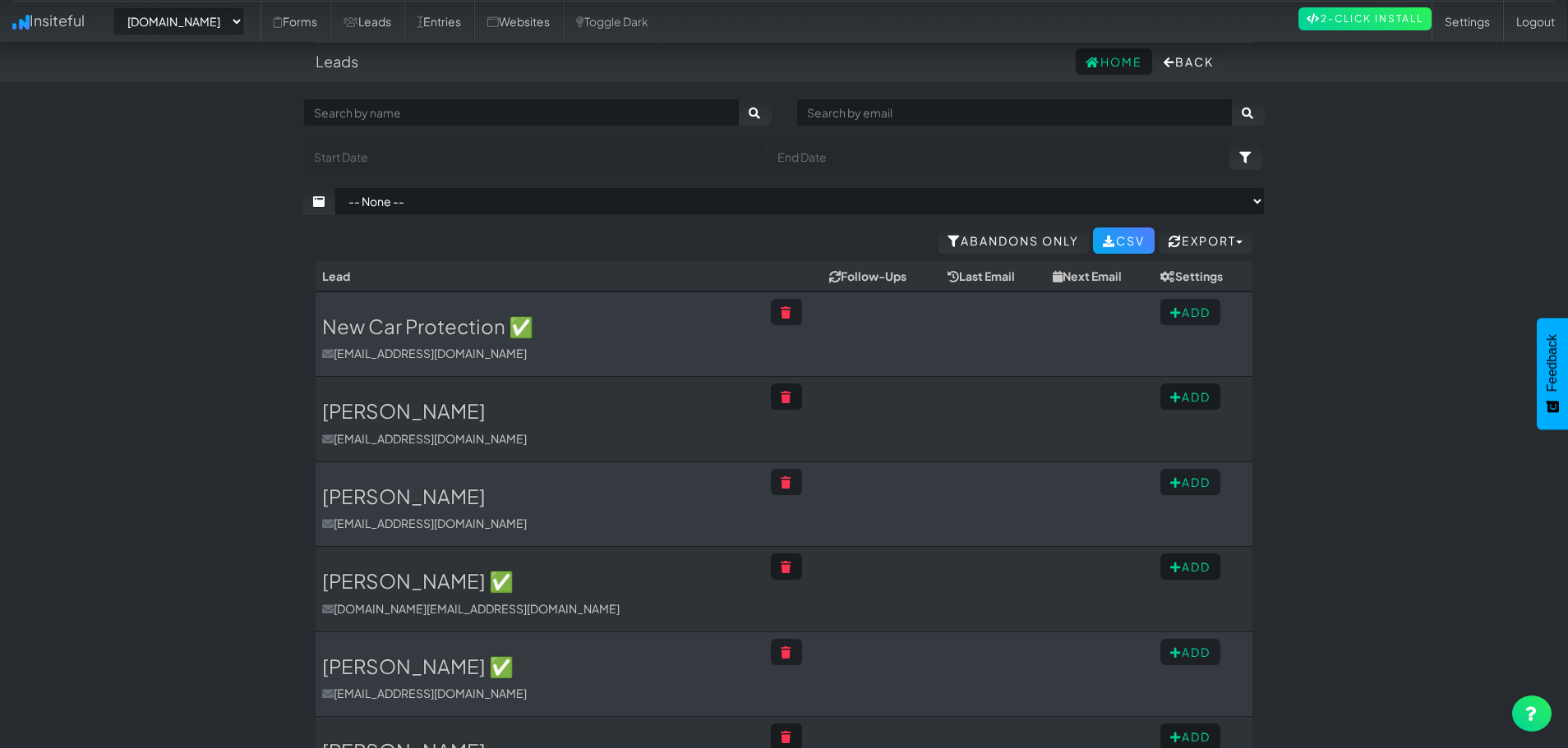
select select "2421"
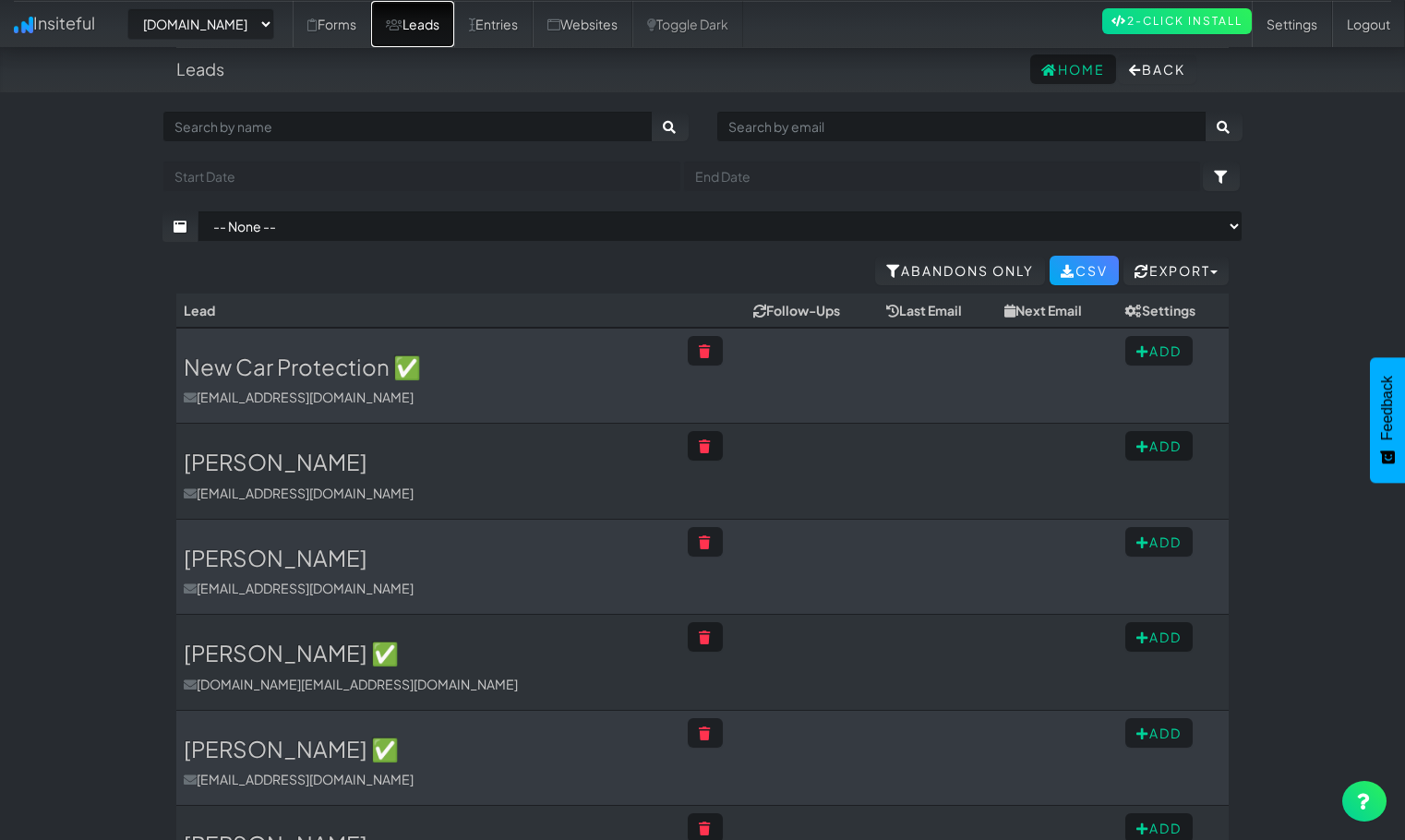
click at [454, 37] on link "Leads" at bounding box center [412, 24] width 83 height 46
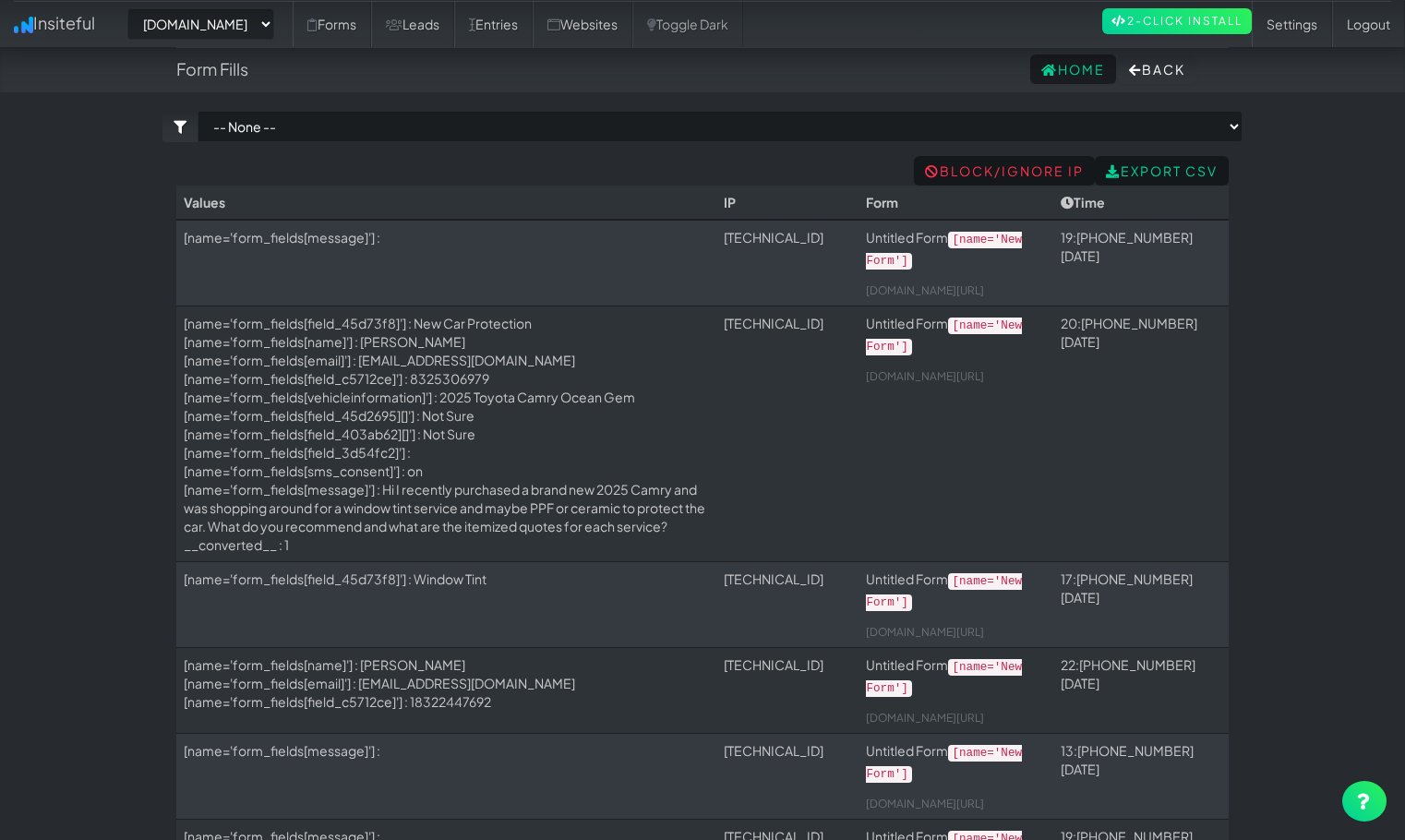
select select "2421"
click at [842, 405] on td "98.44.11.118" at bounding box center [787, 433] width 142 height 256
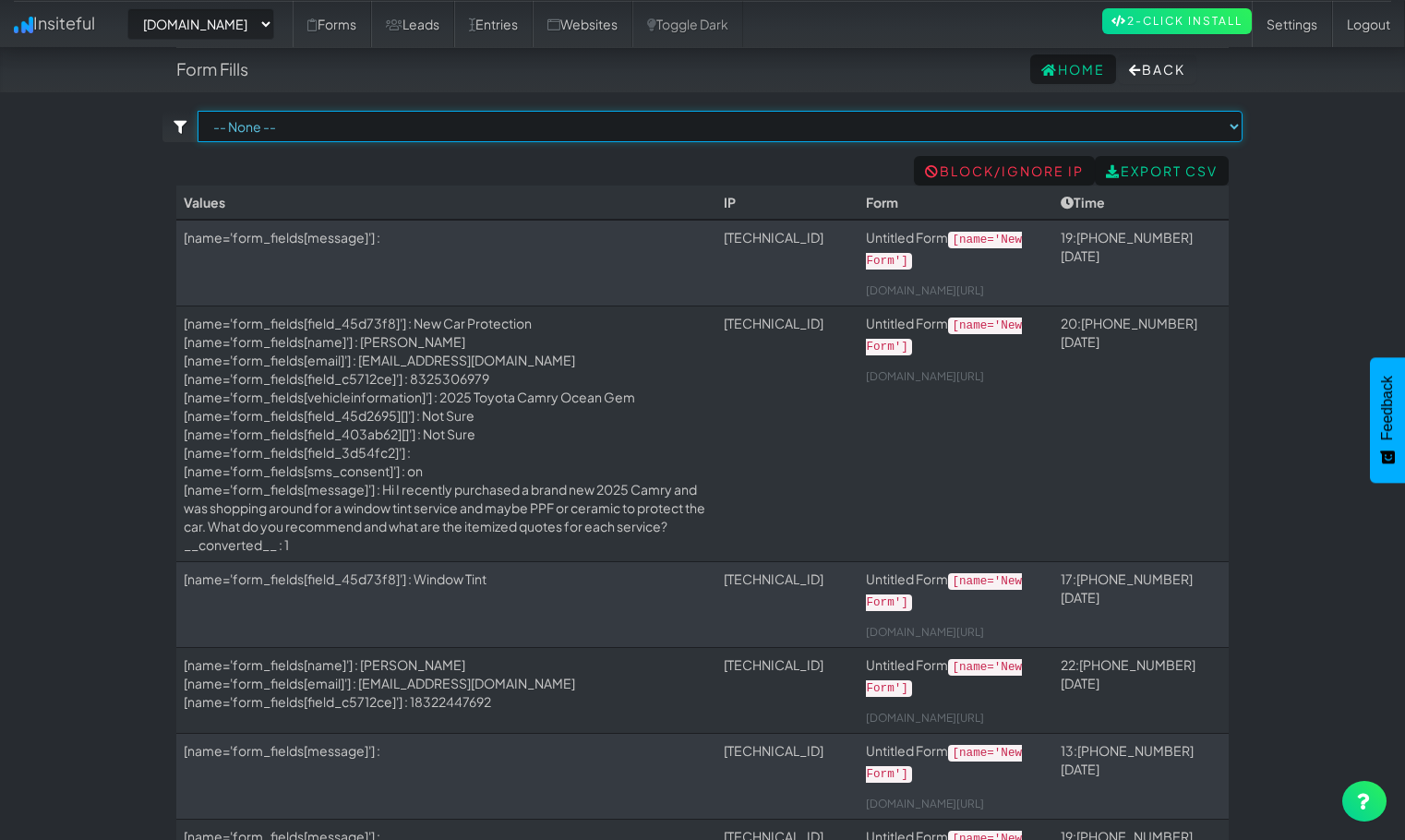
click at [347, 115] on select "-- None -- Untitled Form (www.houstonpaintprotection.com/window-tint/[name='New…" at bounding box center [720, 126] width 1045 height 32
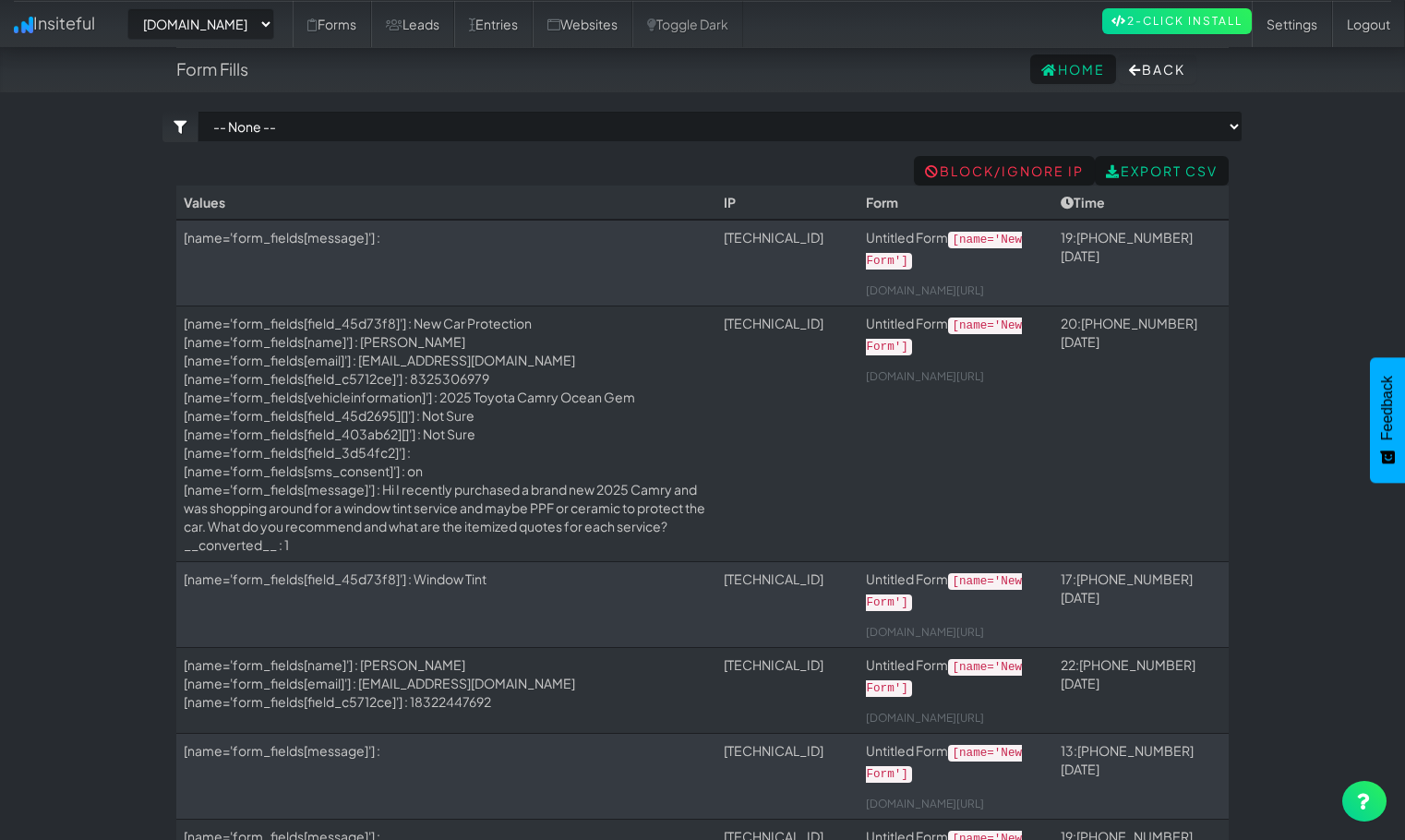
drag, startPoint x: 640, startPoint y: 619, endPoint x: 624, endPoint y: 228, distance: 391.3
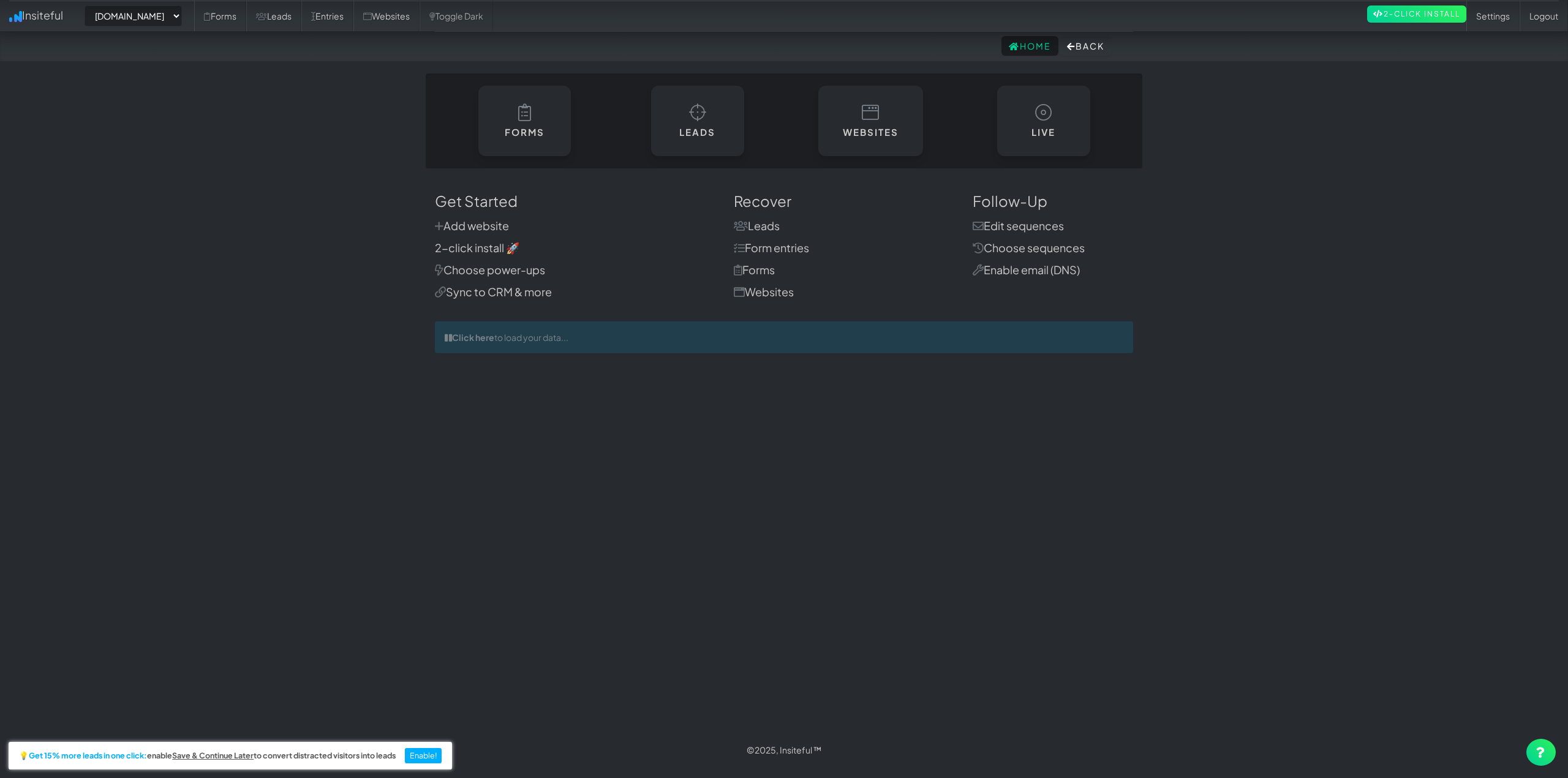
select select "2421"
click at [676, 120] on link "Leads" at bounding box center [697, 118] width 95 height 71
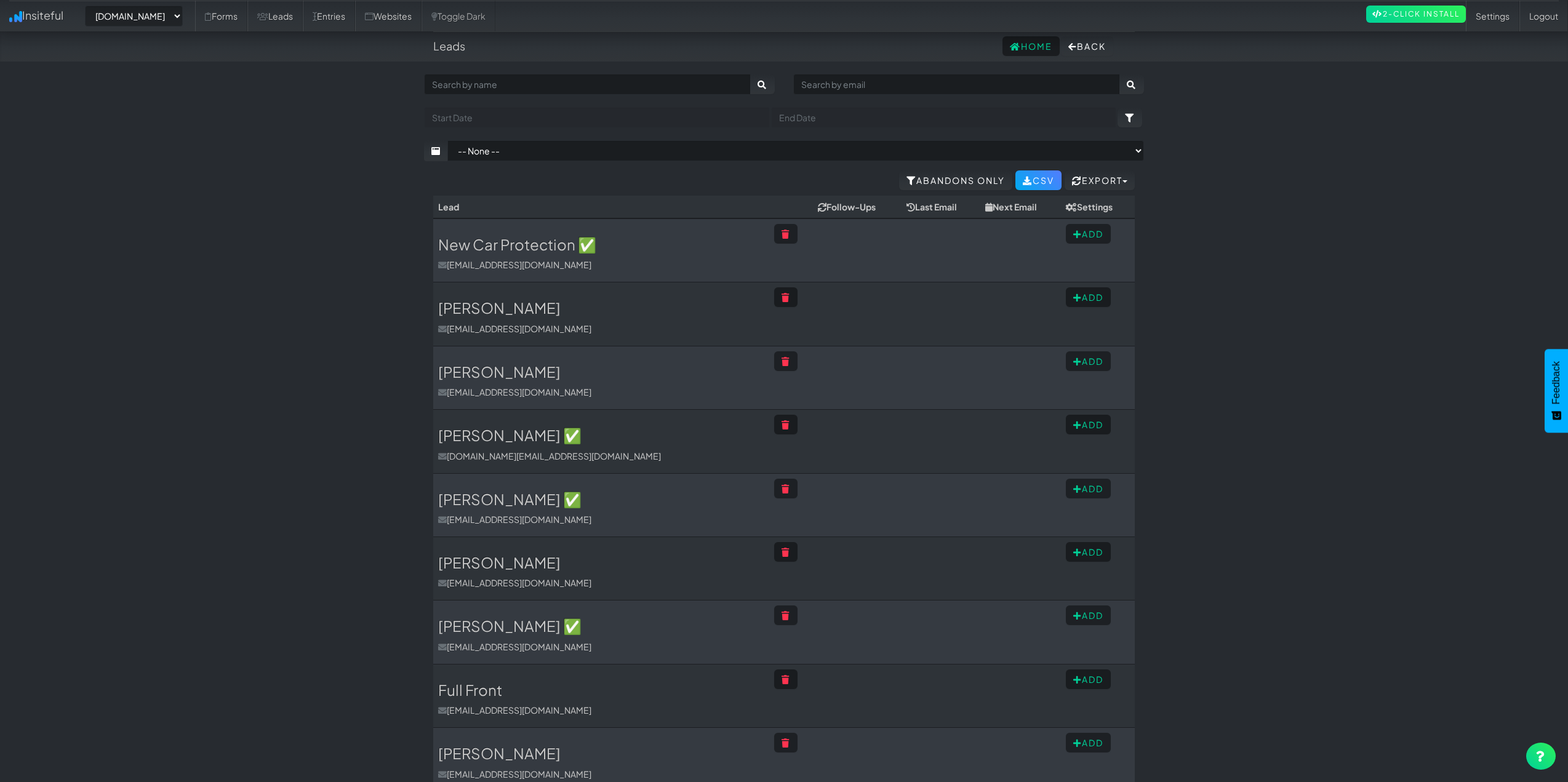
select select "2421"
click at [251, 217] on body "Leads Home Back Toggle navigation Insiteful -- None -- [DOMAIN_NAME] [DOMAIN_NA…" at bounding box center [784, 628] width 1568 height 1256
select select "2421"
click at [1392, 18] on link "2-Click Install" at bounding box center [1416, 14] width 100 height 17
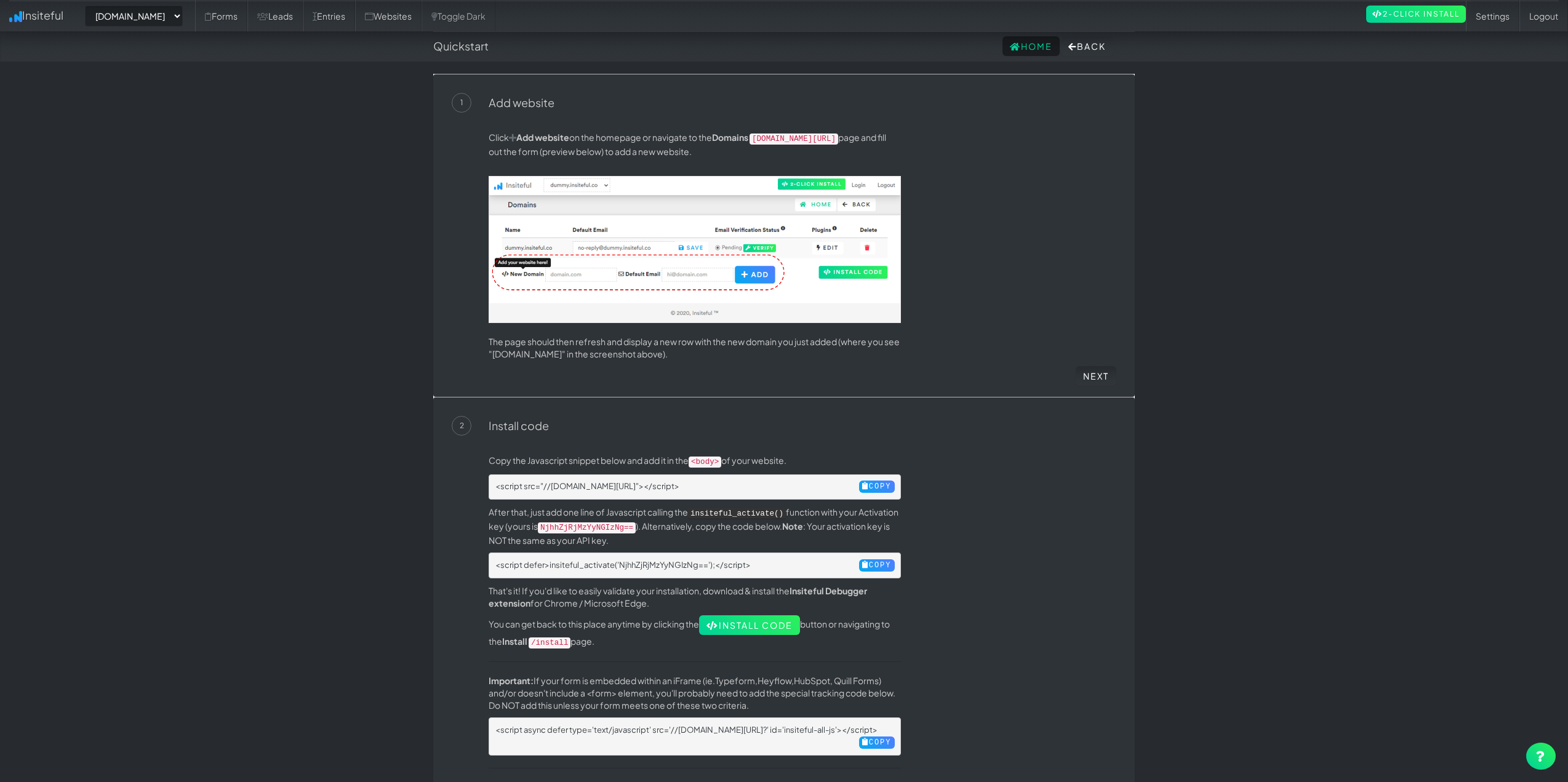
select select "2421"
click at [962, 128] on div "Click Add website on the homepage or navigate to the Domains [DOMAIN_NAME][URL]…" at bounding box center [783, 245] width 664 height 266
click at [611, 143] on p "Click Add website on the homepage or navigate to the Domains [DOMAIN_NAME][URL]…" at bounding box center [695, 144] width 412 height 27
click at [937, 152] on div "Click Add website on the homepage or navigate to the Domains [DOMAIN_NAME][URL]…" at bounding box center [802, 249] width 646 height 235
drag, startPoint x: 533, startPoint y: 147, endPoint x: 773, endPoint y: 146, distance: 240.0
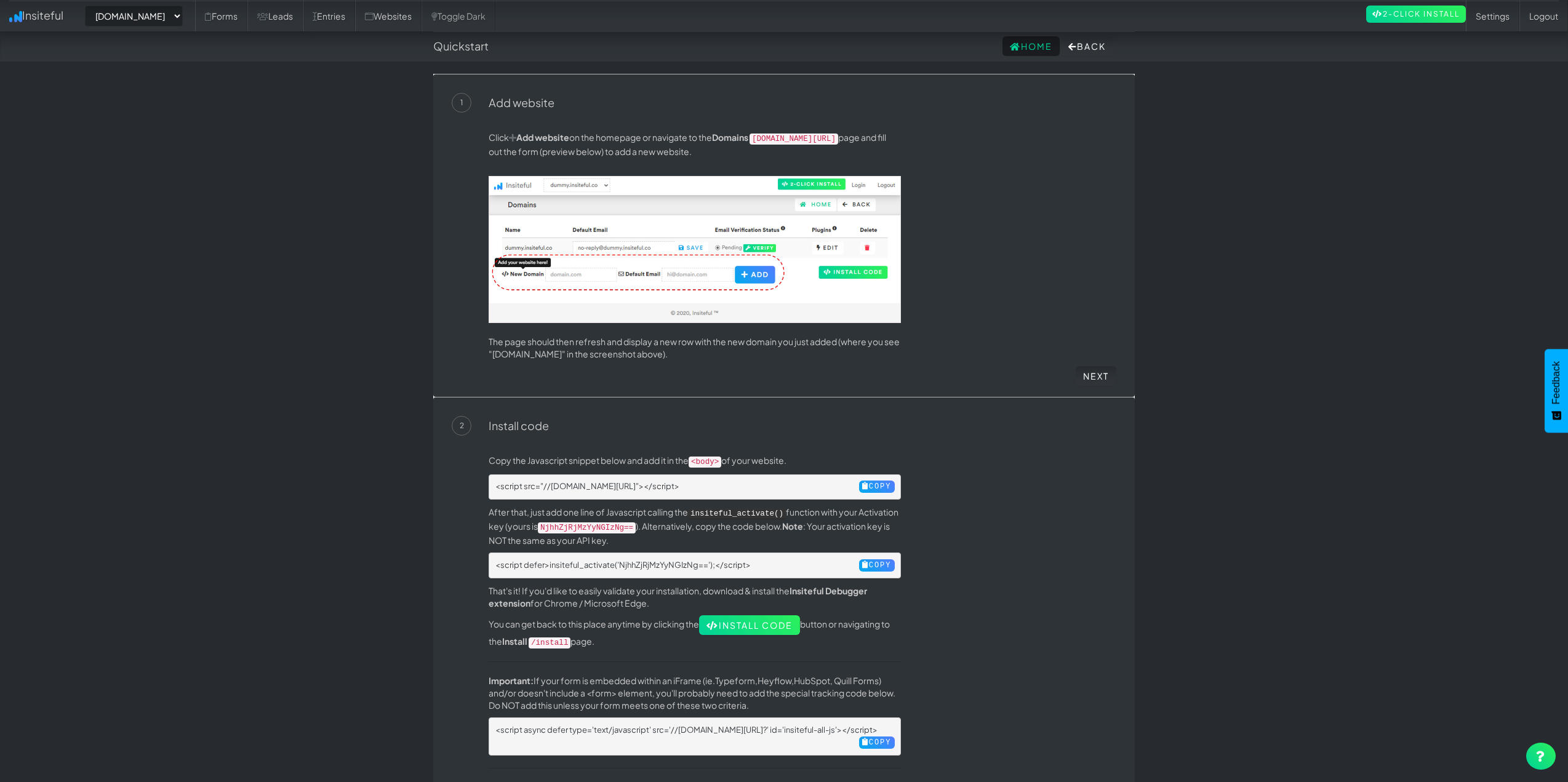
click at [770, 145] on p "Click Add website on the homepage or navigate to the Domains [DOMAIN_NAME][URL]…" at bounding box center [695, 144] width 412 height 27
click at [1027, 188] on div "Click Add website on the homepage or navigate to the Domains [DOMAIN_NAME][URL]…" at bounding box center [802, 249] width 646 height 235
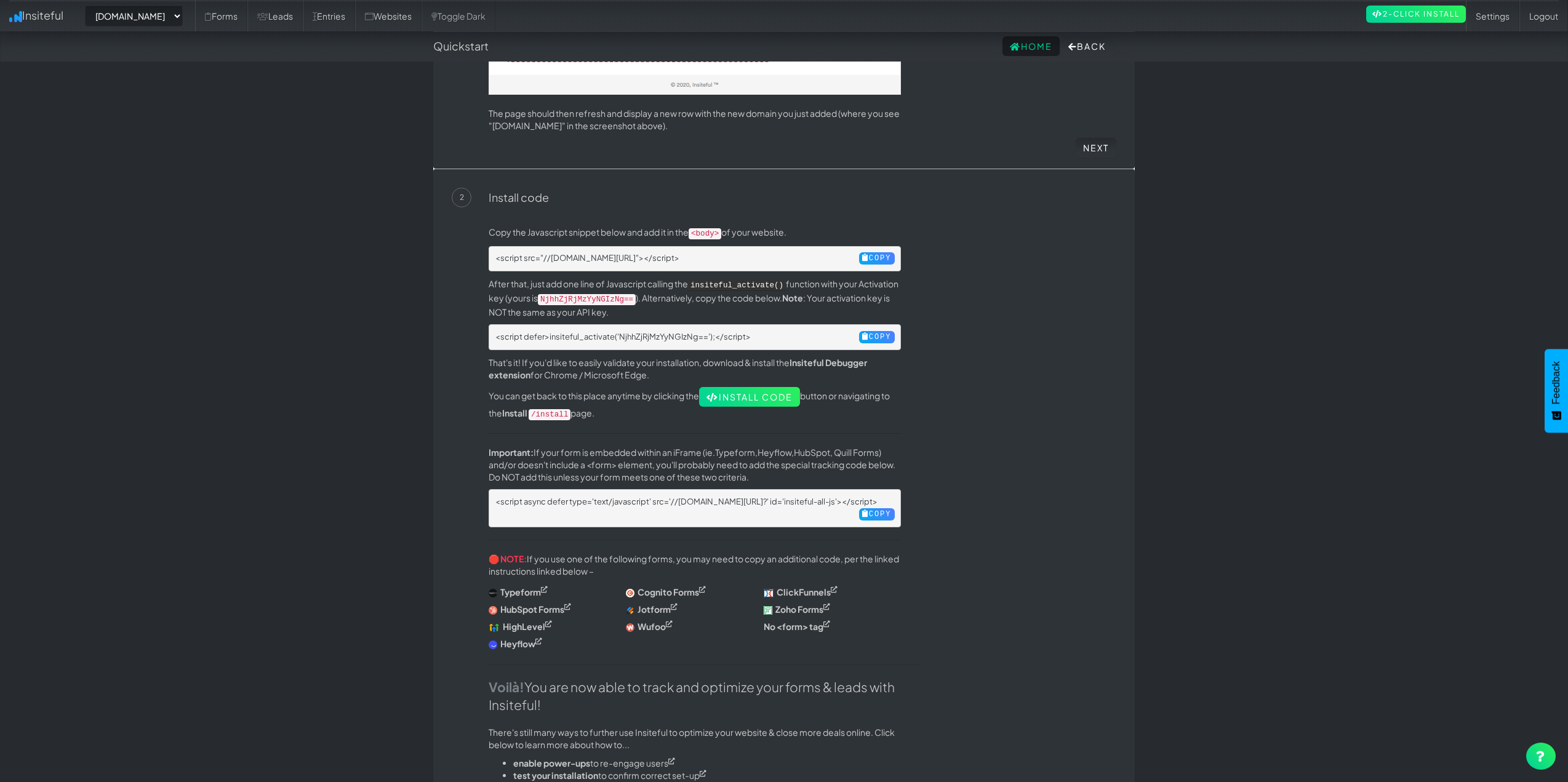
scroll to position [246, 0]
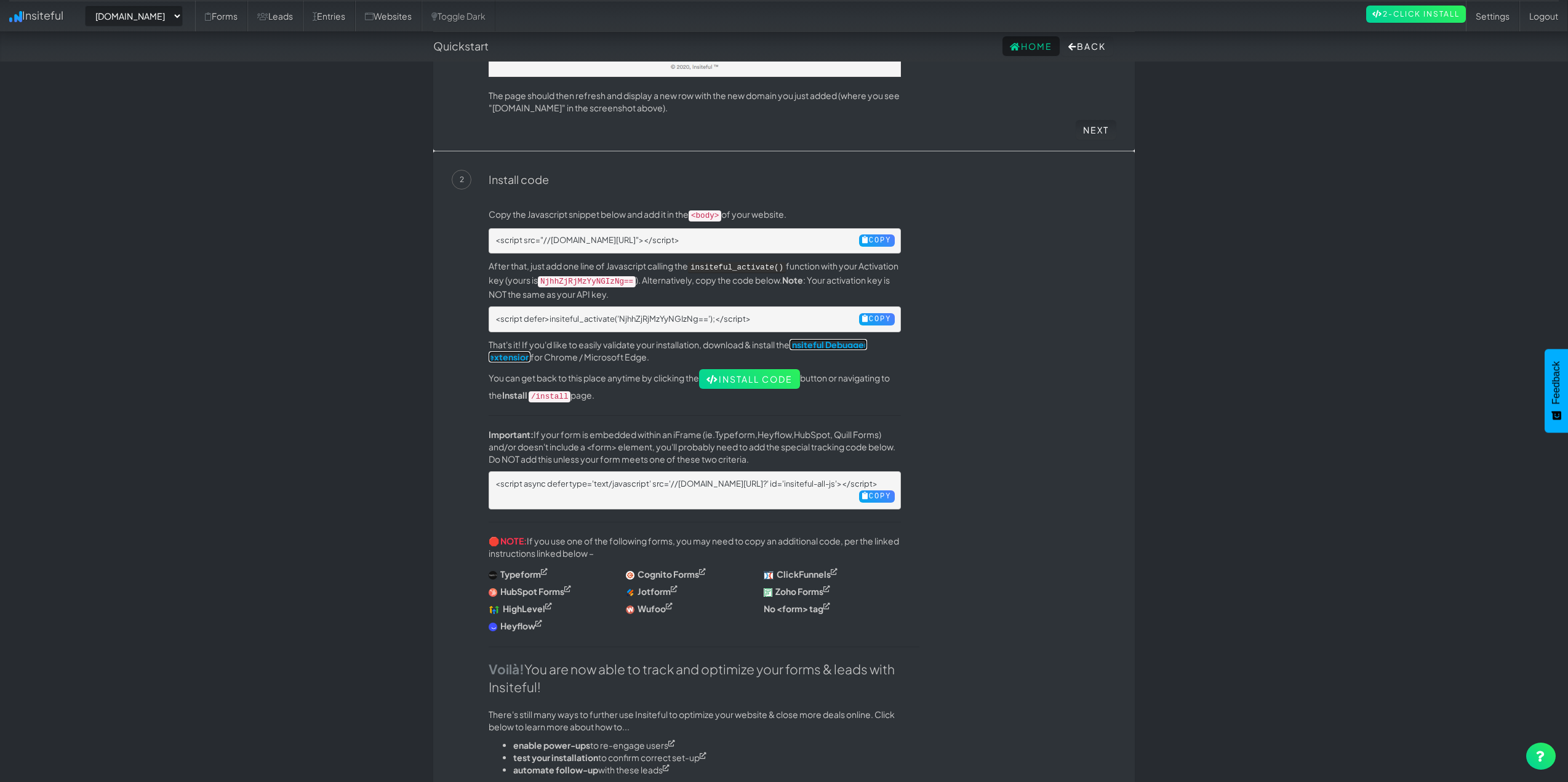
click at [825, 339] on b "Insiteful Debugger extension" at bounding box center [677, 351] width 378 height 24
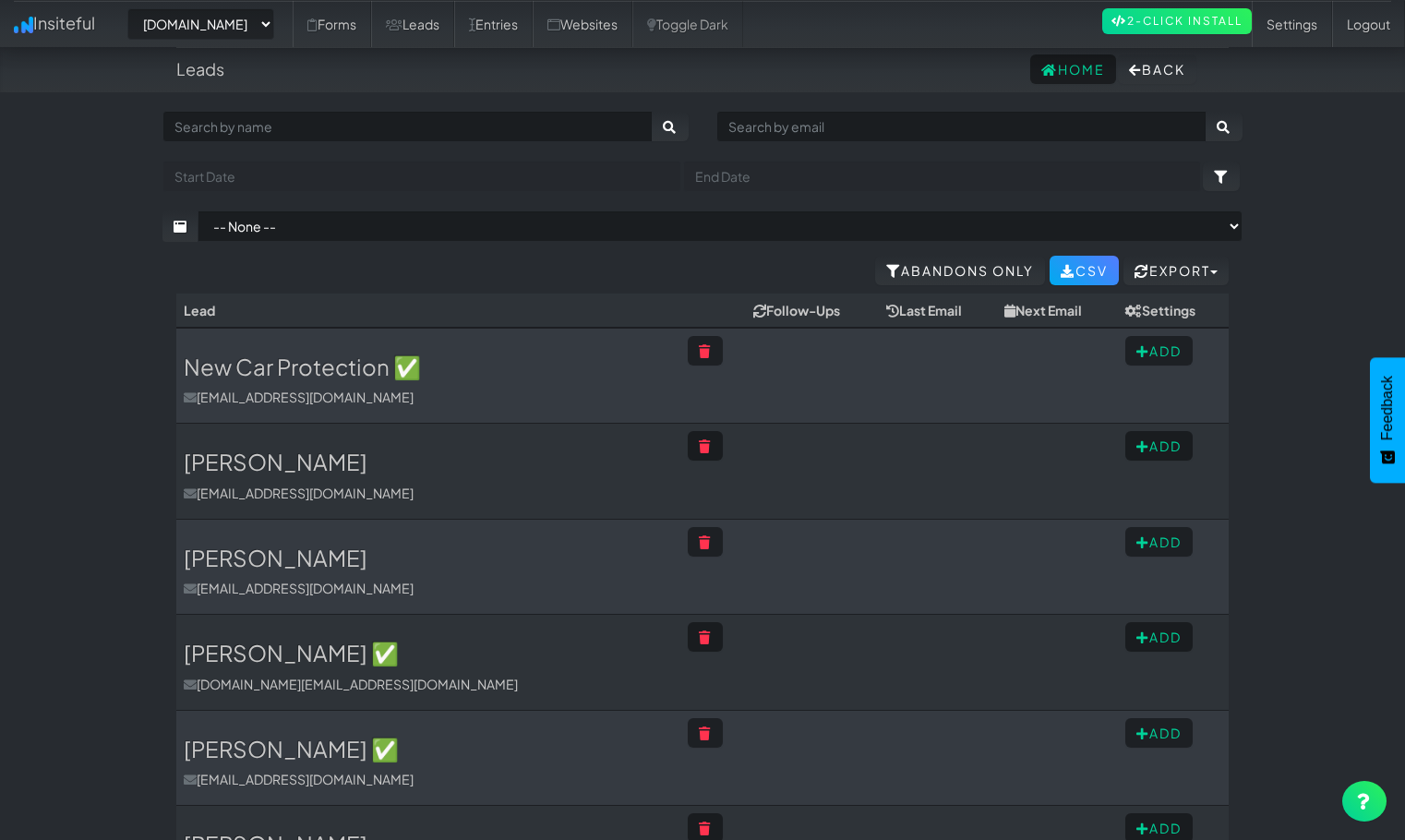
select select "2421"
drag, startPoint x: 0, startPoint y: 258, endPoint x: 100, endPoint y: 114, distance: 175.3
select select "2421"
